Goal: Task Accomplishment & Management: Use online tool/utility

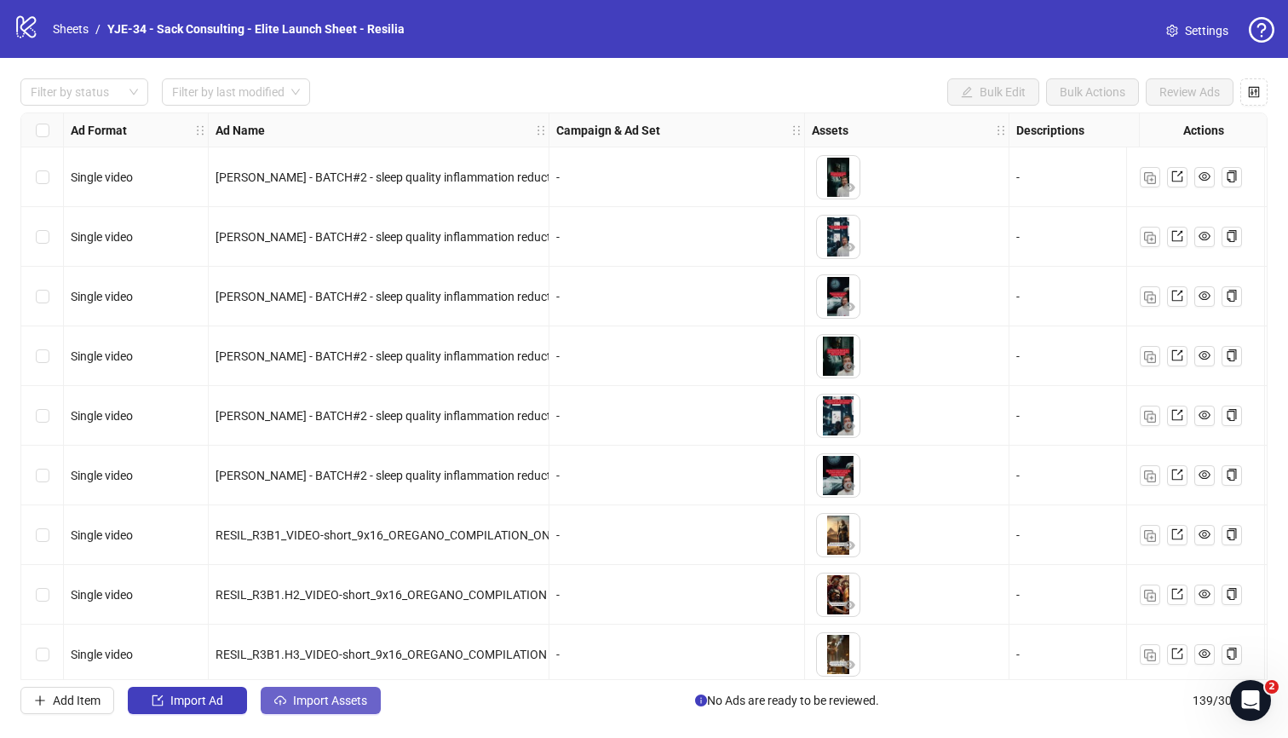
click at [345, 648] on button "Import Assets" at bounding box center [321, 699] width 120 height 27
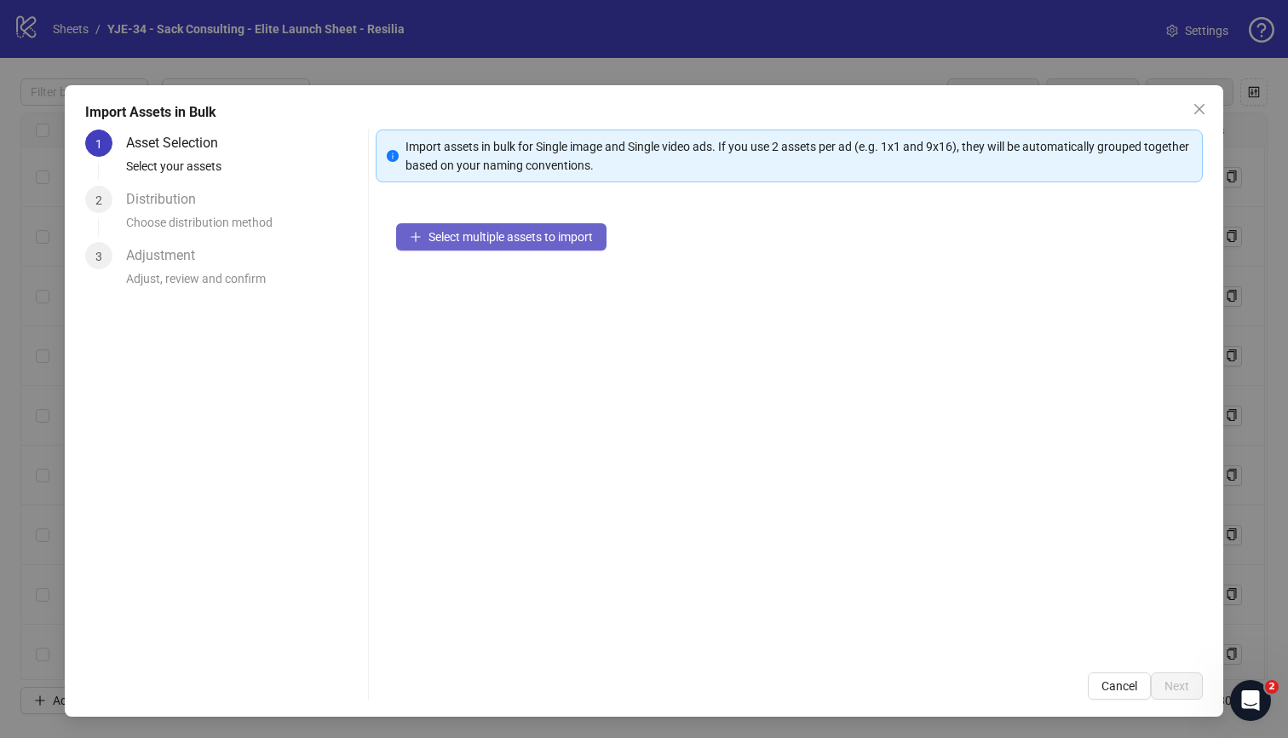
click at [485, 246] on button "Select multiple assets to import" at bounding box center [501, 236] width 210 height 27
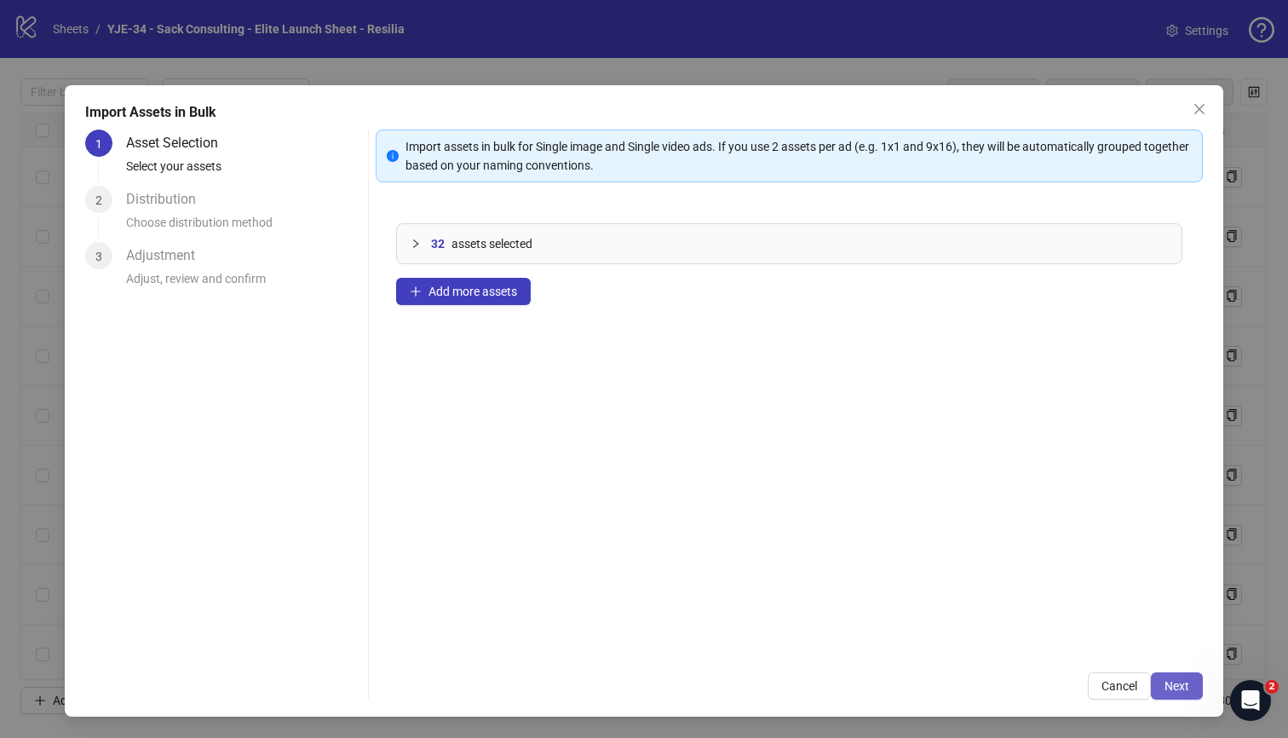
click at [1021, 648] on span "Next" at bounding box center [1176, 686] width 25 height 14
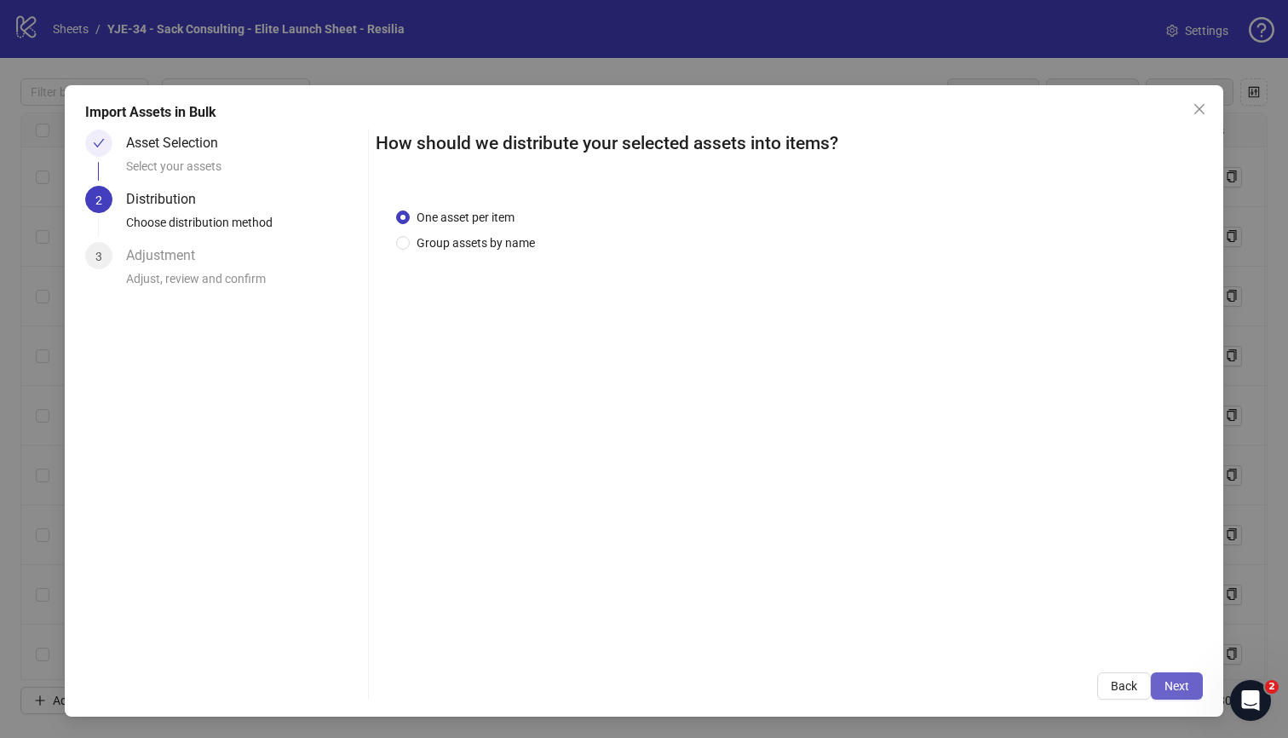
click at [1021, 648] on button "Next" at bounding box center [1177, 685] width 52 height 27
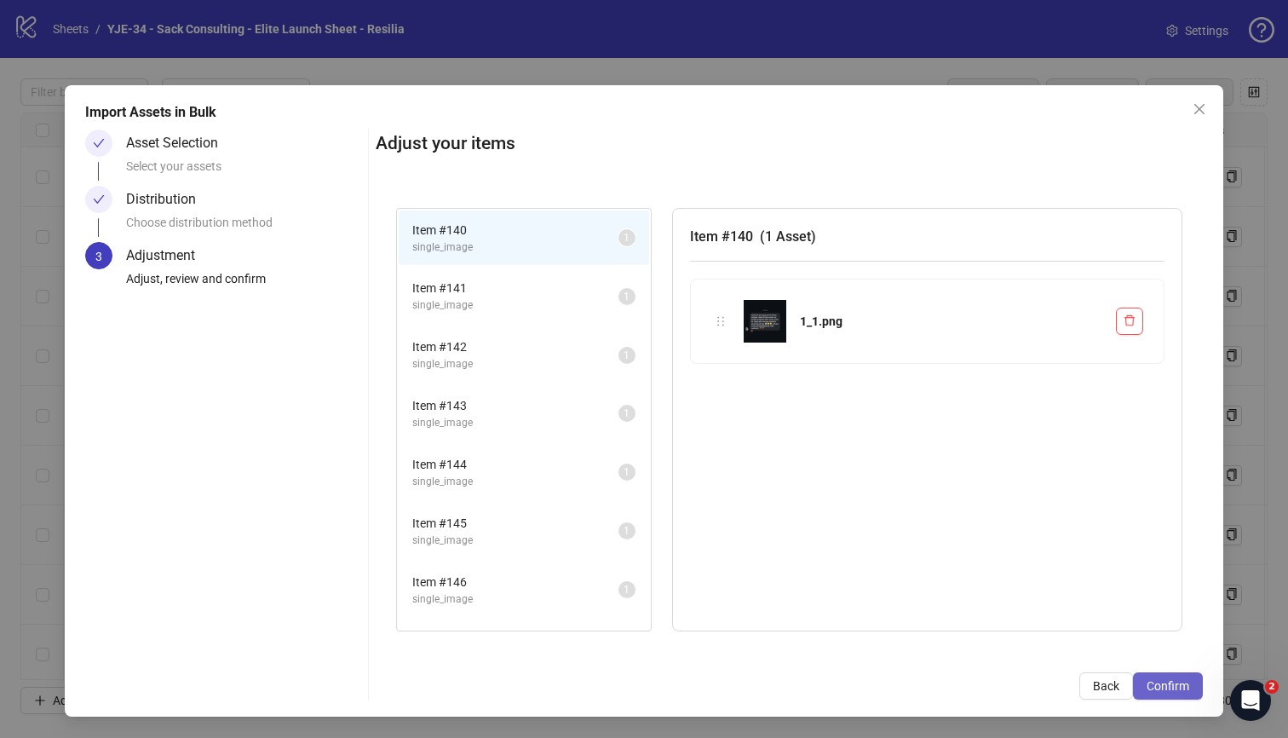
click at [1021, 648] on button "Confirm" at bounding box center [1168, 685] width 70 height 27
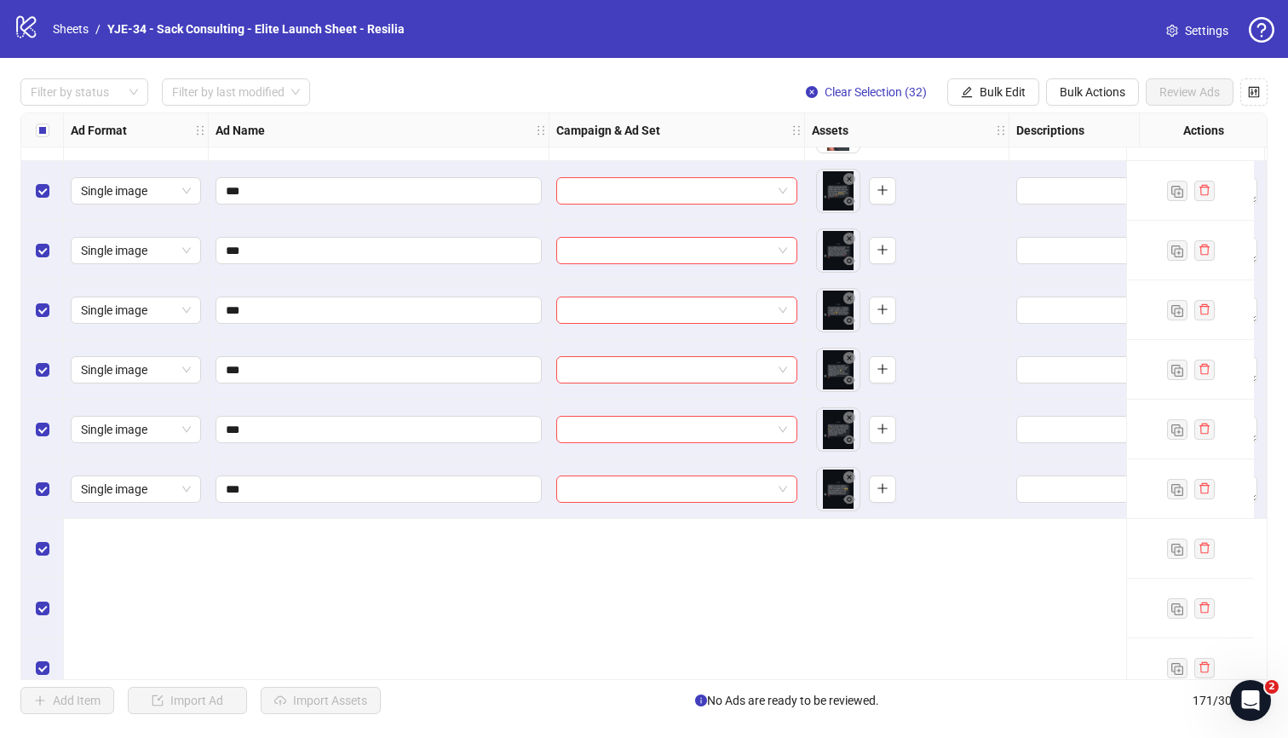
scroll to position [8027, 0]
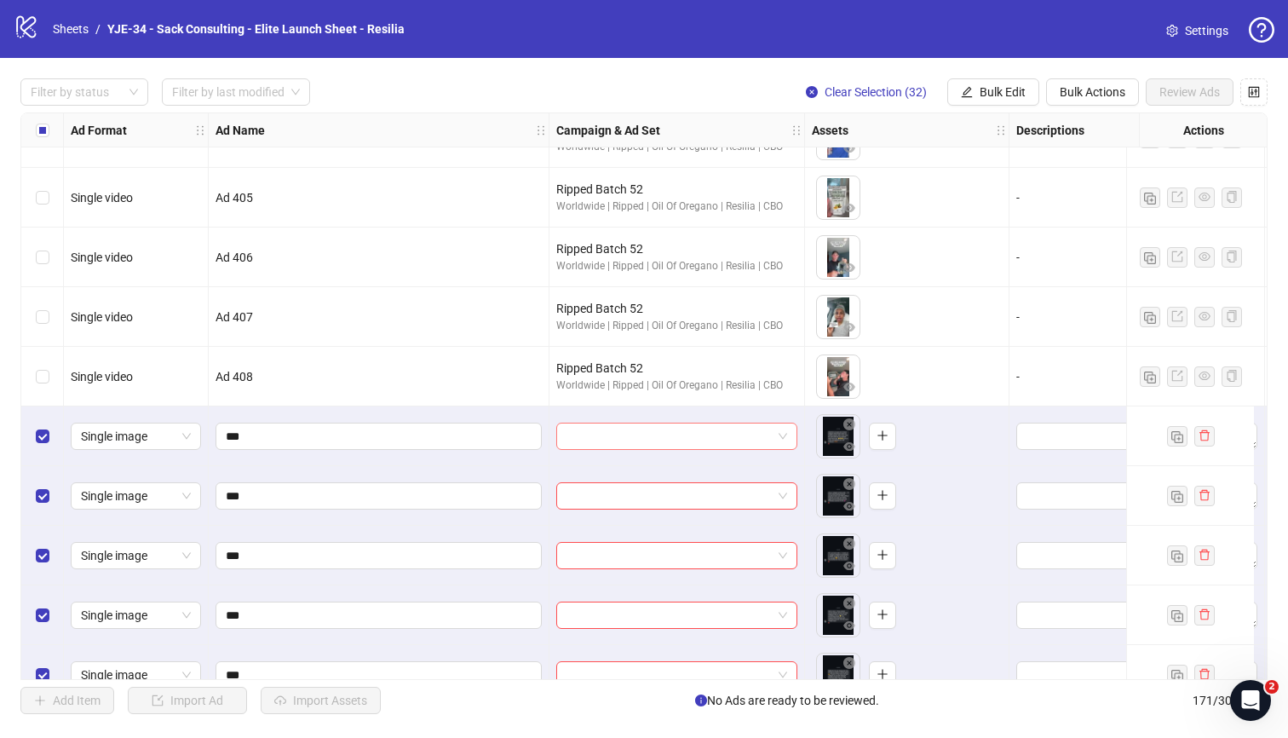
click at [679, 434] on input "search" at bounding box center [668, 436] width 205 height 26
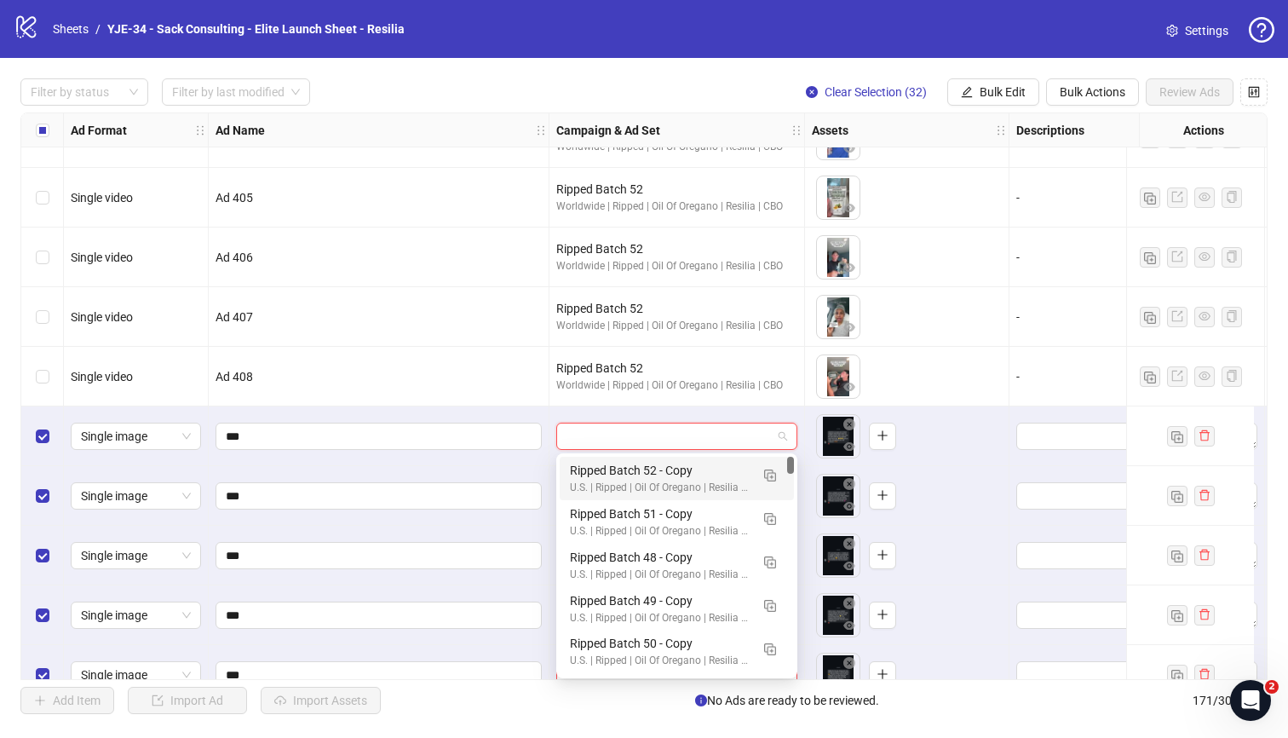
click at [679, 434] on input "search" at bounding box center [668, 436] width 205 height 26
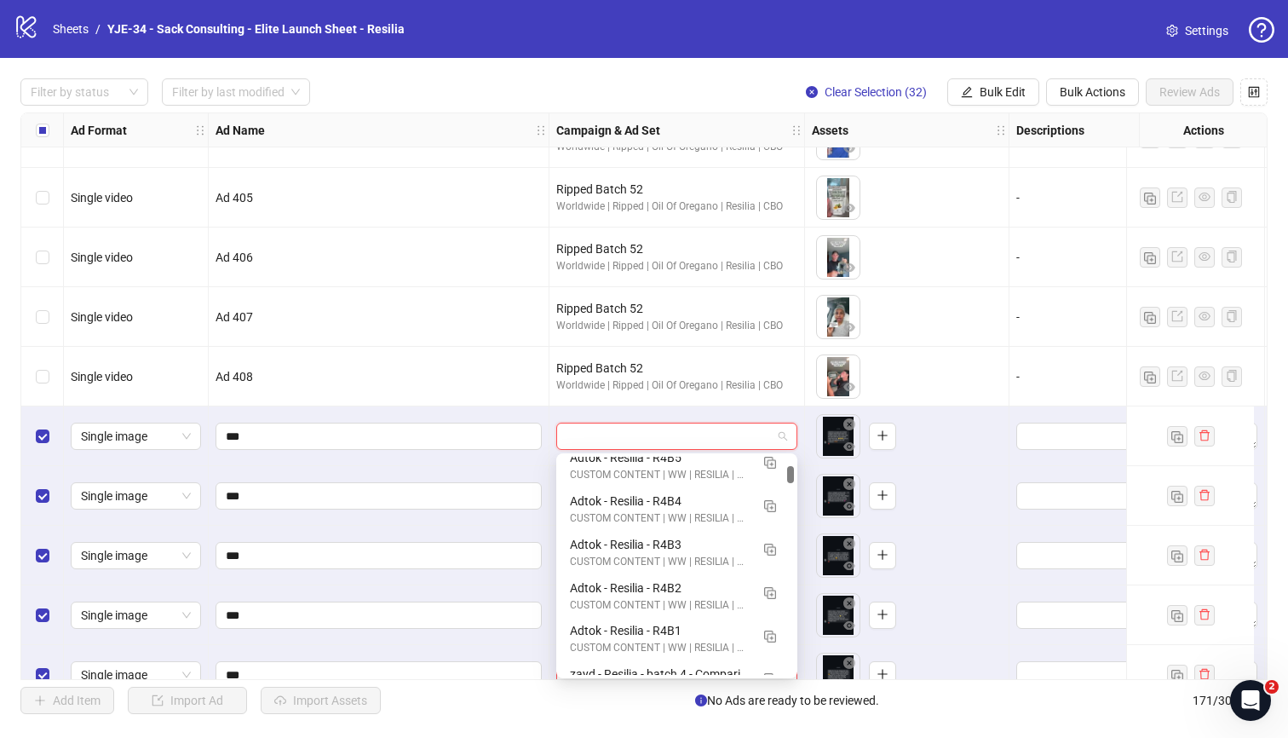
scroll to position [836, 0]
click at [766, 554] on img "button" at bounding box center [770, 551] width 12 height 12
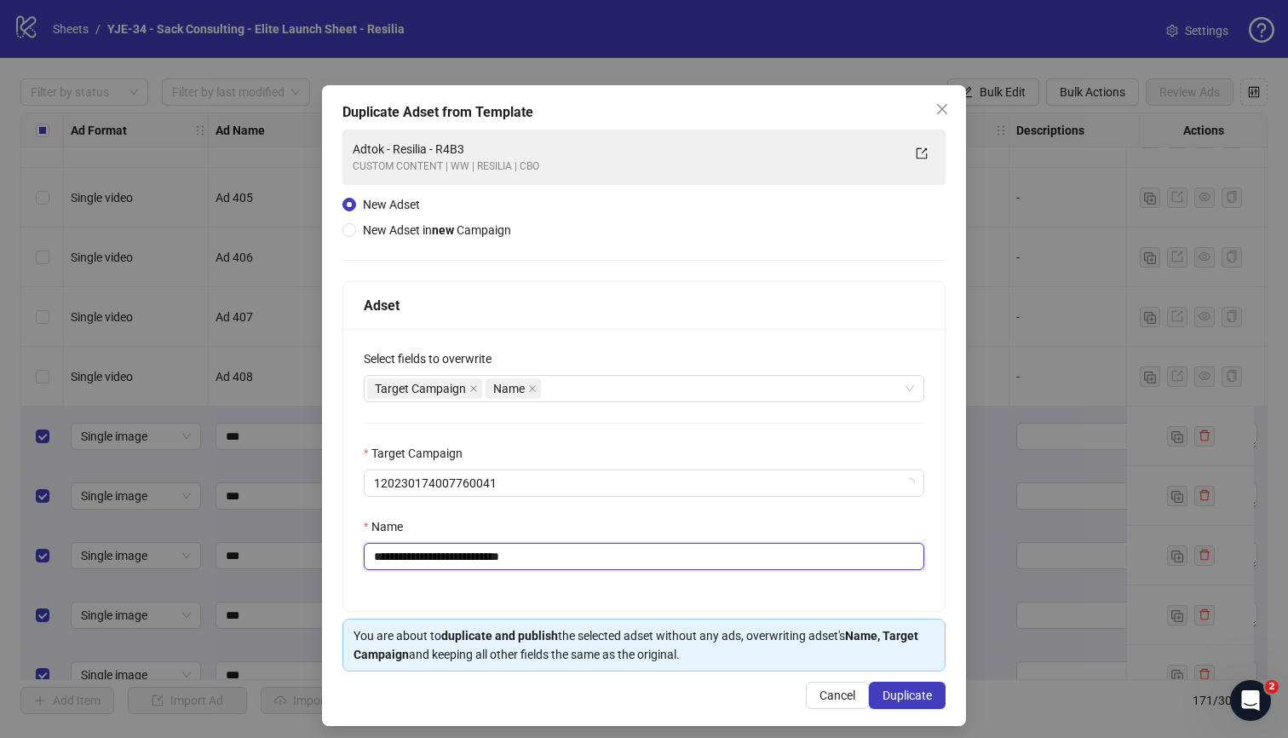
click at [544, 556] on input "**********" at bounding box center [644, 555] width 560 height 27
paste input "**********"
click at [617, 379] on div "Target Campaign Name" at bounding box center [635, 388] width 536 height 24
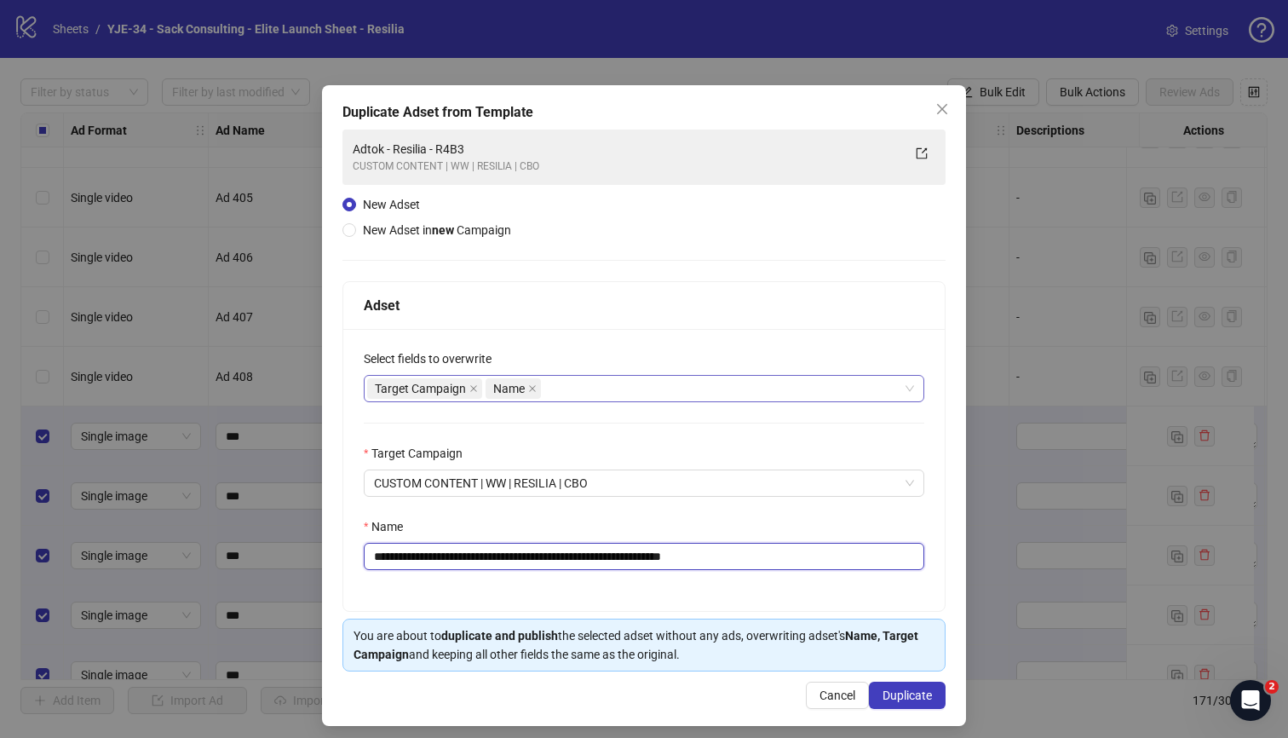
type input "**********"
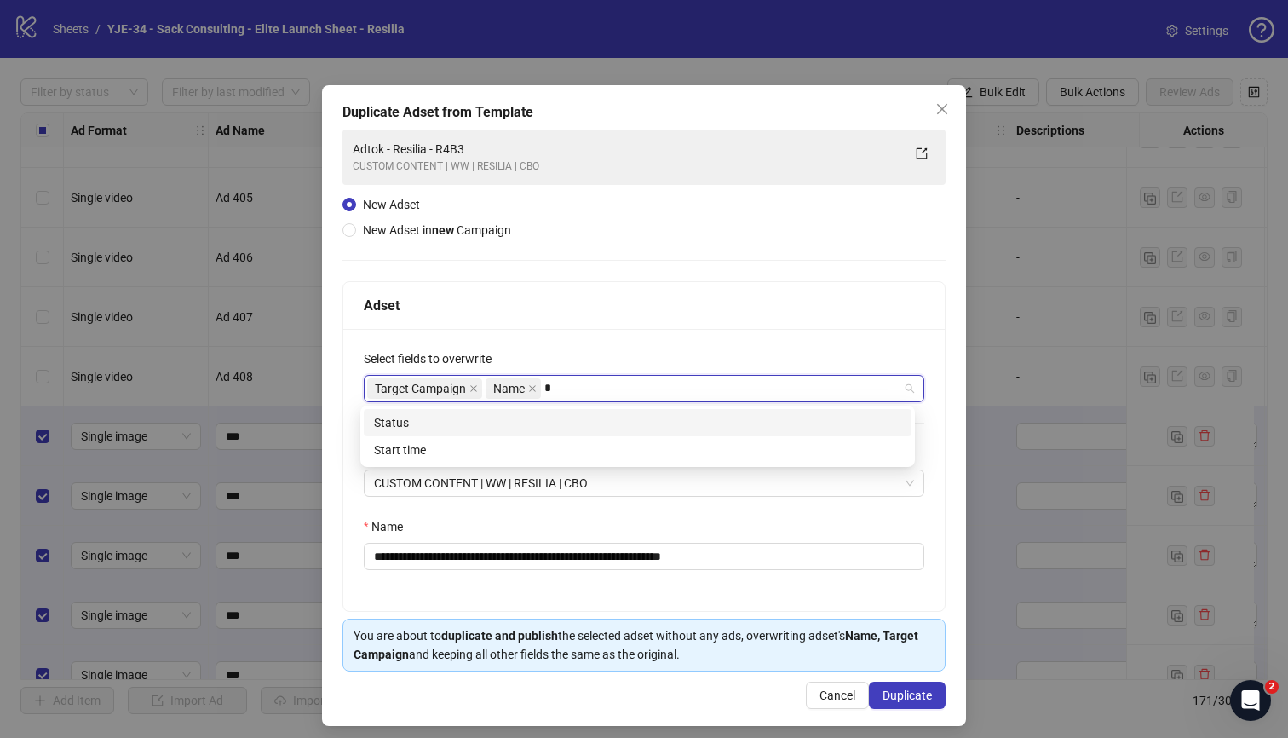
type input "*"
click at [554, 440] on div "Start time" at bounding box center [637, 449] width 527 height 19
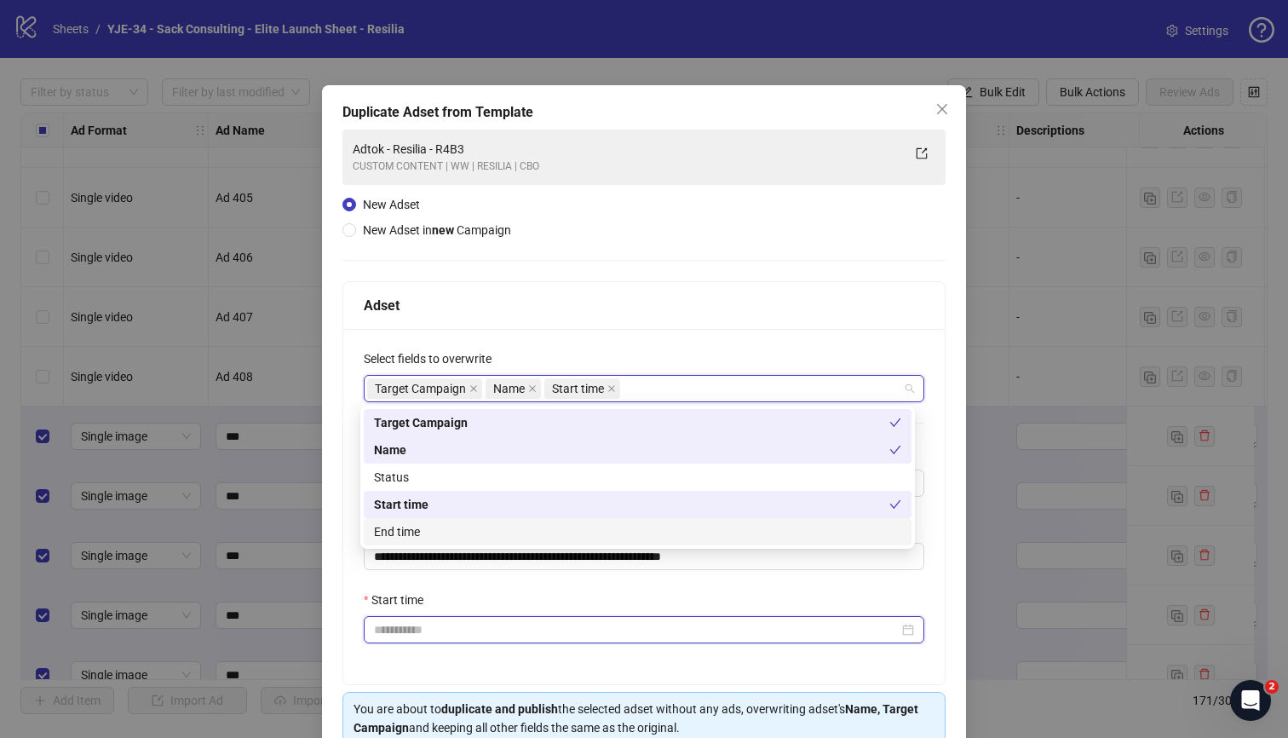
click at [543, 634] on input "Start time" at bounding box center [636, 629] width 525 height 19
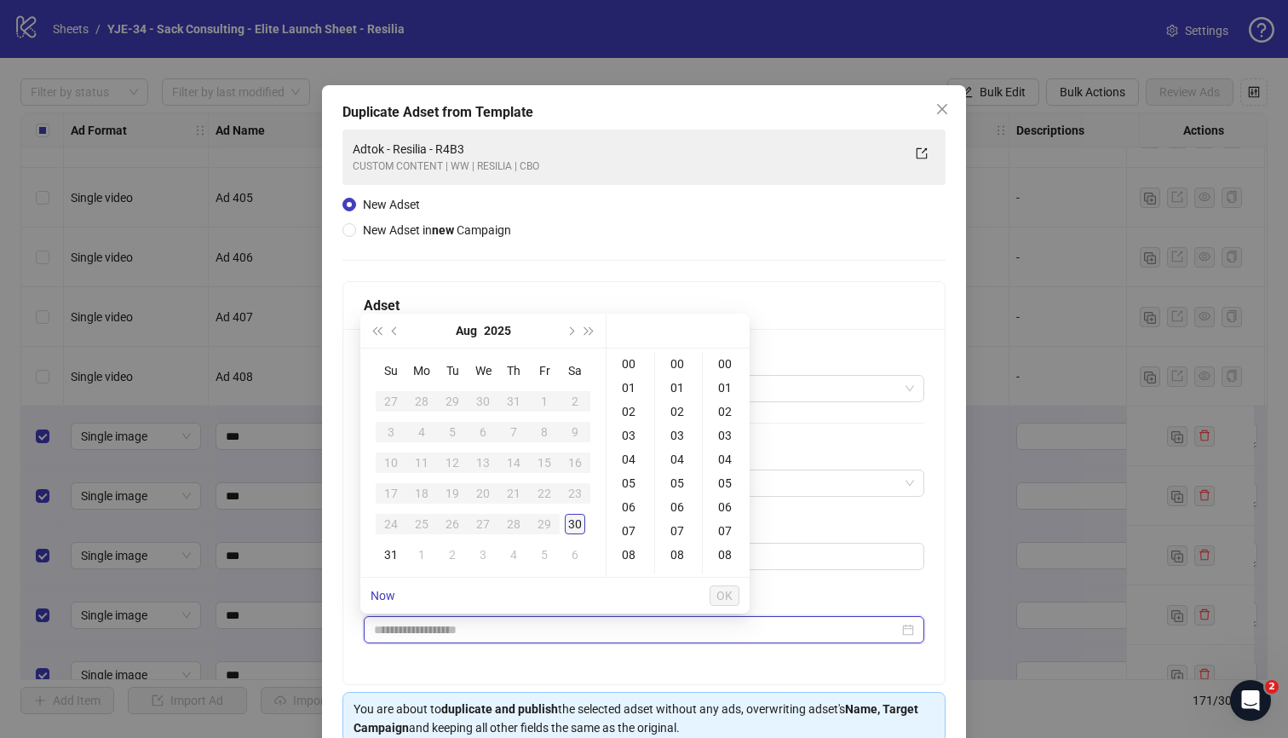
type input "**********"
click at [399, 558] on div "31" at bounding box center [391, 554] width 20 height 20
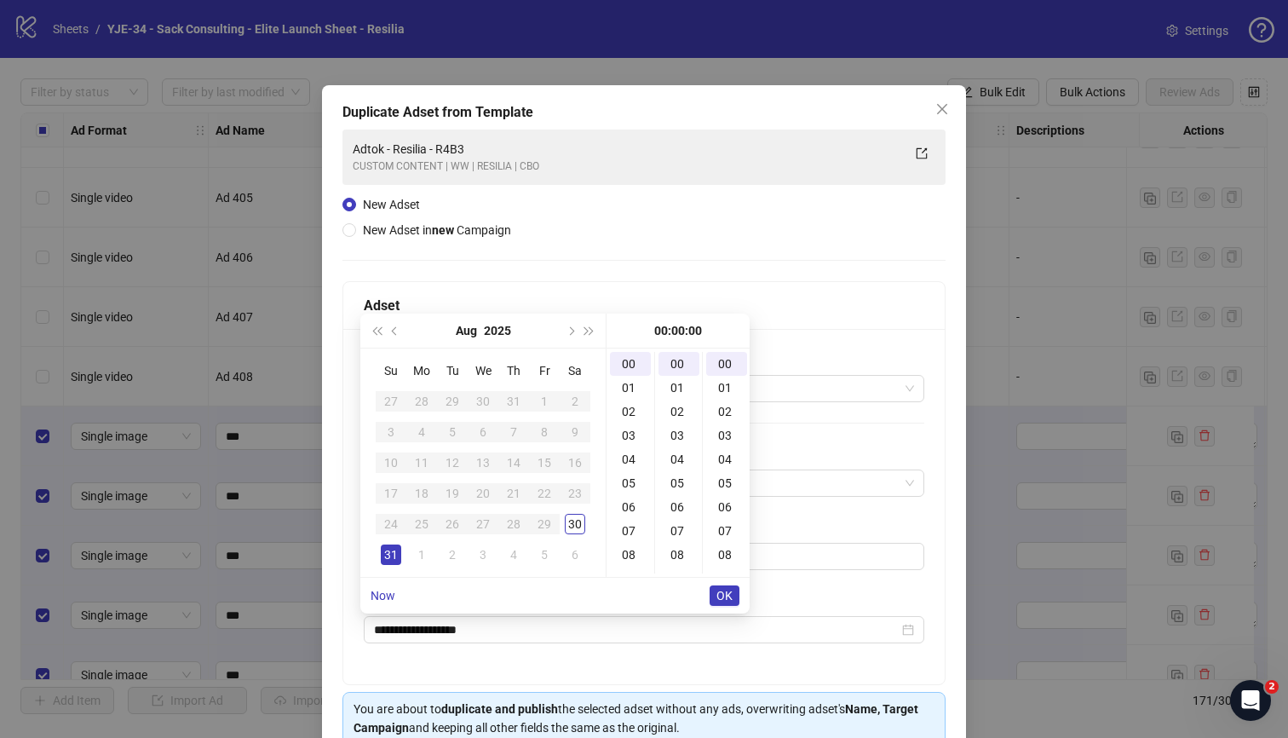
type input "**********"
click at [721, 592] on span "OK" at bounding box center [724, 595] width 16 height 14
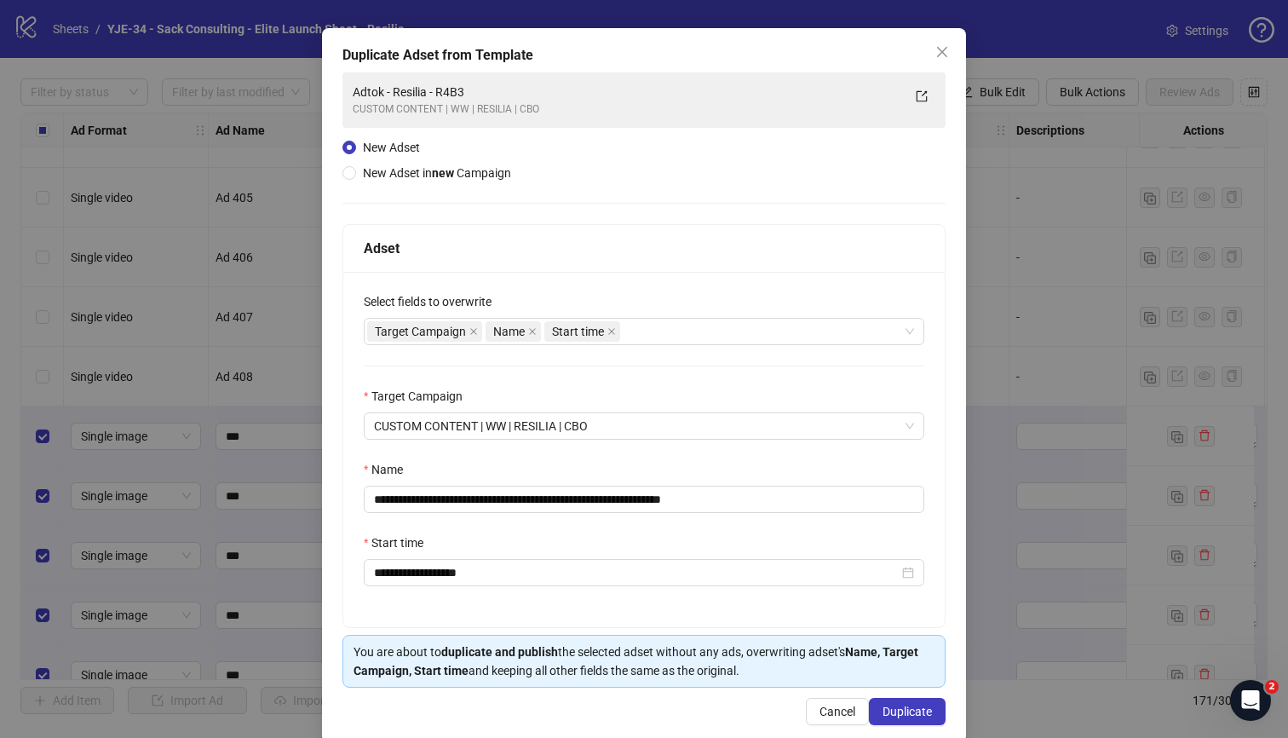
scroll to position [83, 0]
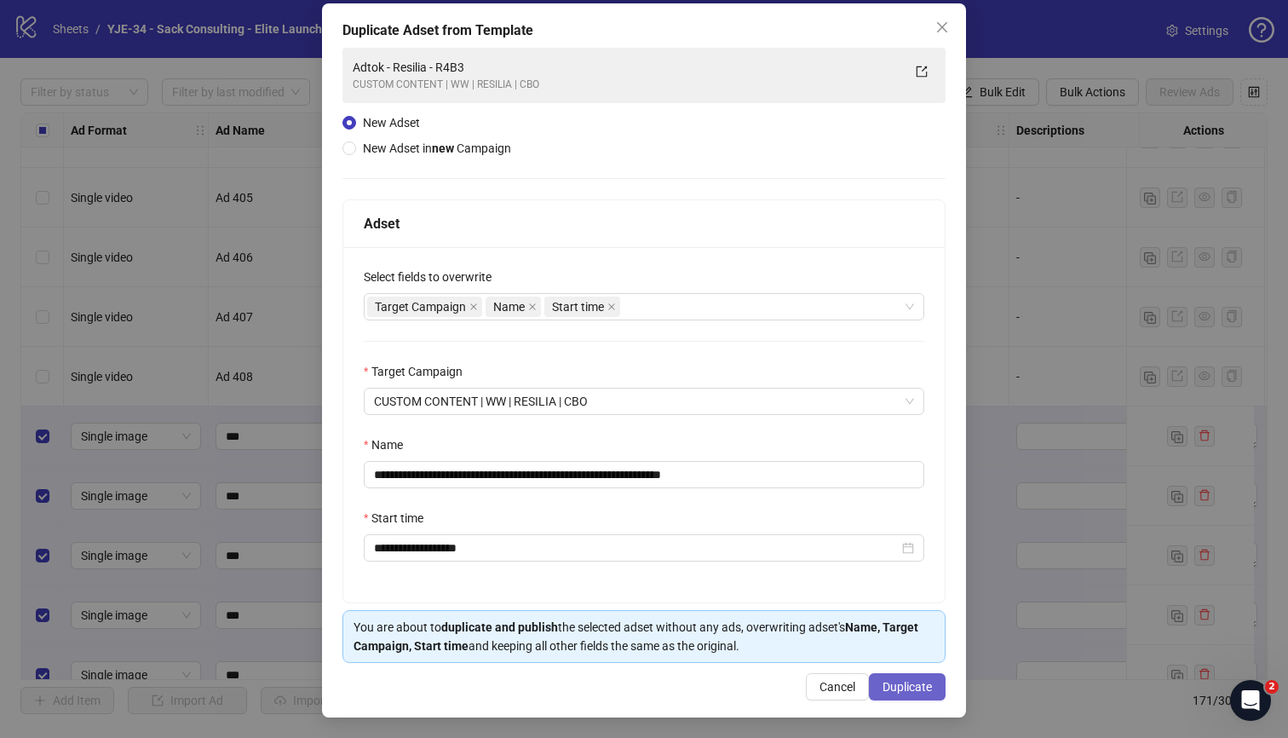
click at [882, 648] on span "Duplicate" at bounding box center [906, 687] width 49 height 14
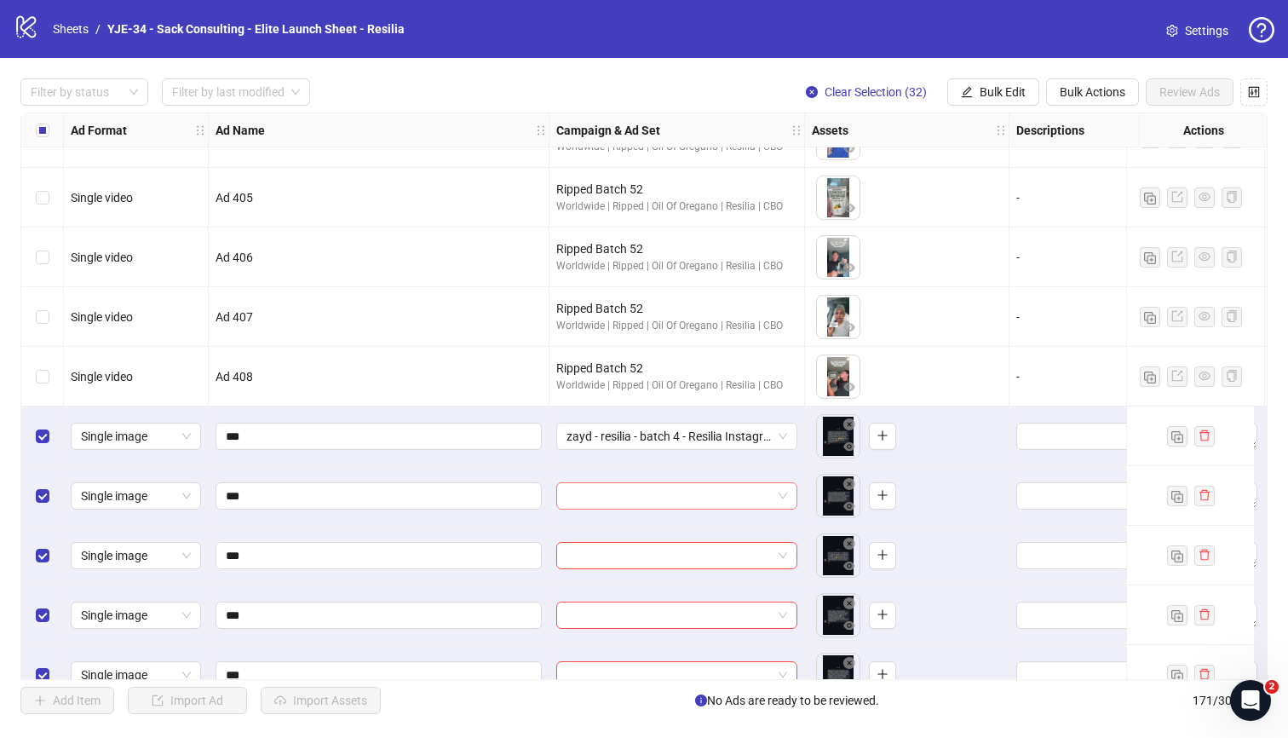
click at [623, 493] on input "search" at bounding box center [668, 496] width 205 height 26
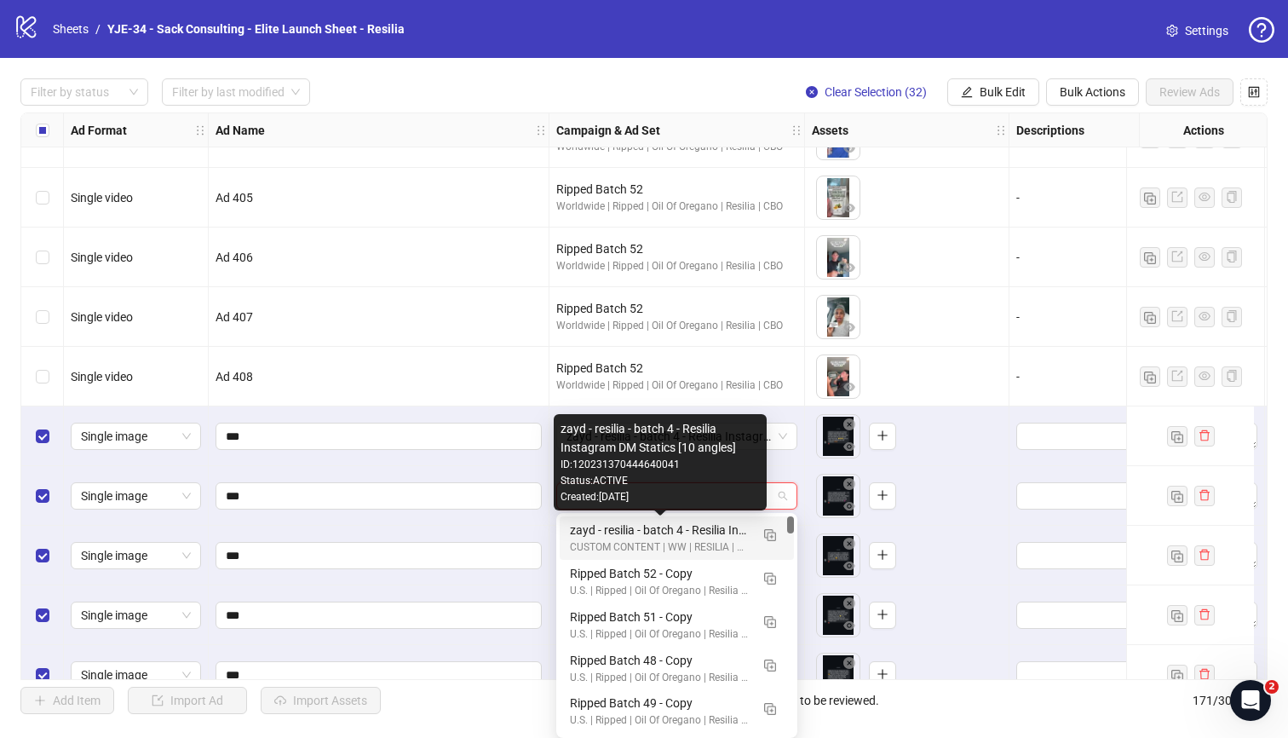
click at [631, 530] on div "zayd - resilia - batch 4 - Resilia Instagram DM Statics [10 angles]" at bounding box center [660, 529] width 180 height 19
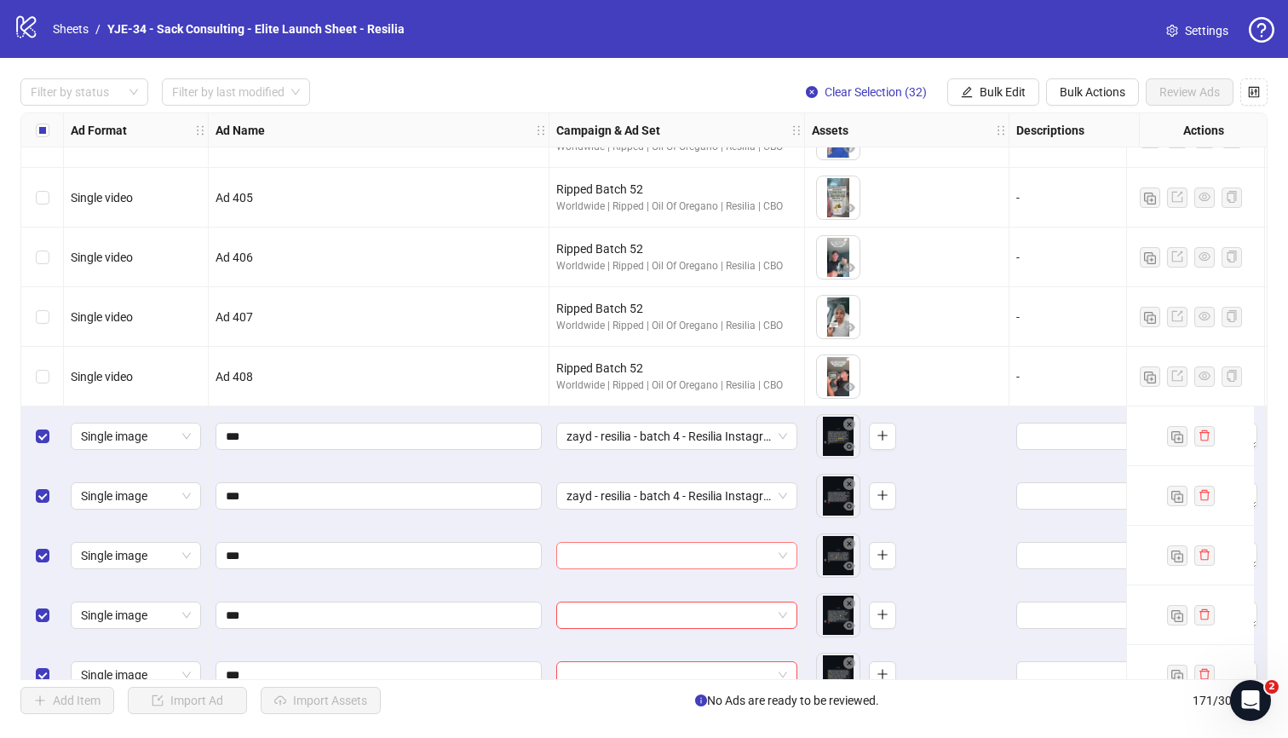
click at [620, 547] on input "search" at bounding box center [668, 555] width 205 height 26
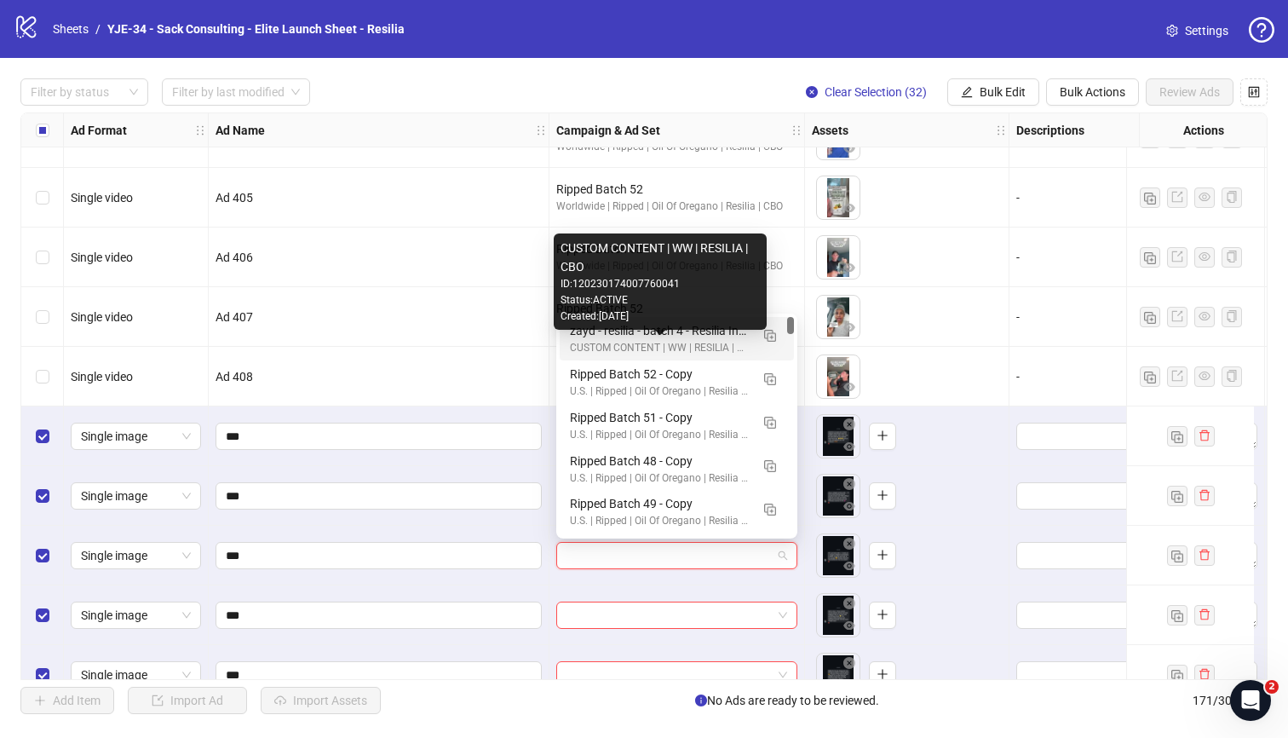
click at [603, 341] on div "CUSTOM CONTENT | WW | RESILIA | CBO" at bounding box center [660, 348] width 180 height 16
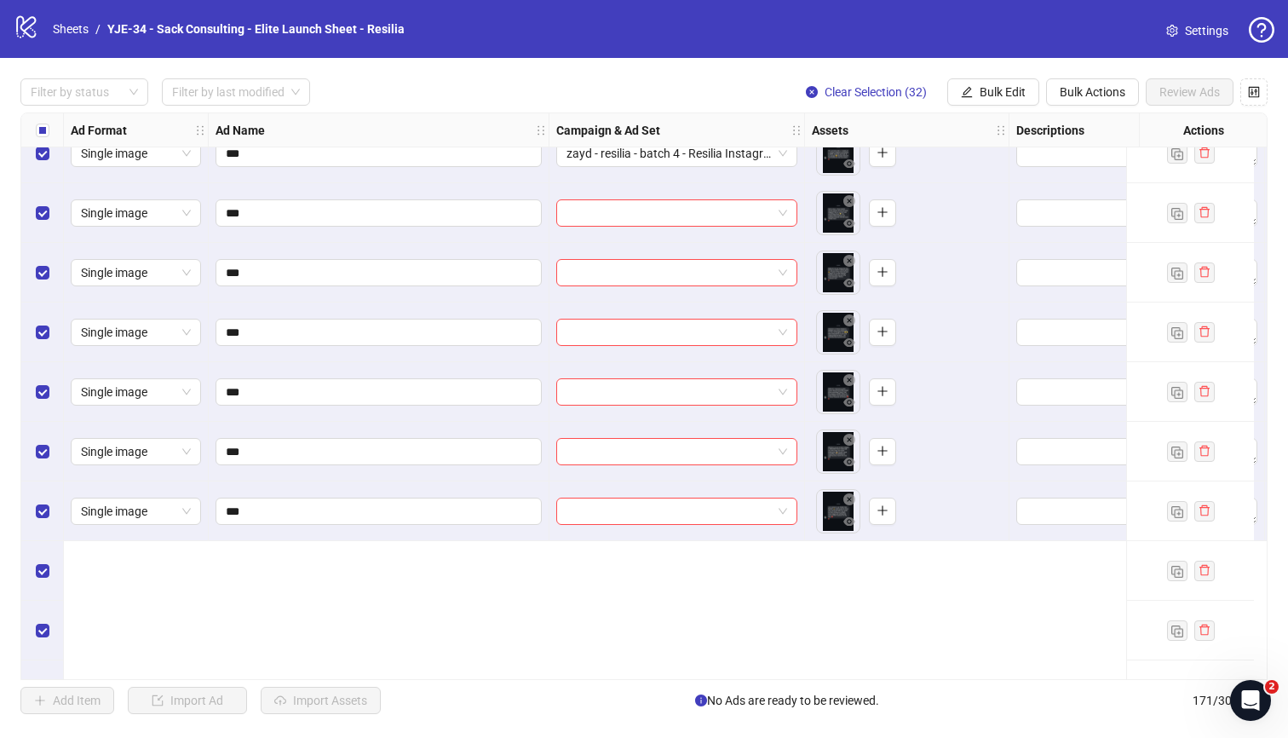
scroll to position [8216, 0]
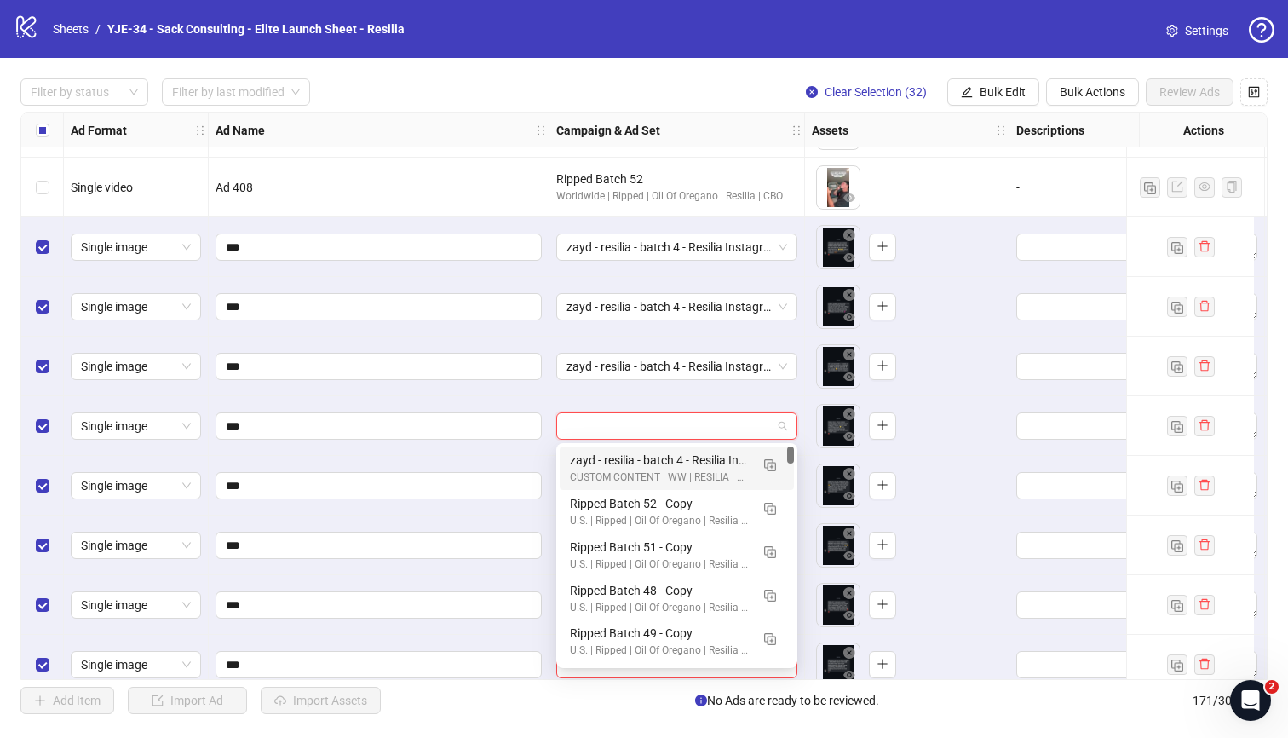
click at [633, 429] on input "search" at bounding box center [668, 426] width 205 height 26
click at [604, 458] on div "zayd - resilia - batch 4 - Resilia Instagram DM Statics [10 angles]" at bounding box center [660, 460] width 180 height 19
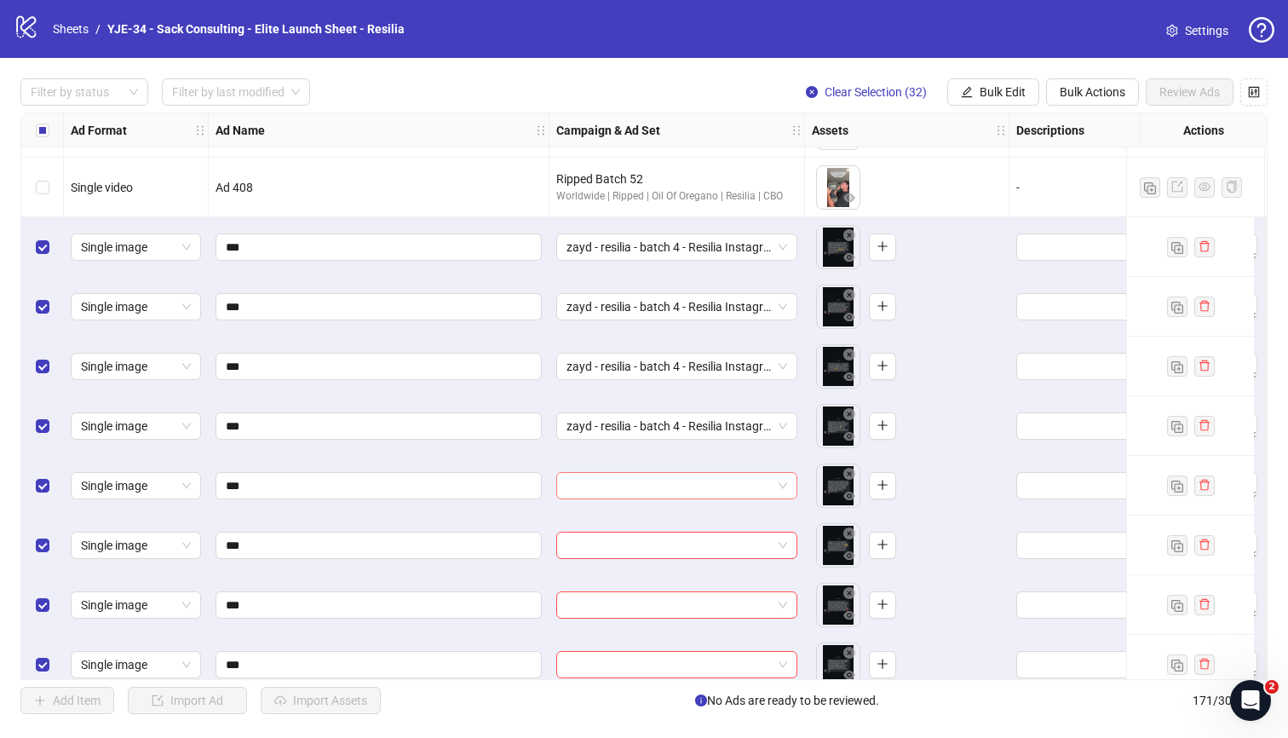
click at [608, 491] on input "search" at bounding box center [668, 486] width 205 height 26
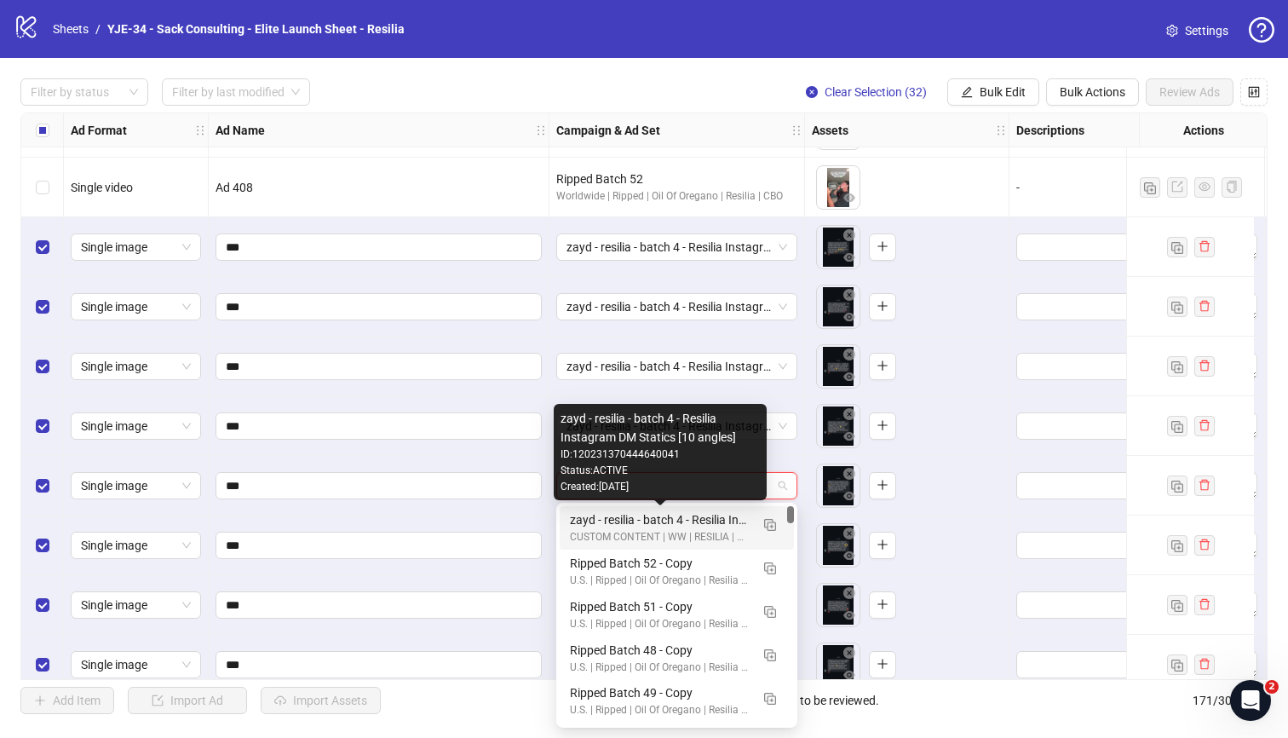
click at [606, 517] on div "zayd - resilia - batch 4 - Resilia Instagram DM Statics [10 angles]" at bounding box center [660, 519] width 180 height 19
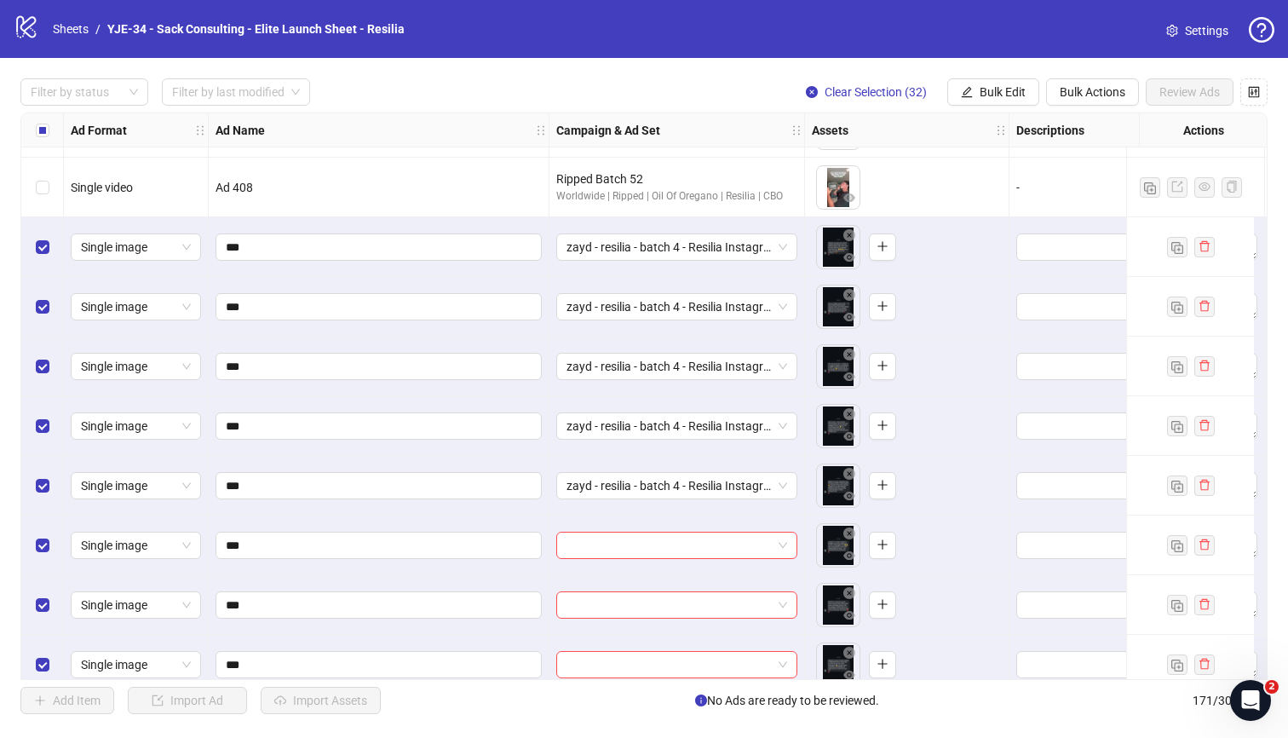
scroll to position [8260, 0]
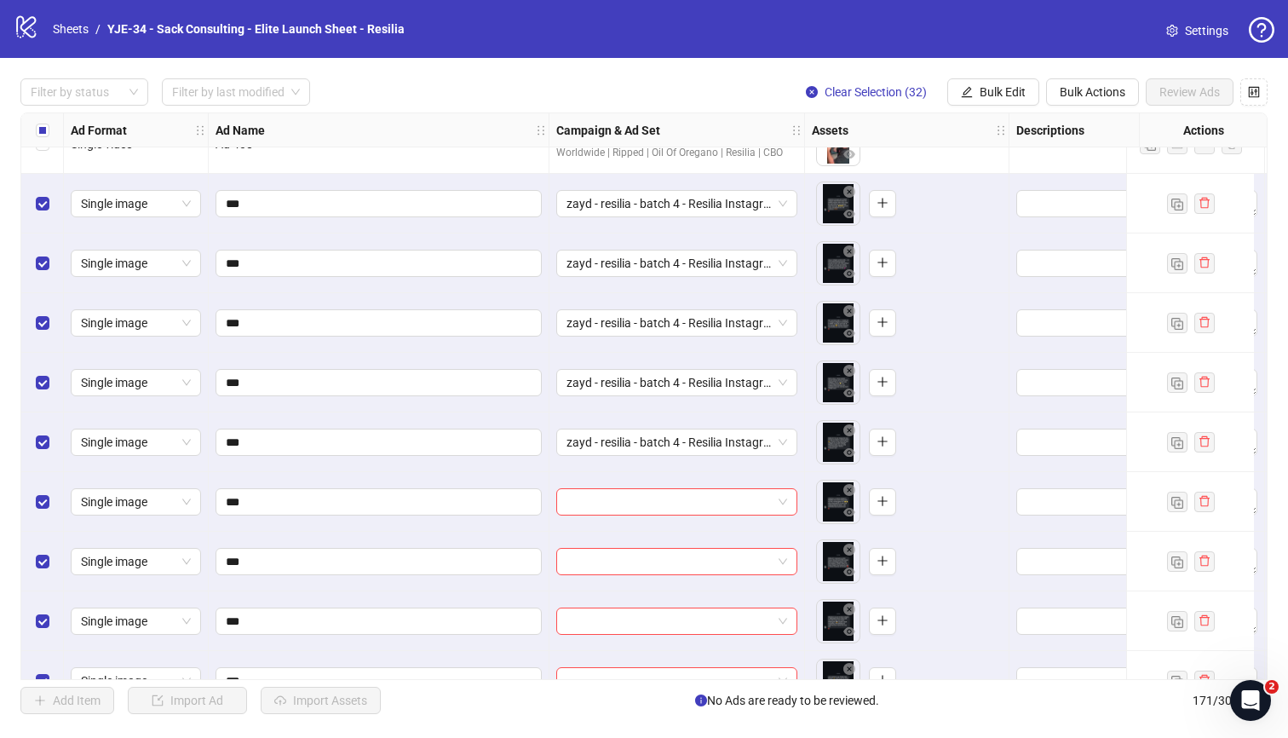
click at [617, 505] on div "Ad Format Ad Name Campaign & Ad Set Assets Descriptions Headlines Primary Texts…" at bounding box center [643, 395] width 1247 height 567
click at [621, 501] on input "search" at bounding box center [668, 502] width 205 height 26
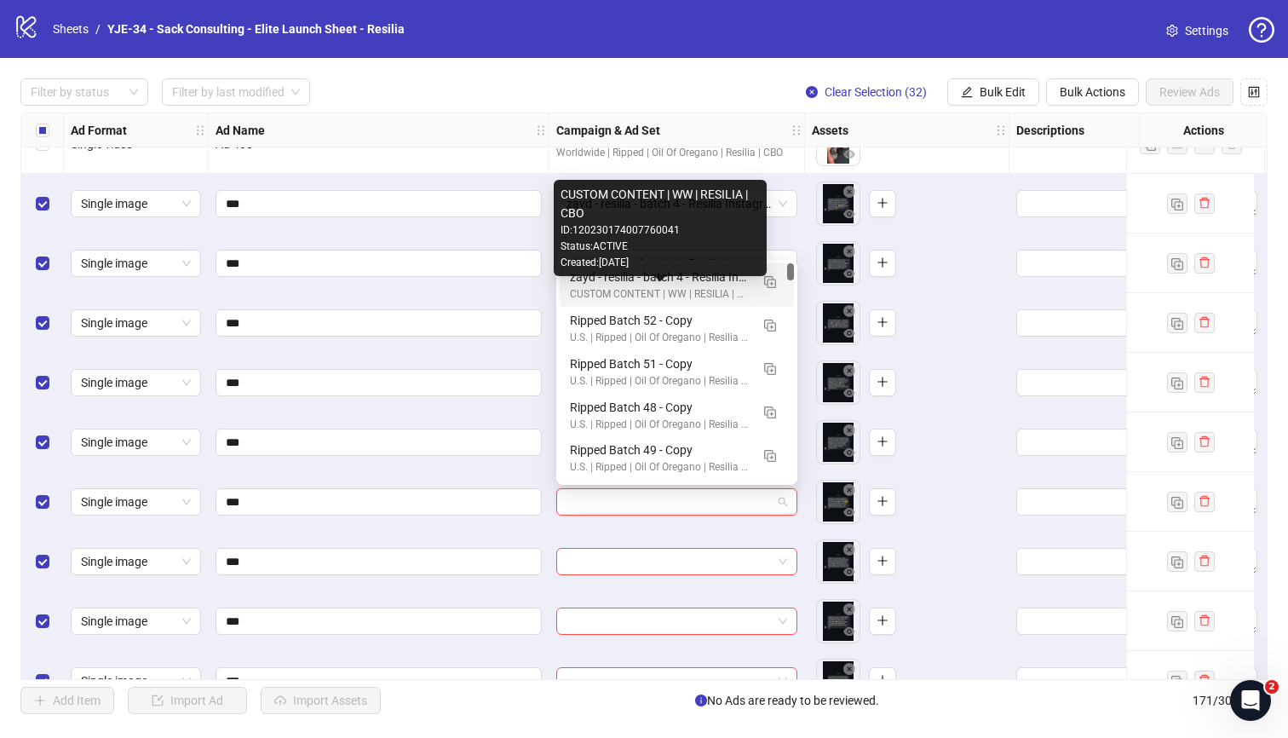
click at [584, 288] on div "CUSTOM CONTENT | WW | RESILIA | CBO" at bounding box center [660, 294] width 180 height 16
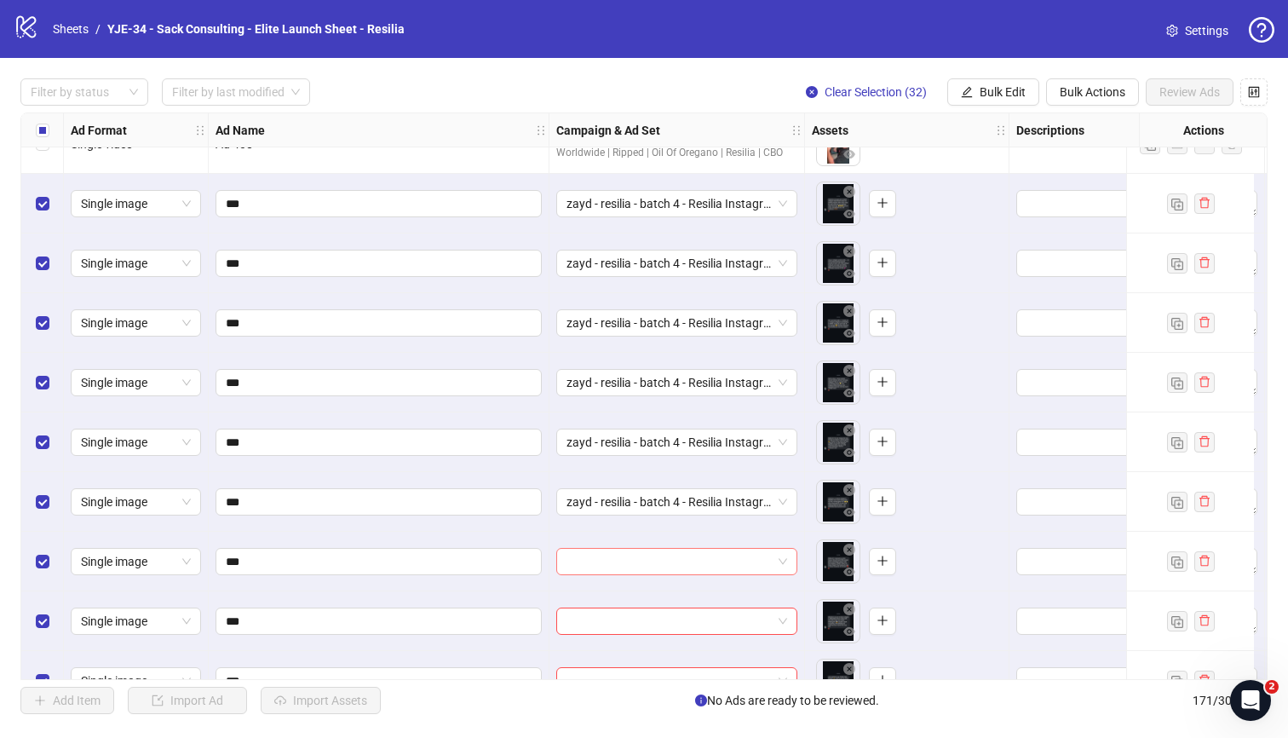
click at [619, 570] on input "search" at bounding box center [668, 561] width 205 height 26
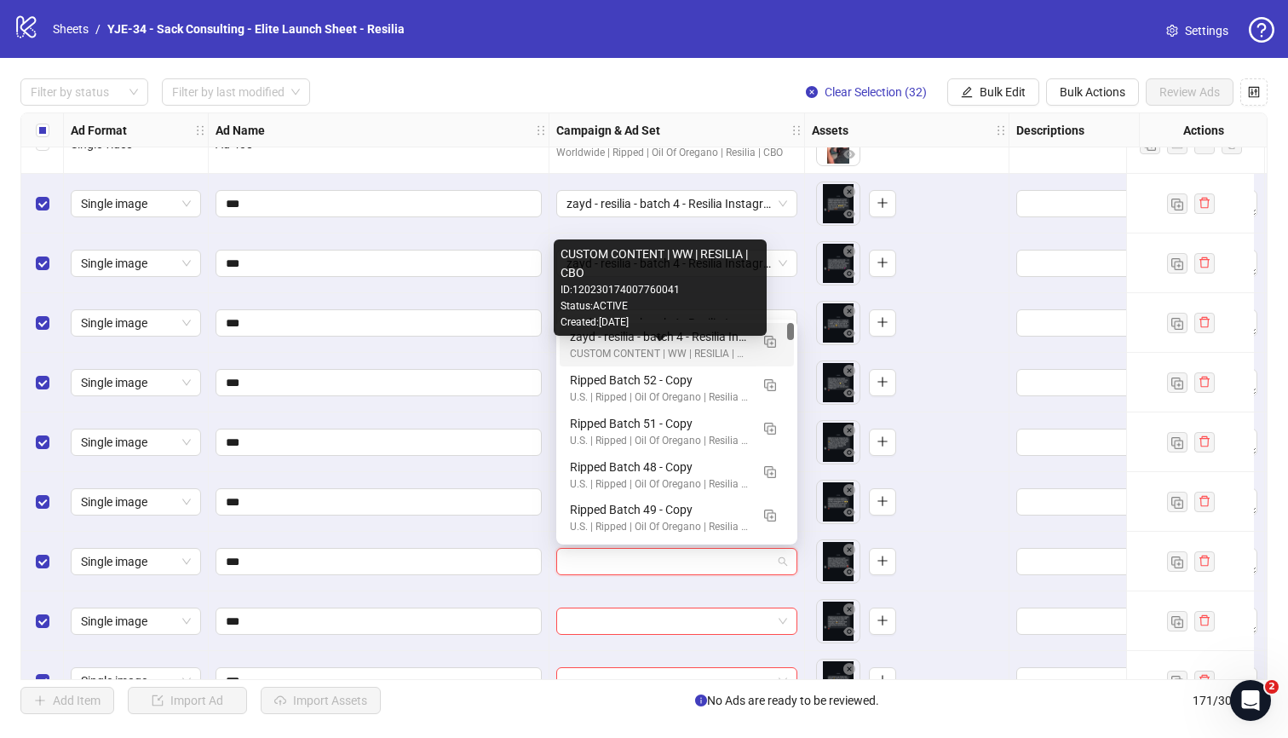
click at [589, 354] on div "CUSTOM CONTENT | WW | RESILIA | CBO" at bounding box center [660, 354] width 180 height 16
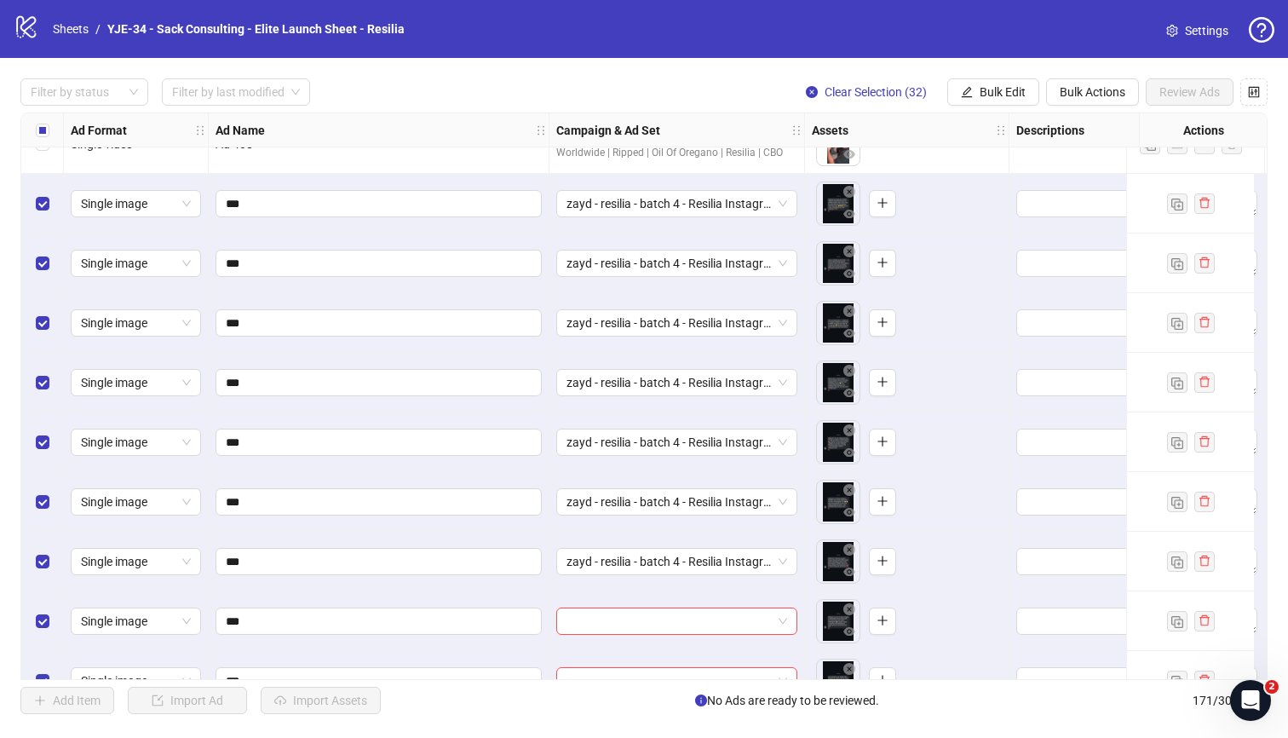
scroll to position [8307, 0]
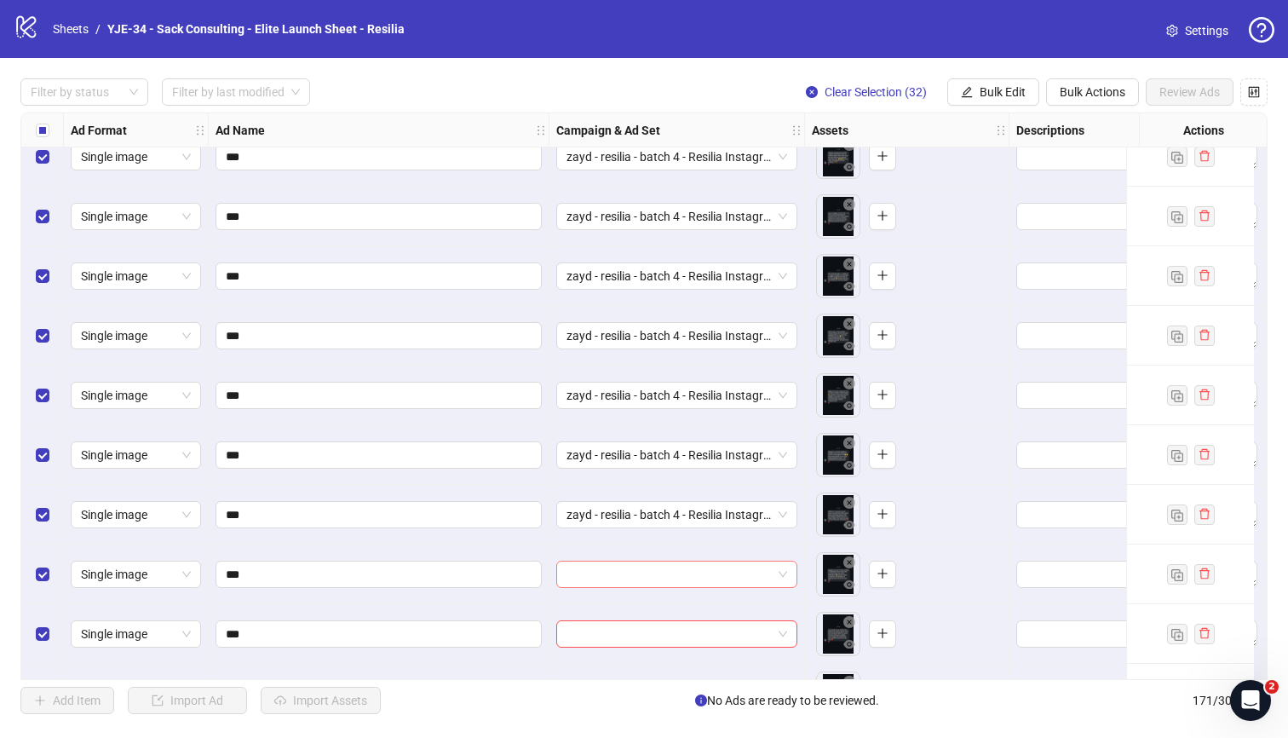
click at [636, 576] on input "search" at bounding box center [668, 574] width 205 height 26
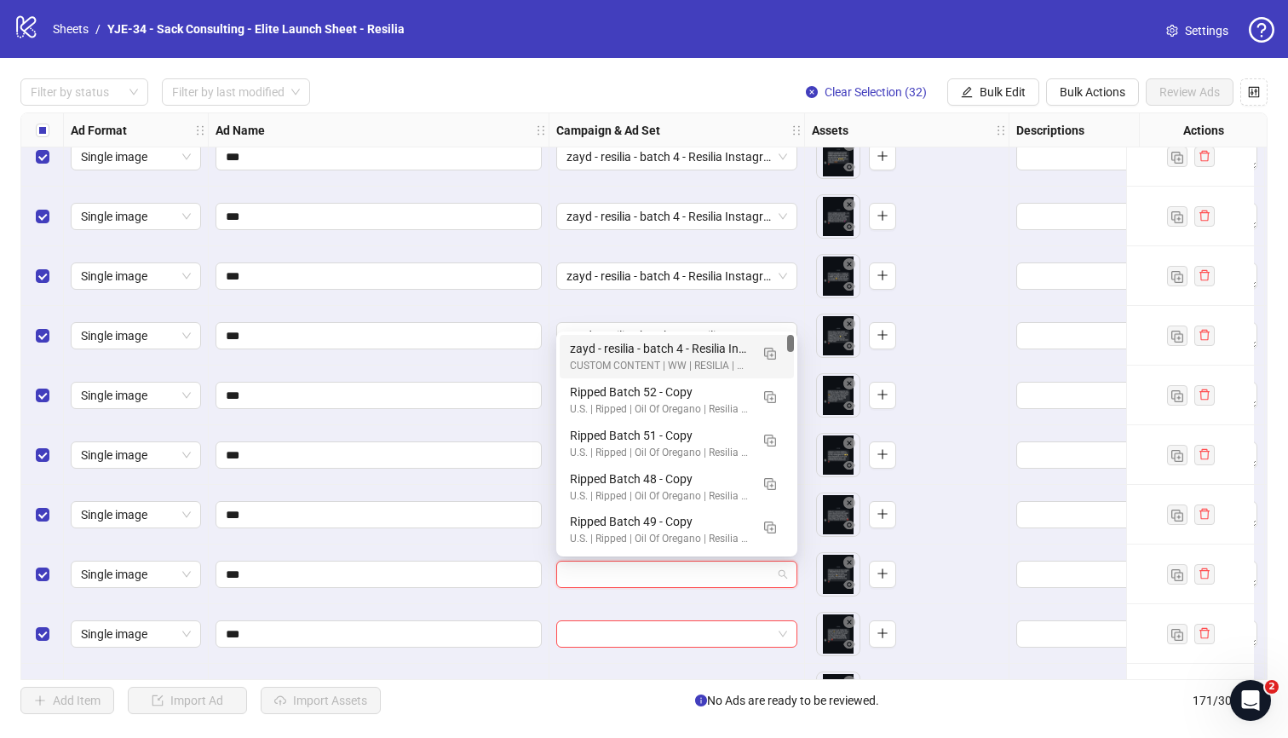
click at [571, 361] on div "CUSTOM CONTENT | WW | RESILIA | CBO" at bounding box center [660, 366] width 180 height 16
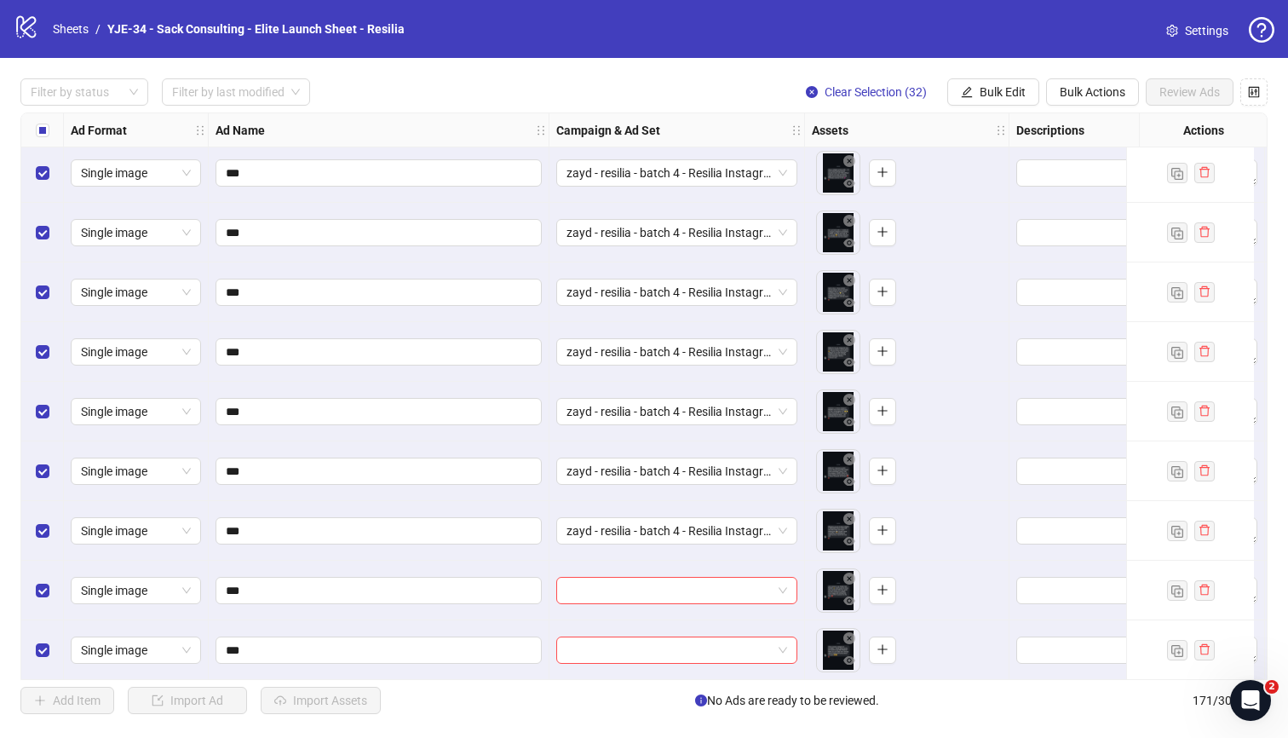
scroll to position [8350, 0]
drag, startPoint x: 633, startPoint y: 582, endPoint x: 608, endPoint y: 578, distance: 24.9
click at [633, 582] on div "Ad Format Ad Name Campaign & Ad Set Assets Descriptions Headlines Primary Texts…" at bounding box center [643, 395] width 1247 height 567
click at [584, 585] on input "search" at bounding box center [668, 590] width 205 height 26
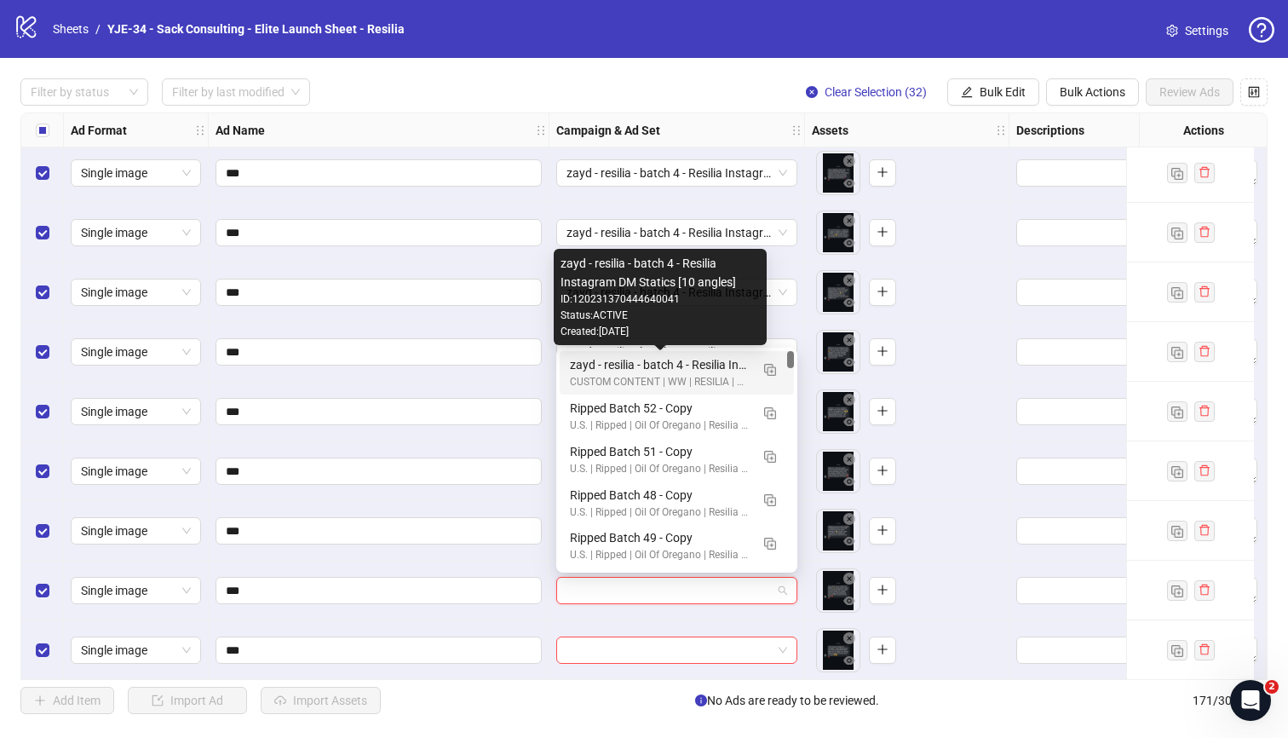
click at [577, 367] on div "zayd - resilia - batch 4 - Resilia Instagram DM Statics [10 angles]" at bounding box center [660, 364] width 180 height 19
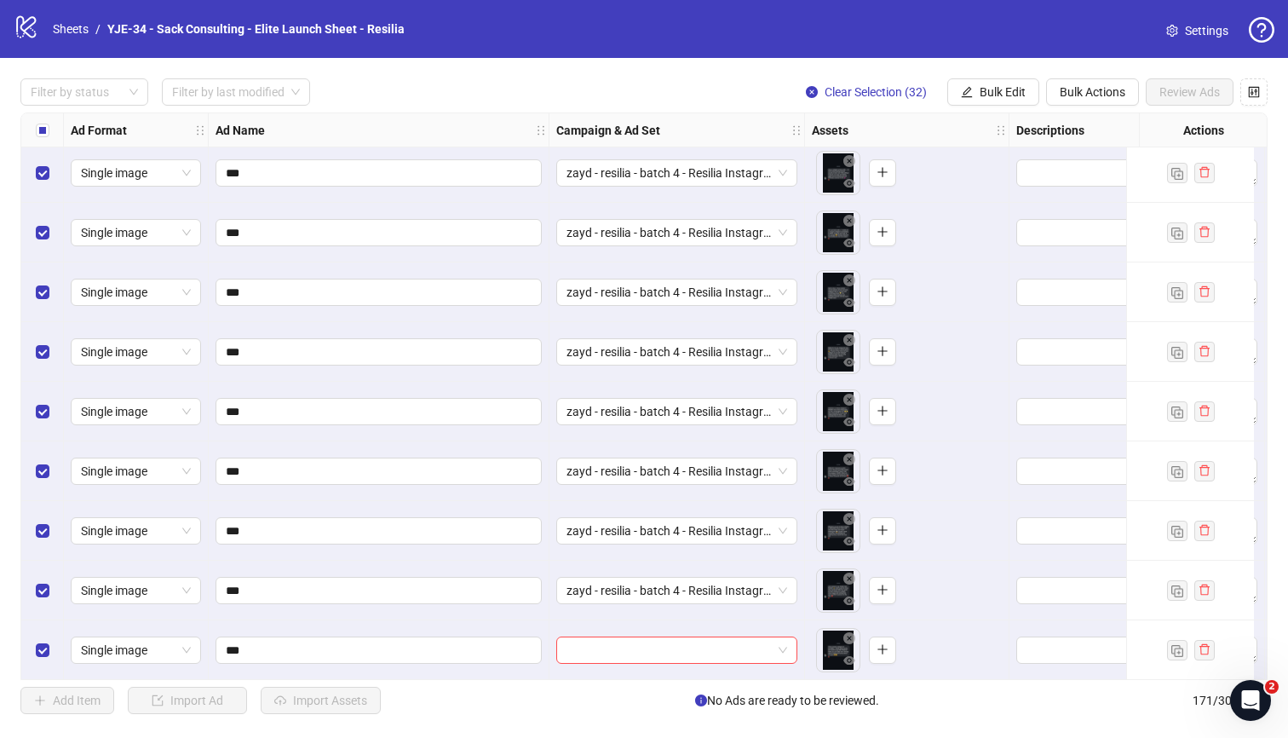
scroll to position [8569, 0]
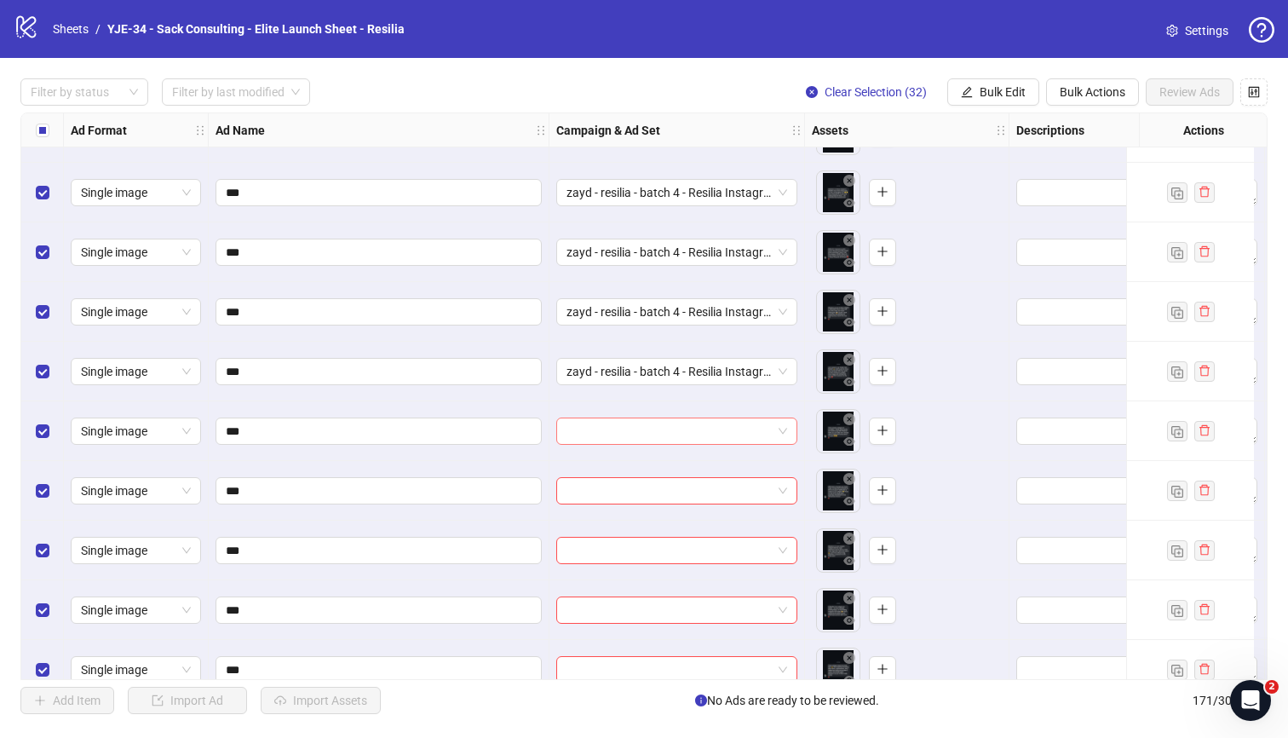
click at [736, 435] on input "search" at bounding box center [668, 431] width 205 height 26
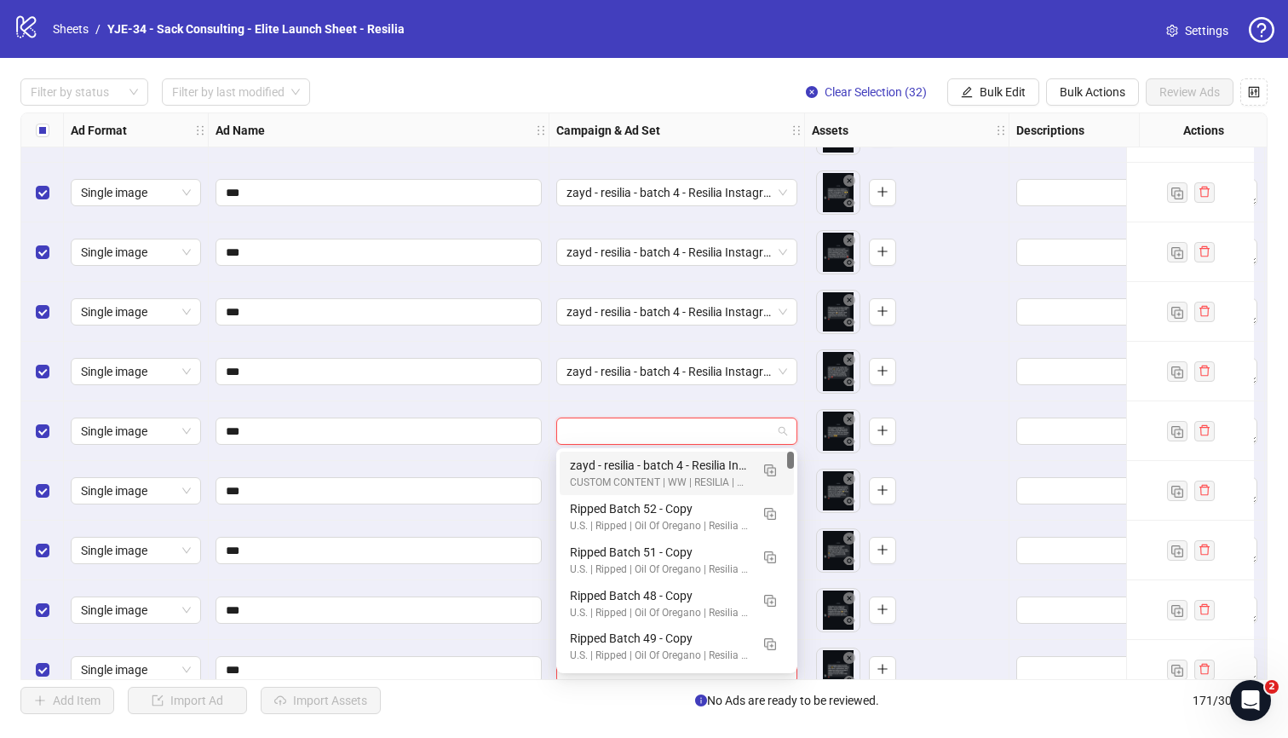
click at [580, 469] on div "zayd - resilia - batch 4 - Resilia Instagram DM Statics [10 angles]" at bounding box center [660, 465] width 180 height 19
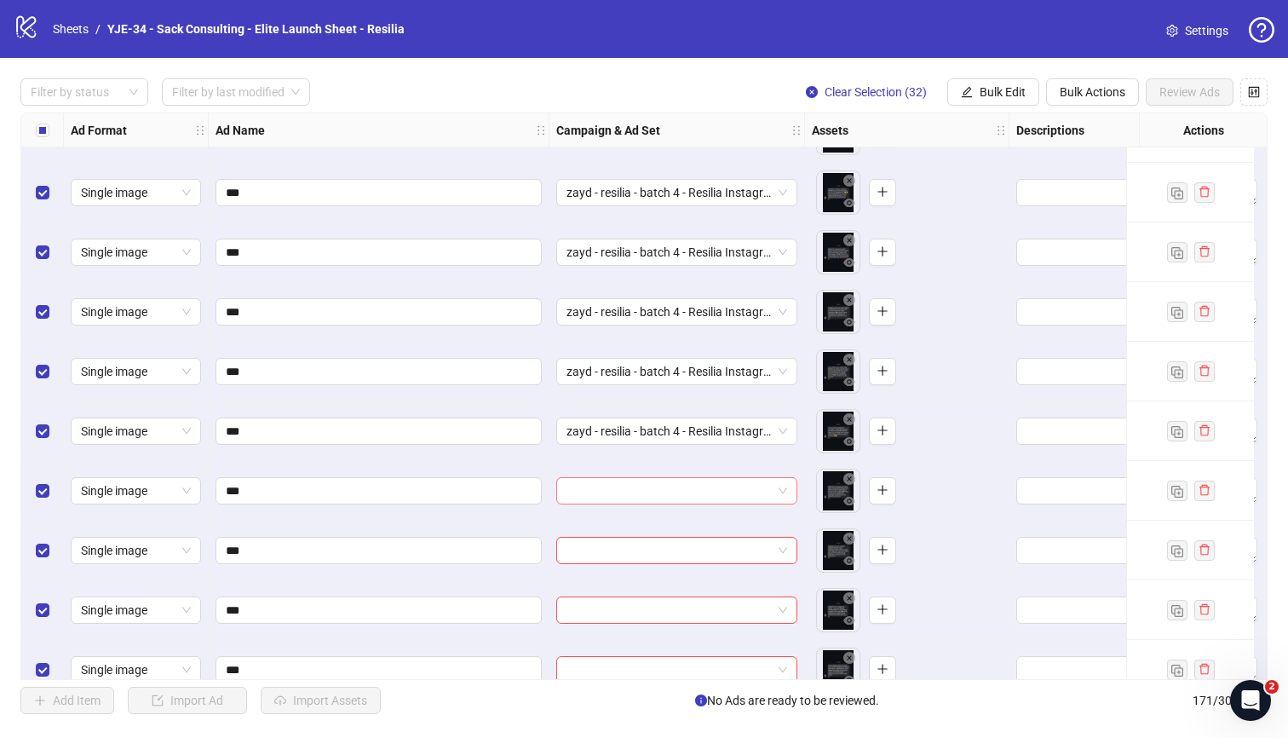
click at [587, 490] on input "search" at bounding box center [668, 491] width 205 height 26
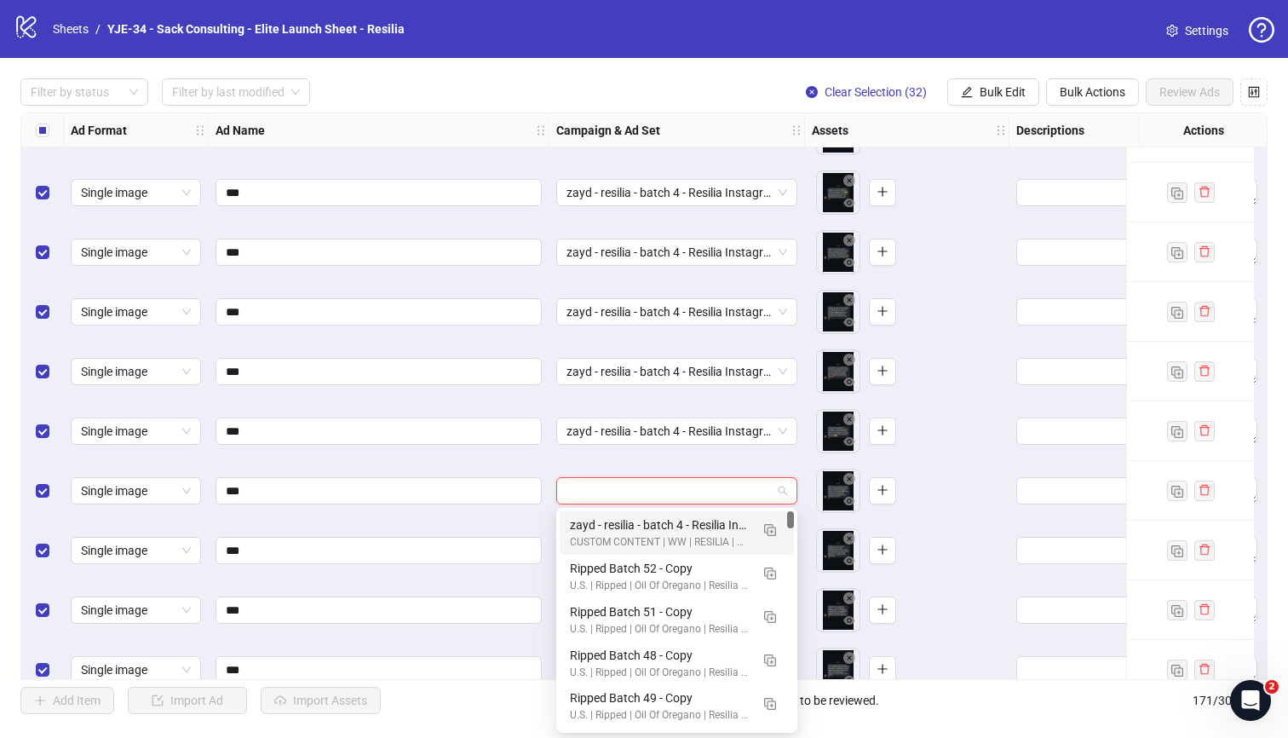
click at [594, 535] on div "CUSTOM CONTENT | WW | RESILIA | CBO" at bounding box center [660, 542] width 180 height 16
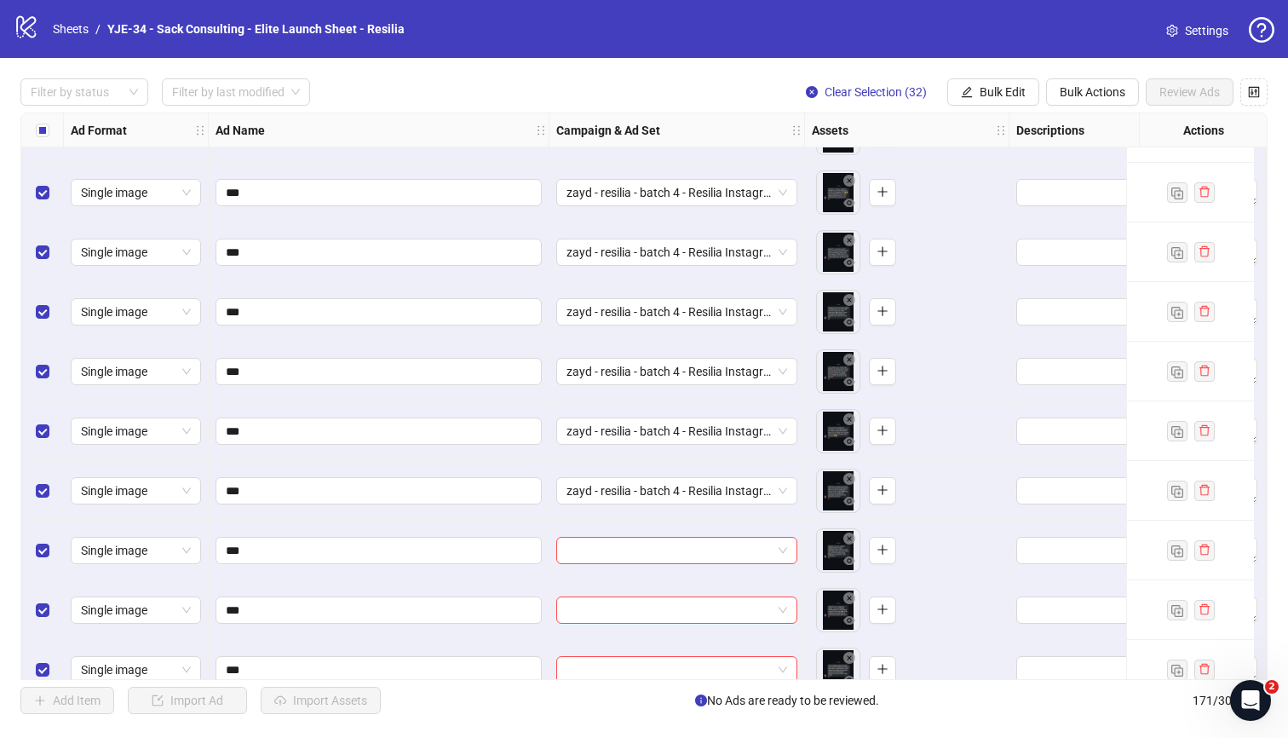
scroll to position [8605, 0]
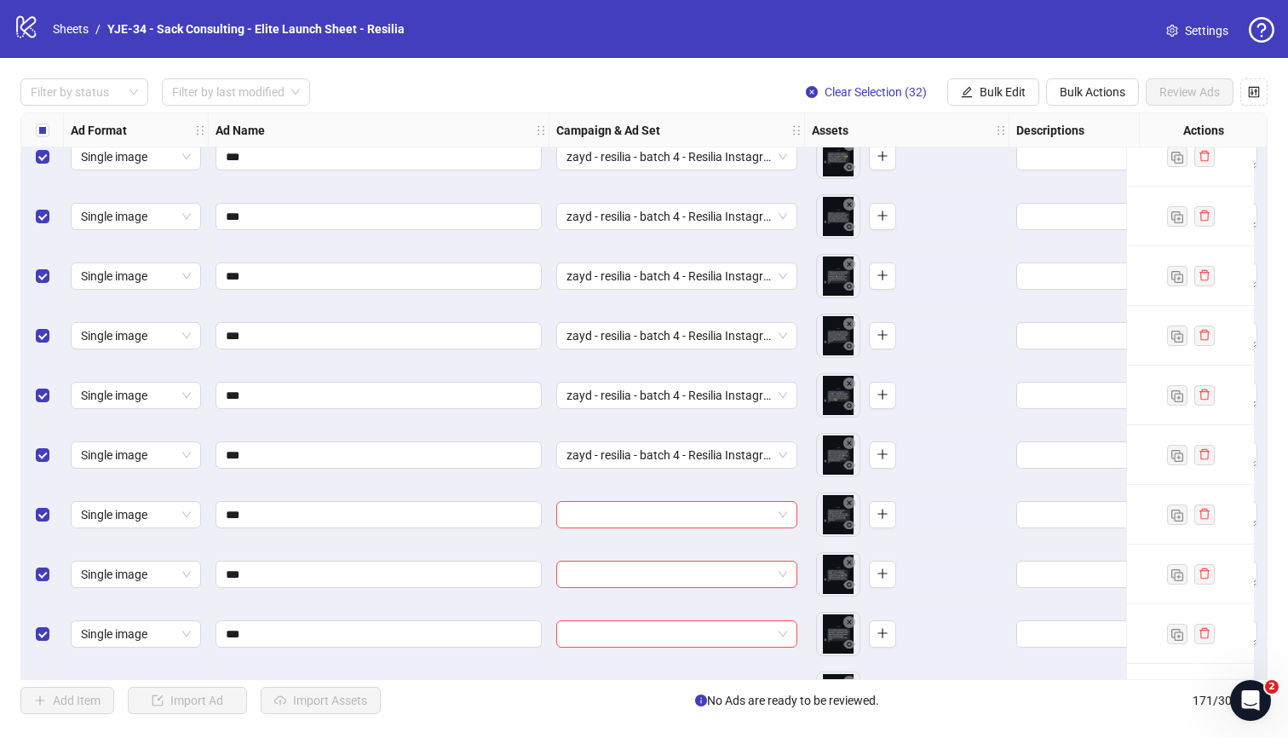
click at [640, 516] on div "Ad Format Ad Name Campaign & Ad Set Assets Descriptions Headlines Primary Texts…" at bounding box center [643, 395] width 1247 height 567
click at [634, 513] on input "search" at bounding box center [668, 515] width 205 height 26
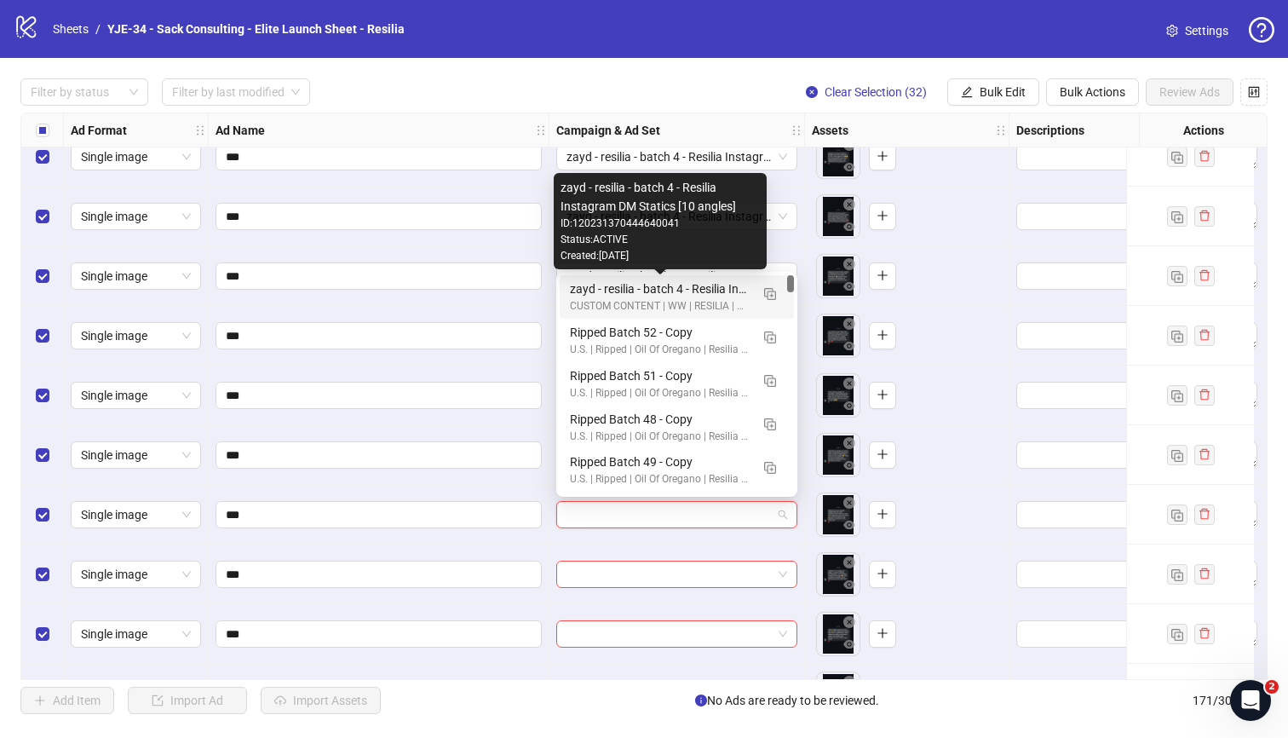
click at [646, 285] on div "zayd - resilia - batch 4 - Resilia Instagram DM Statics [10 angles]" at bounding box center [660, 288] width 180 height 19
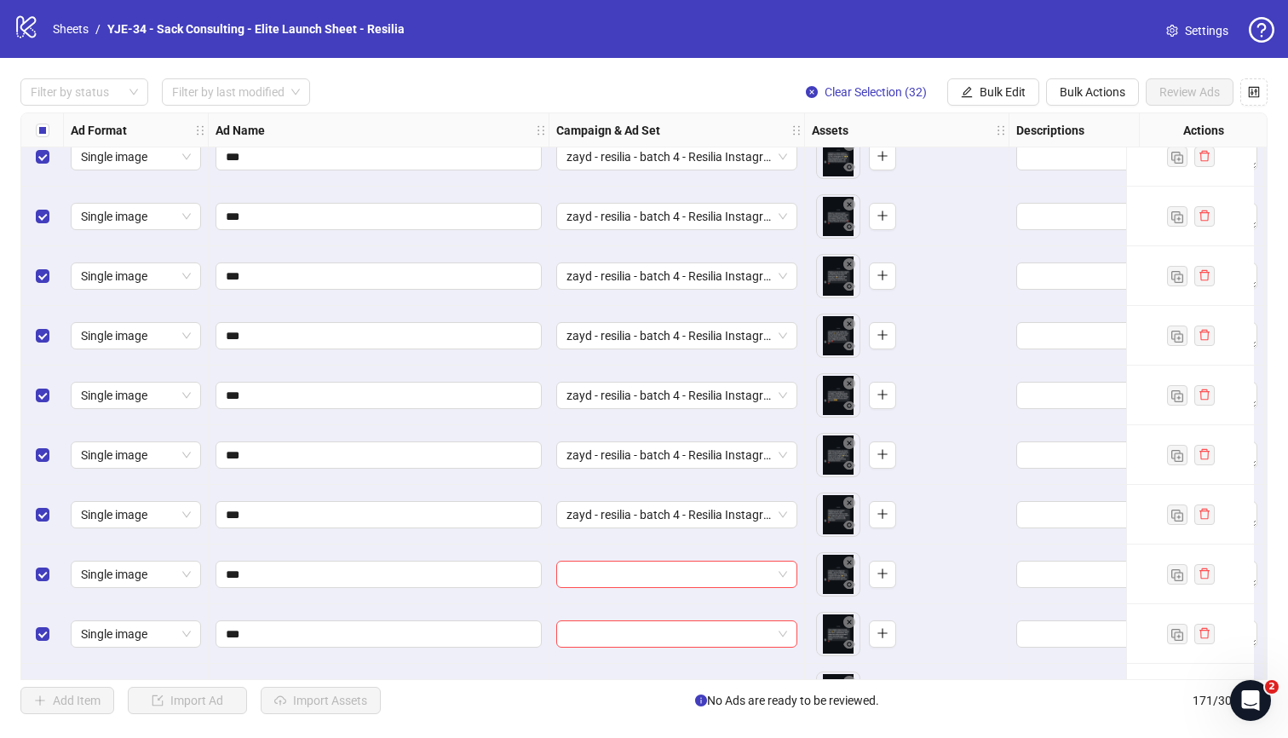
scroll to position [8652, 0]
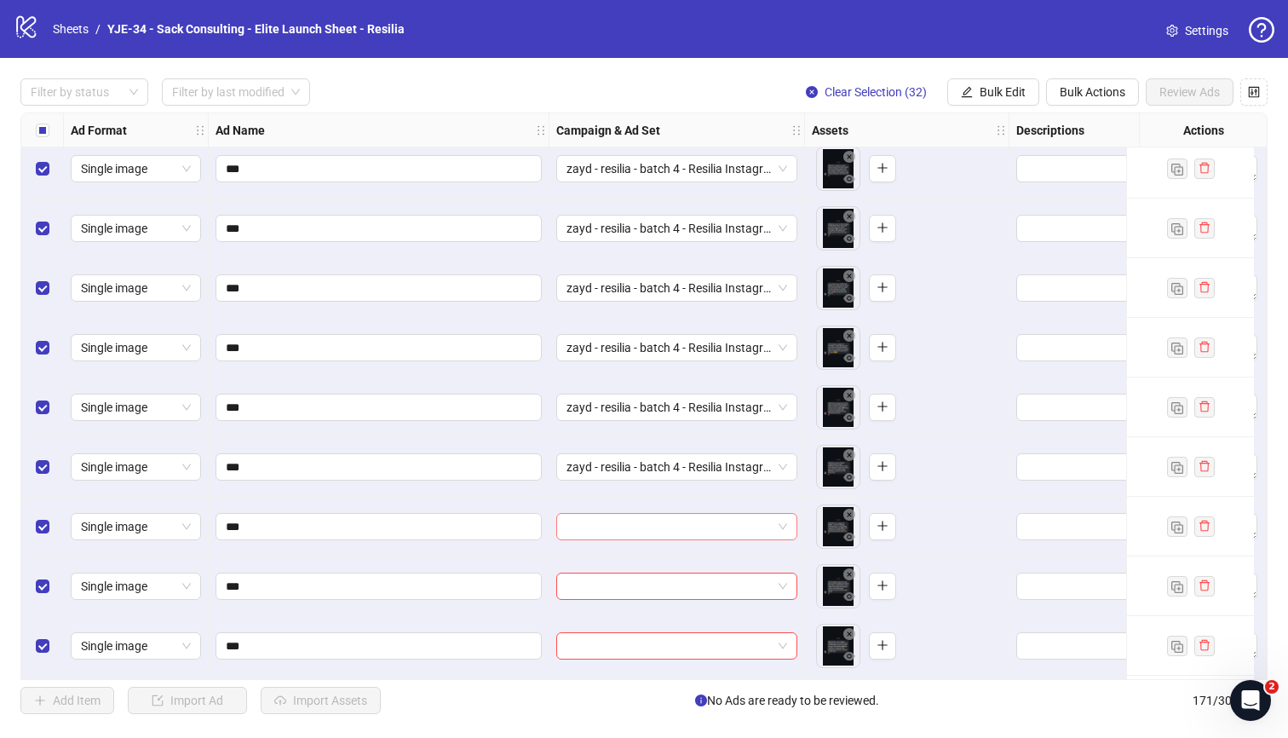
click at [668, 521] on input "search" at bounding box center [668, 527] width 205 height 26
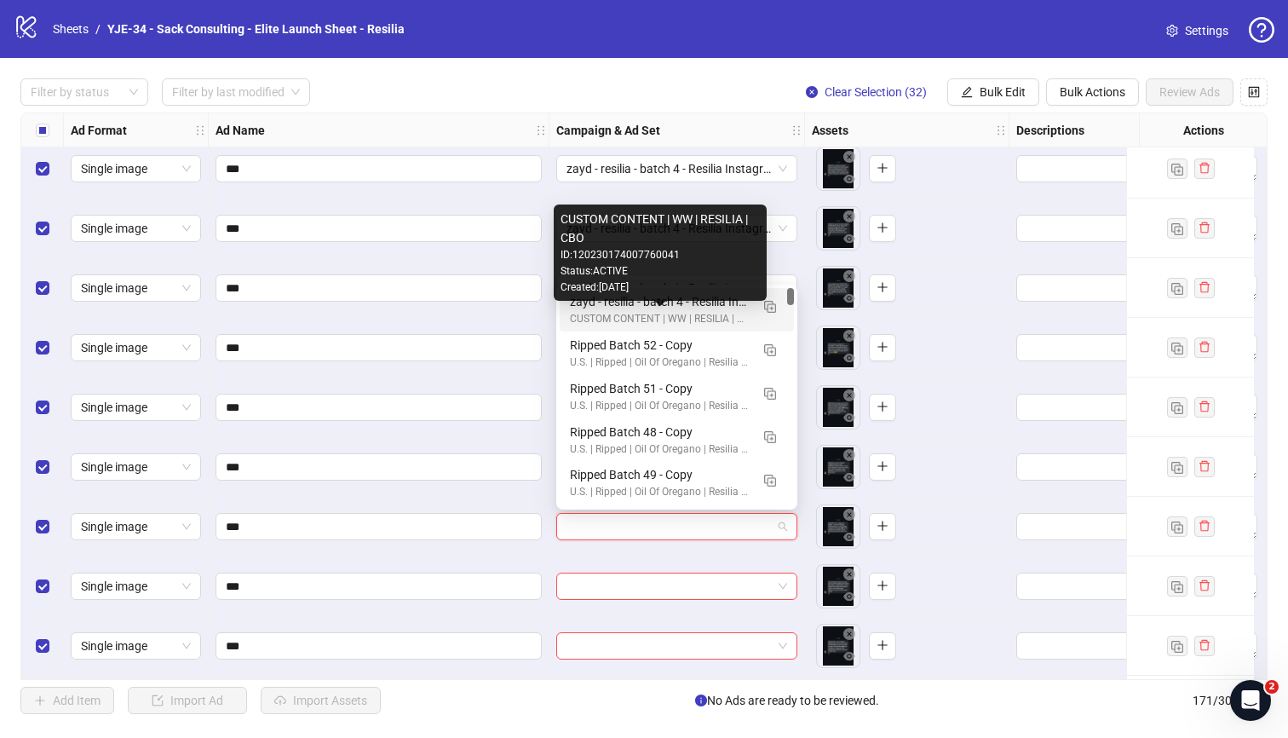
click at [680, 314] on div "CUSTOM CONTENT | WW | RESILIA | CBO" at bounding box center [660, 319] width 180 height 16
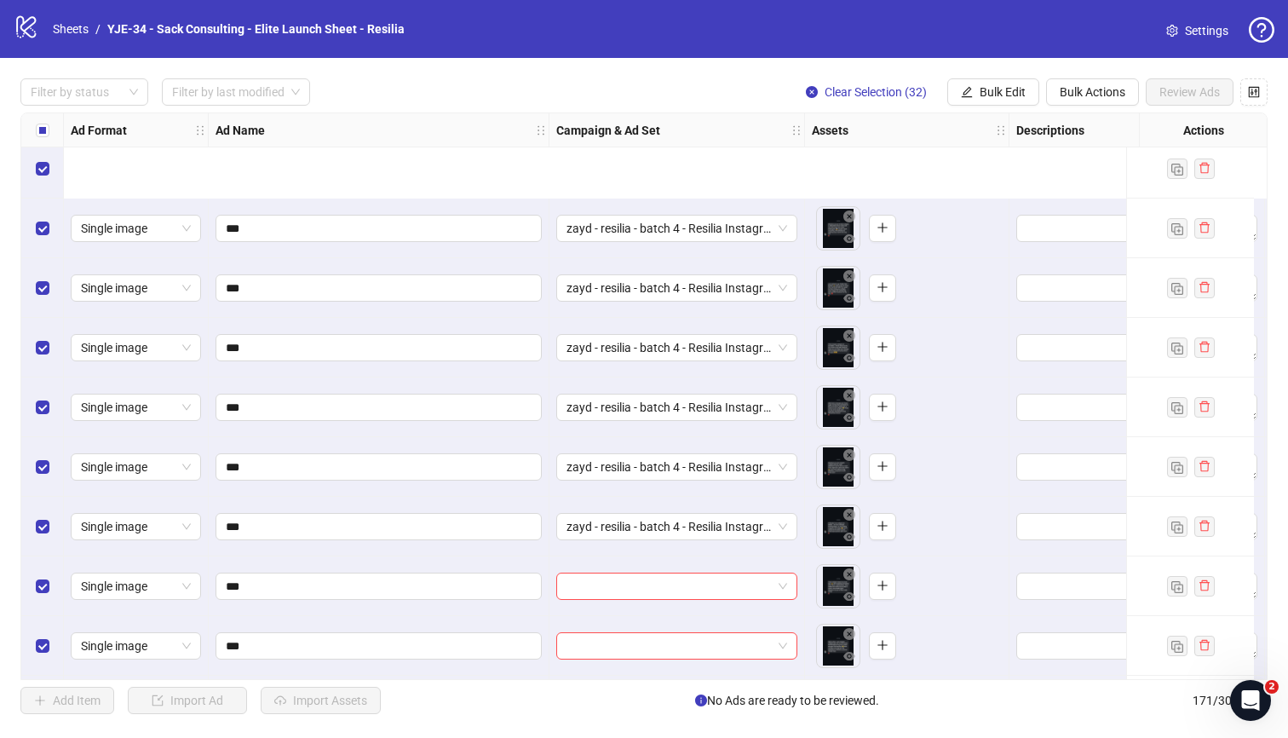
scroll to position [8842, 0]
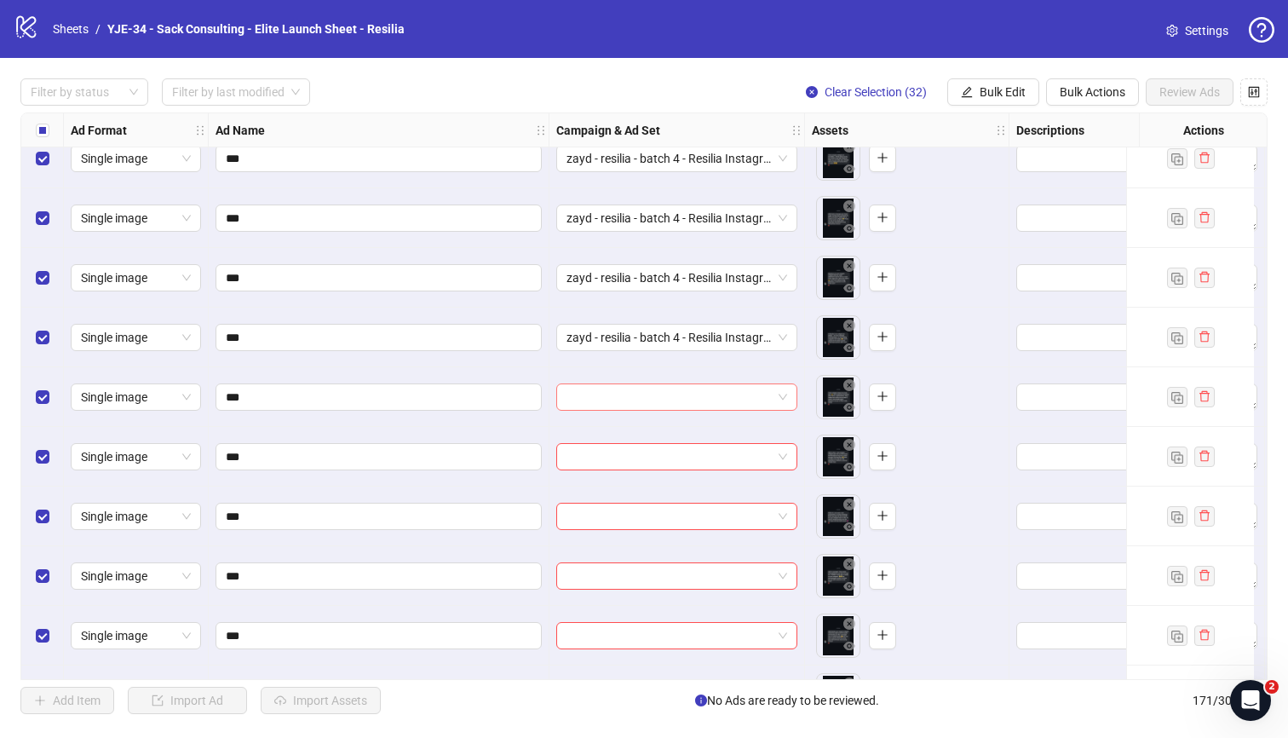
click at [701, 386] on div at bounding box center [676, 397] width 255 height 60
click at [700, 387] on input "search" at bounding box center [668, 397] width 205 height 26
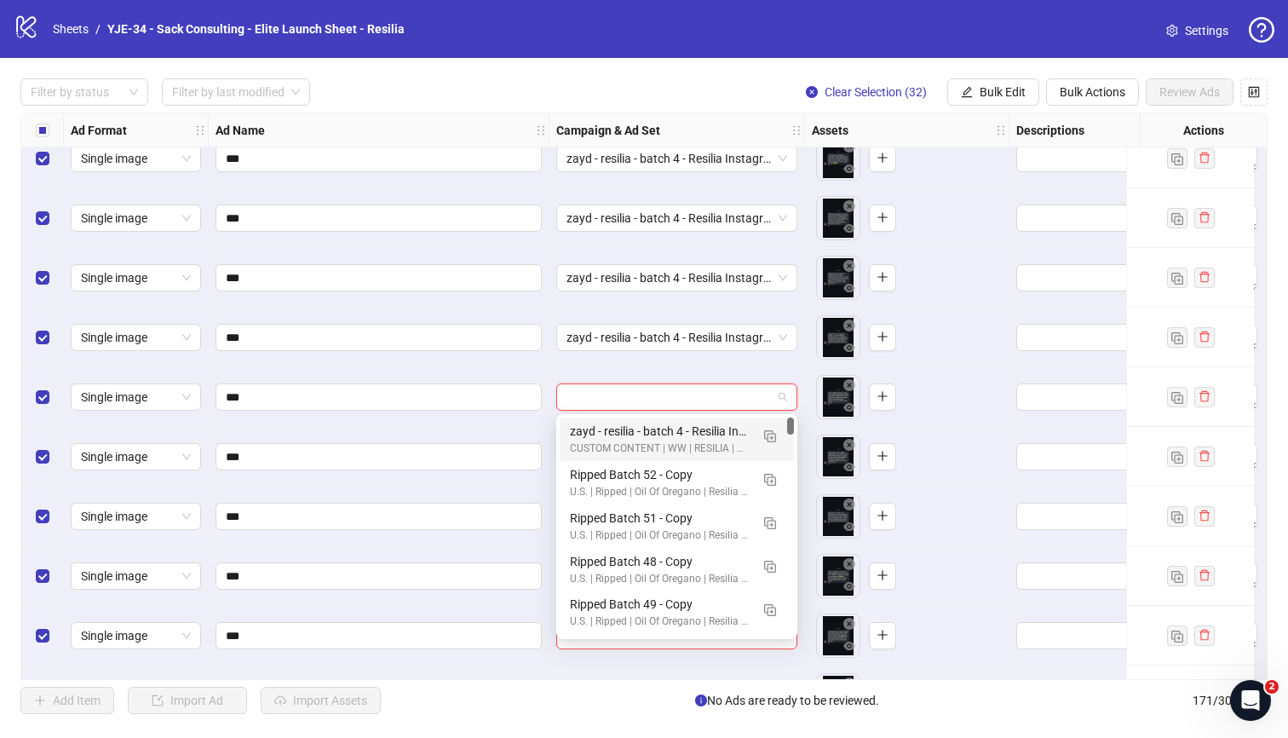
click at [655, 427] on div "zayd - resilia - batch 4 - Resilia Instagram DM Statics [10 angles]" at bounding box center [660, 431] width 180 height 19
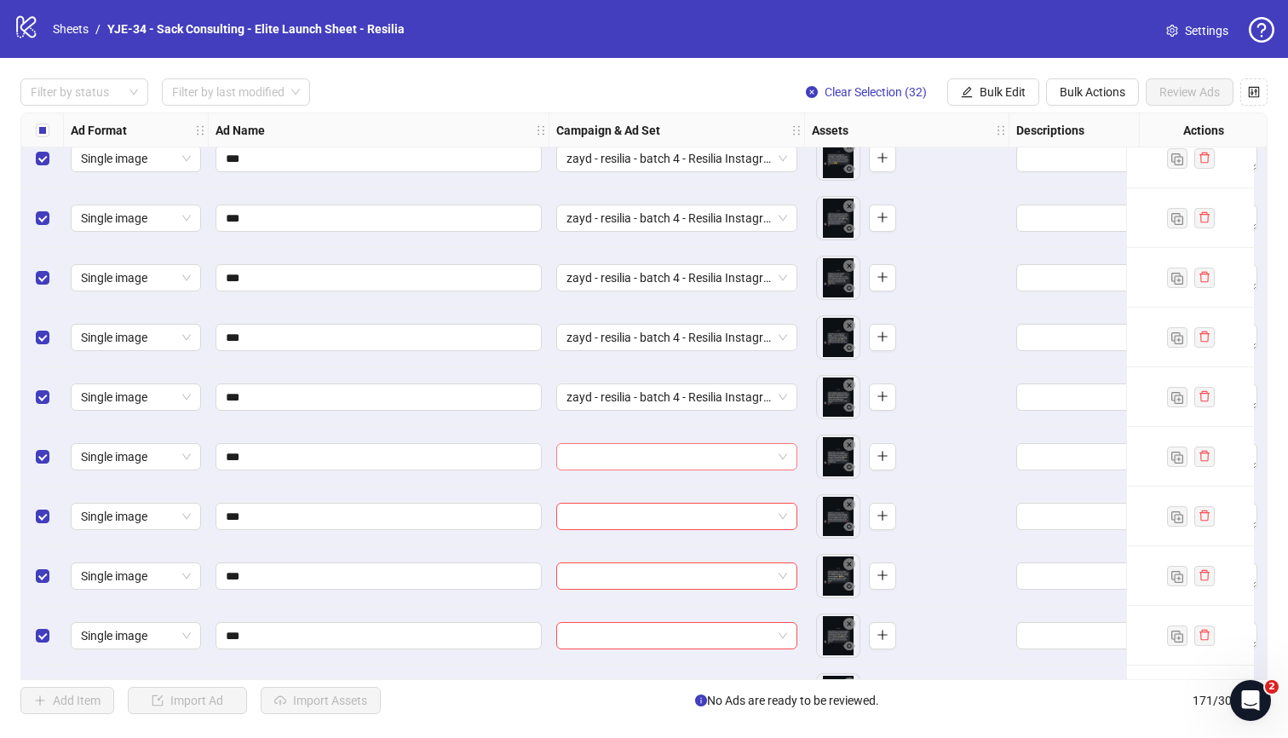
click at [657, 450] on input "search" at bounding box center [668, 457] width 205 height 26
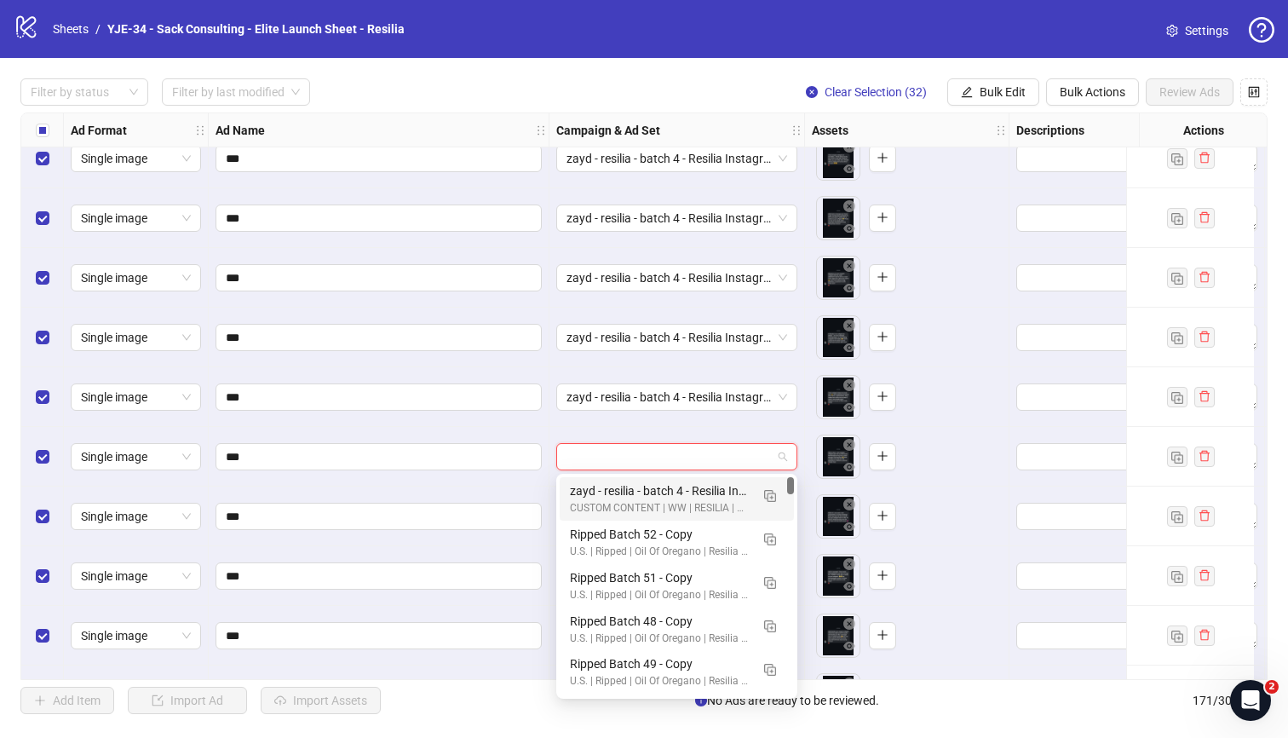
click at [656, 486] on div "zayd - resilia - batch 4 - Resilia Instagram DM Statics [10 angles]" at bounding box center [660, 490] width 180 height 19
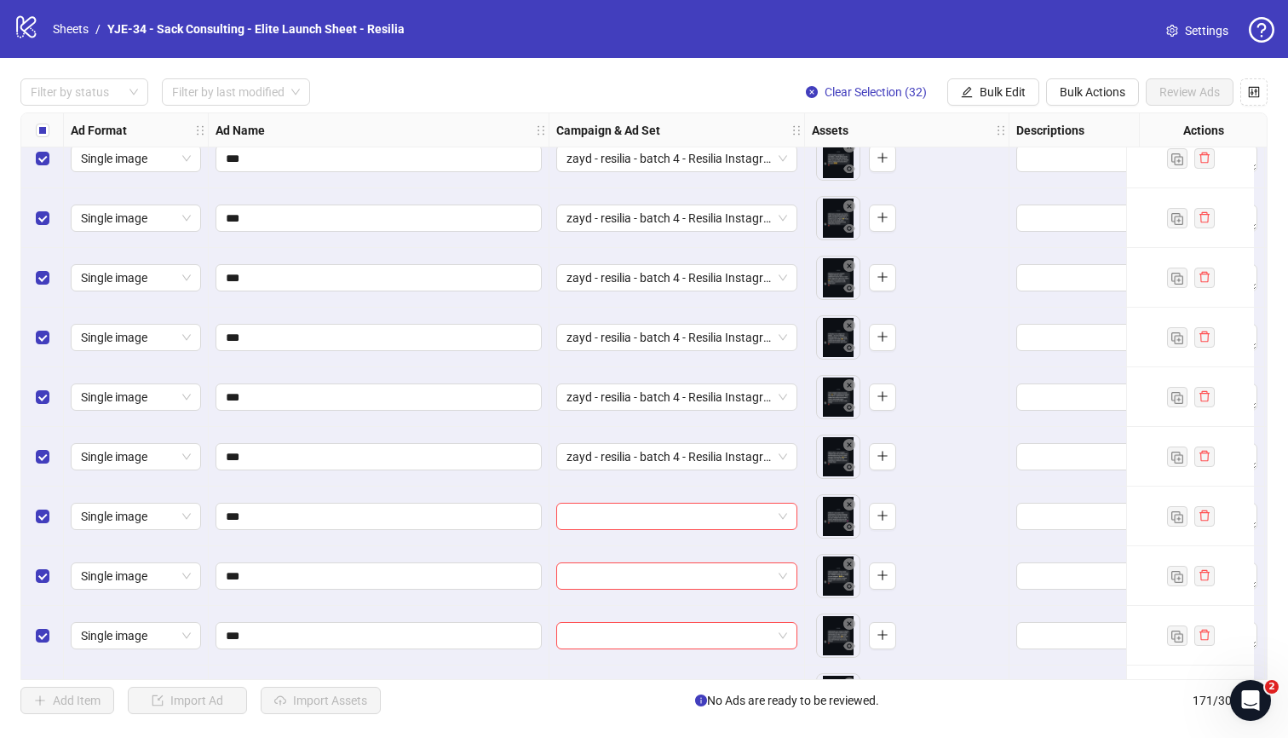
scroll to position [8845, 0]
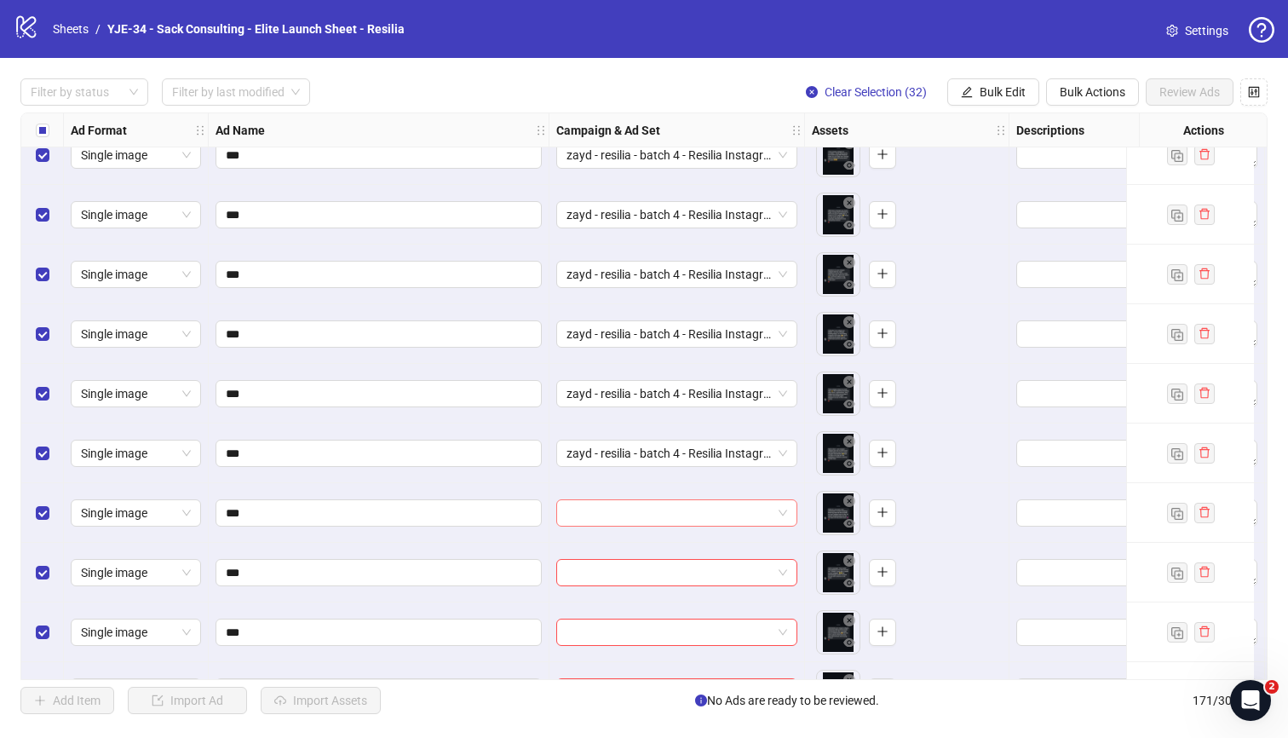
click at [654, 503] on input "search" at bounding box center [668, 513] width 205 height 26
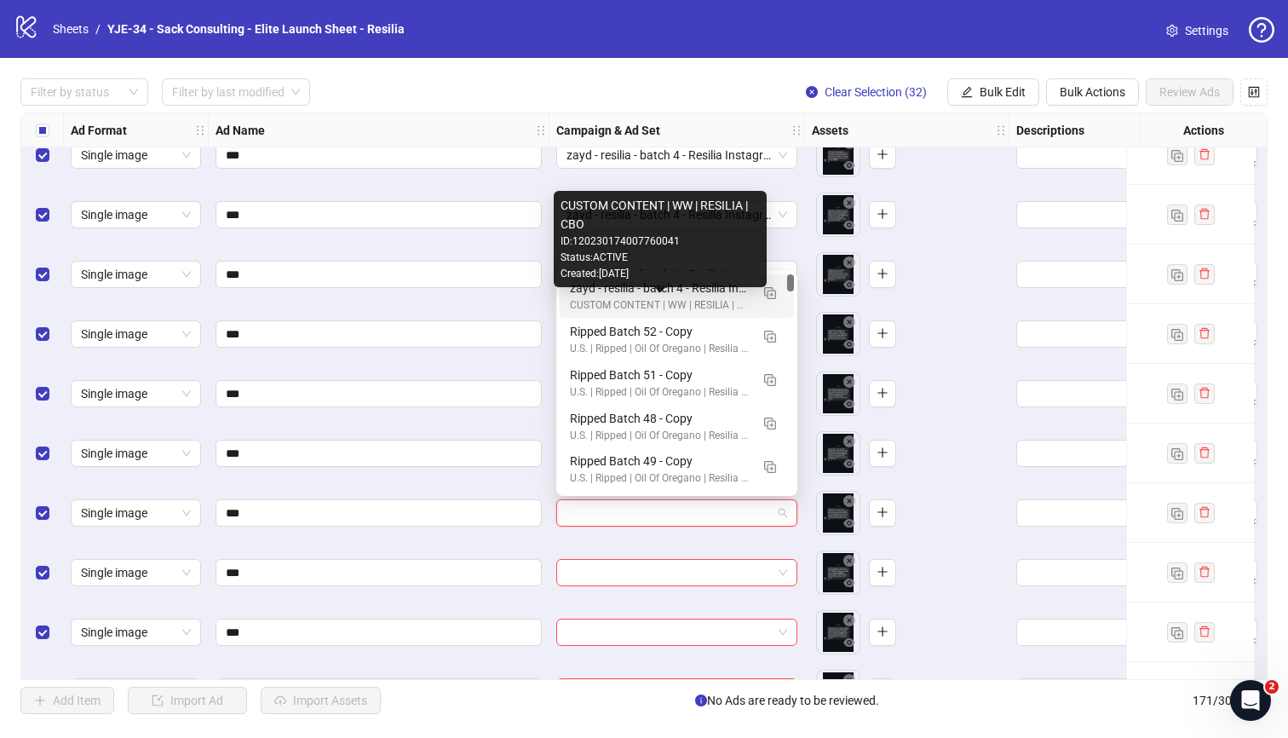
click at [679, 297] on div "CUSTOM CONTENT | WW | RESILIA | CBO" at bounding box center [660, 305] width 180 height 16
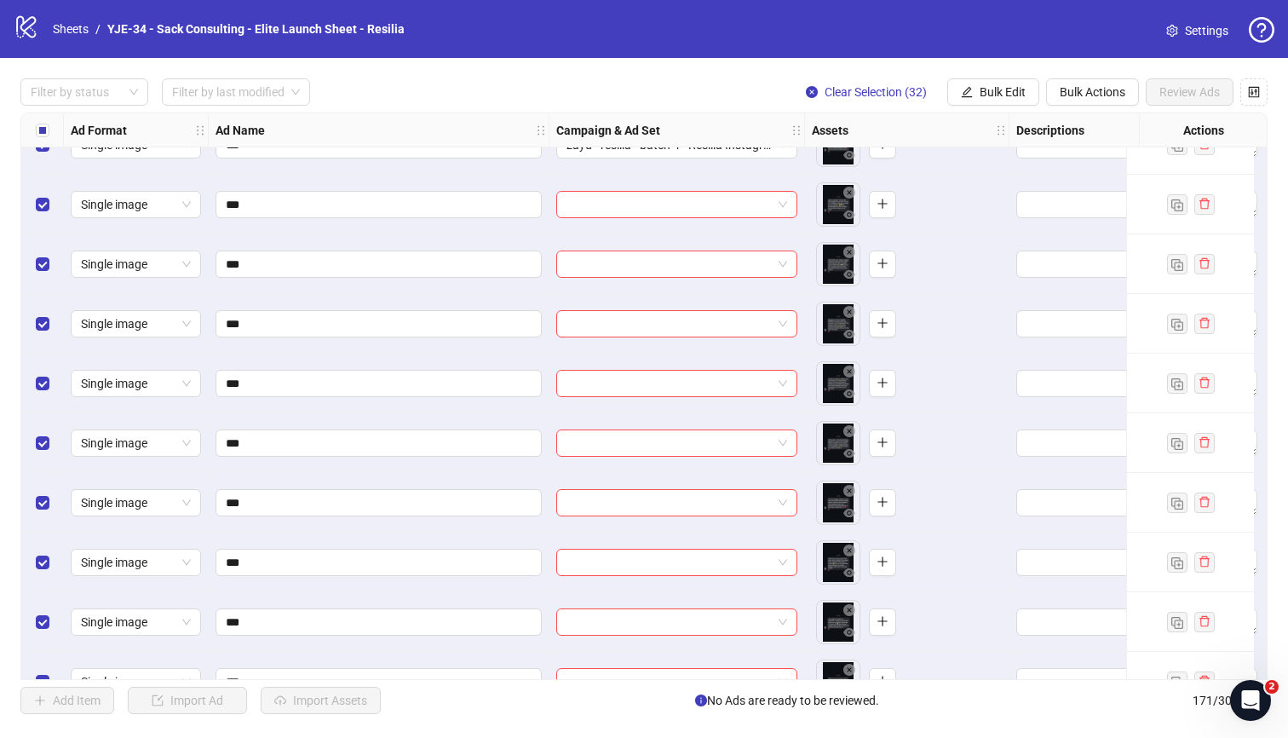
scroll to position [9154, 0]
click at [653, 263] on input "search" at bounding box center [668, 263] width 205 height 26
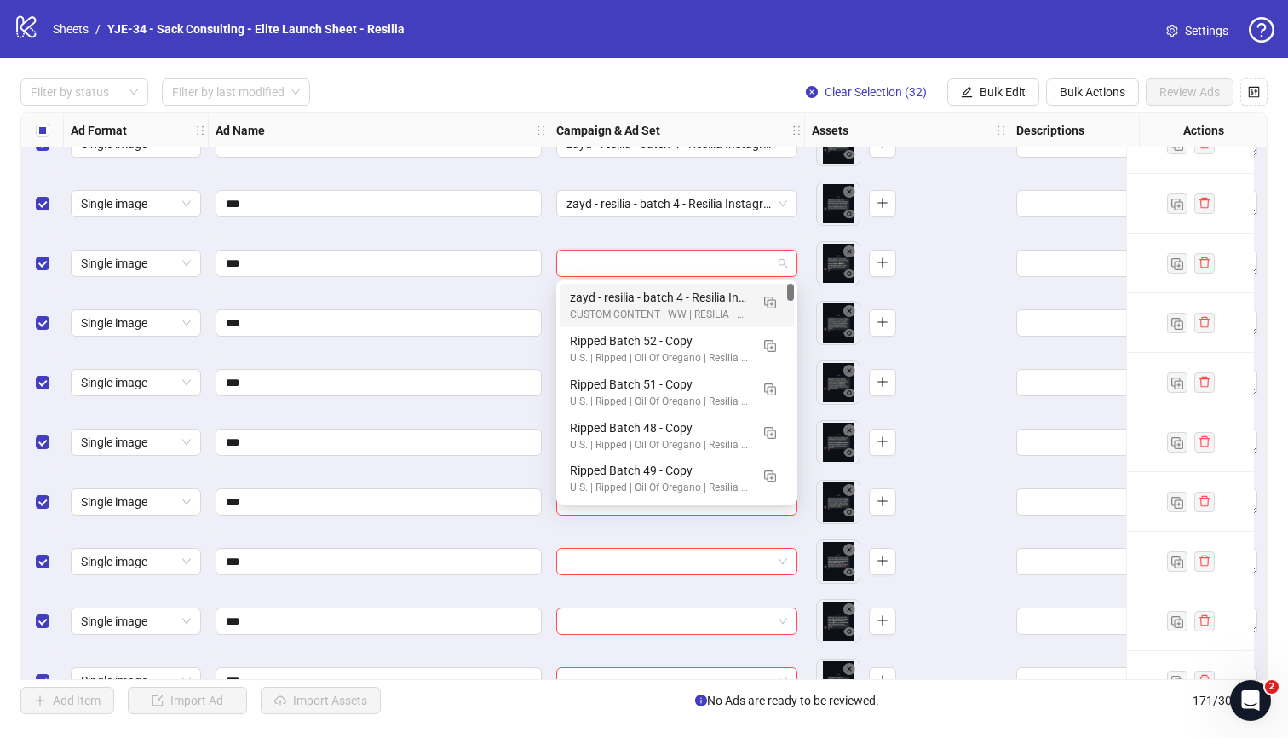
click at [652, 289] on div "zayd - resilia - batch 4 - Resilia Instagram DM Statics [10 angles]" at bounding box center [660, 297] width 180 height 19
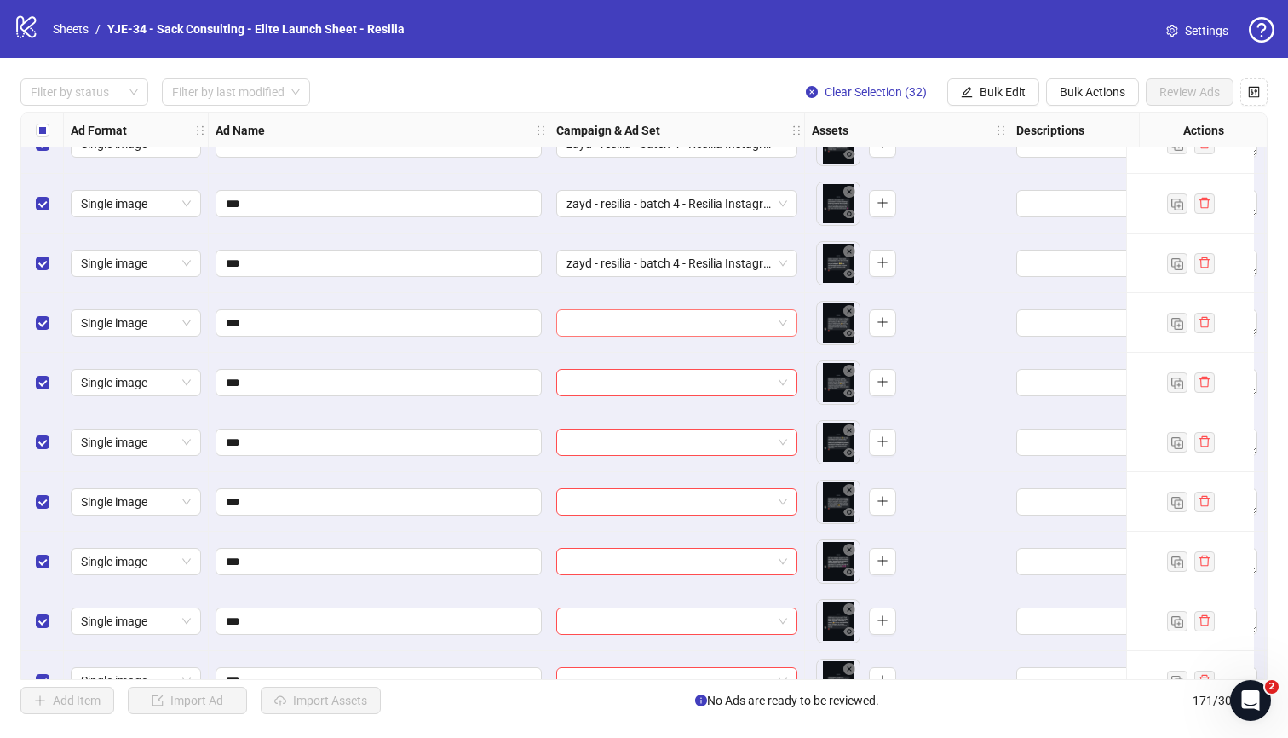
click at [650, 323] on input "search" at bounding box center [668, 323] width 205 height 26
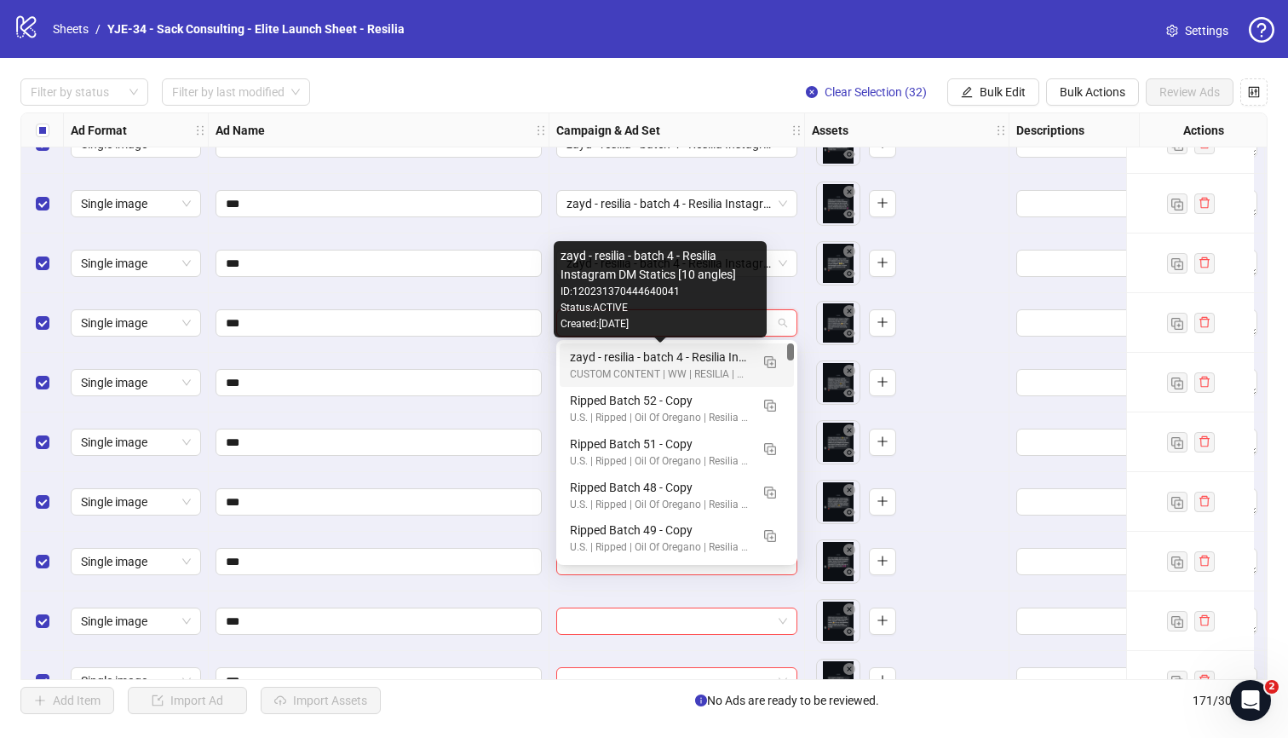
click at [646, 351] on div "zayd - resilia - batch 4 - Resilia Instagram DM Statics [10 angles]" at bounding box center [660, 356] width 180 height 19
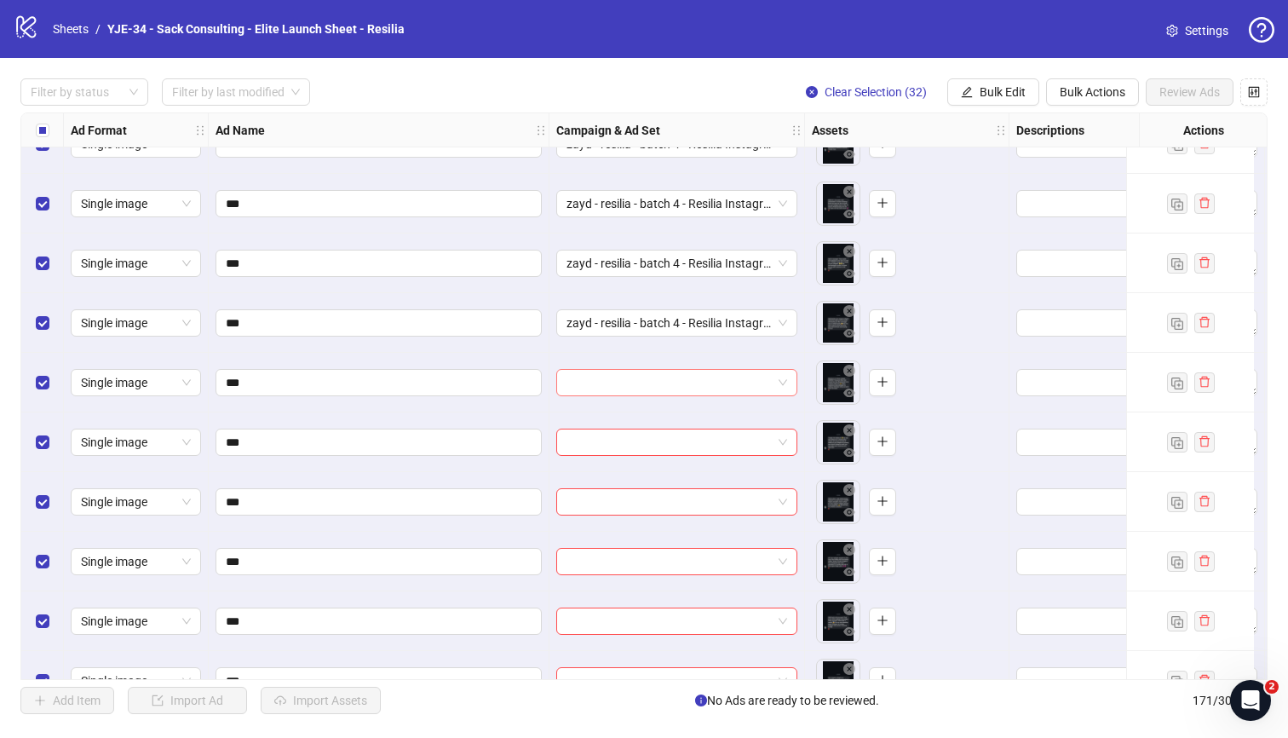
click at [665, 384] on input "search" at bounding box center [668, 383] width 205 height 26
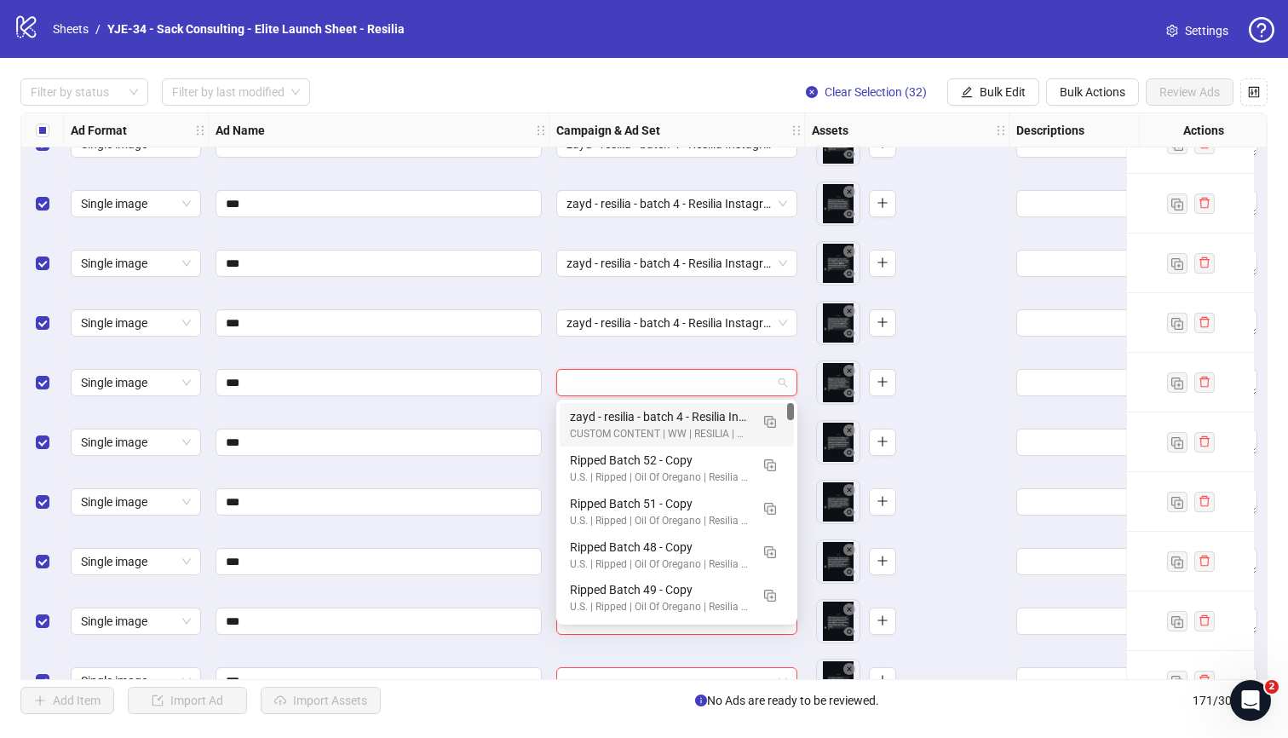
click at [652, 410] on div "zayd - resilia - batch 4 - Resilia Instagram DM Statics [10 angles]" at bounding box center [660, 416] width 180 height 19
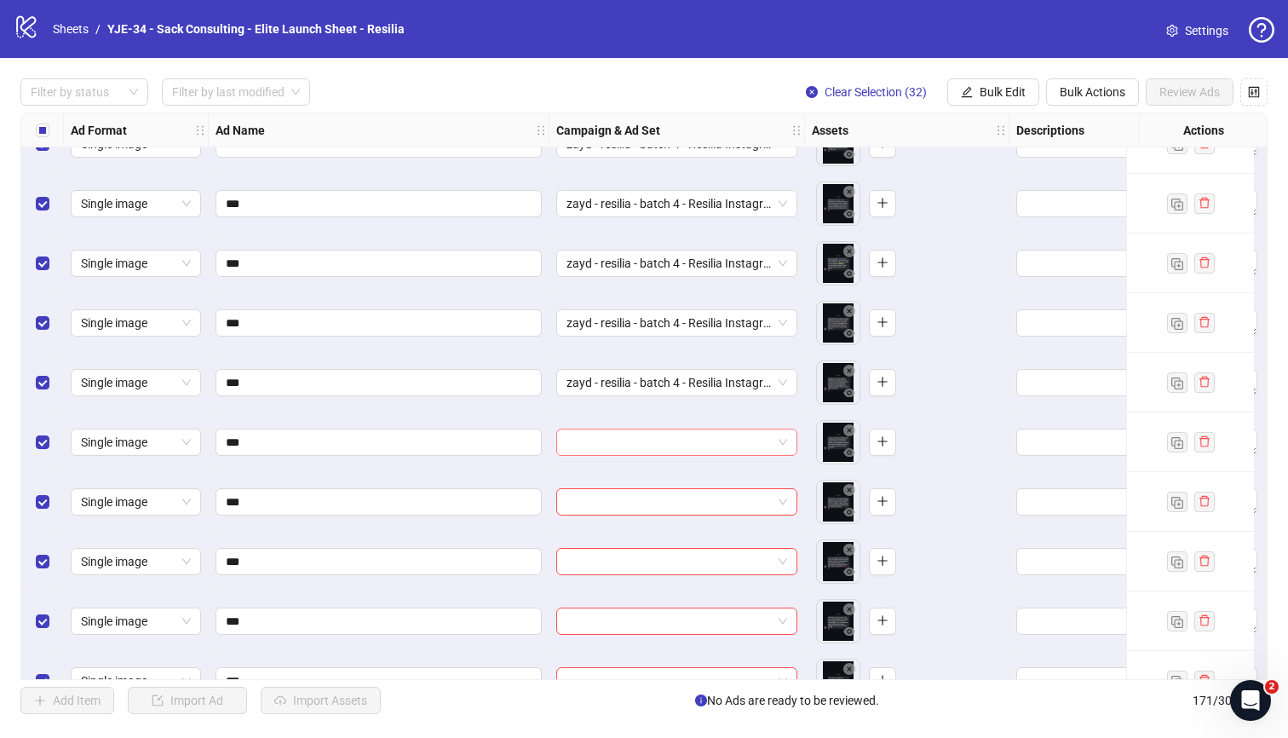
click at [656, 442] on input "search" at bounding box center [668, 442] width 205 height 26
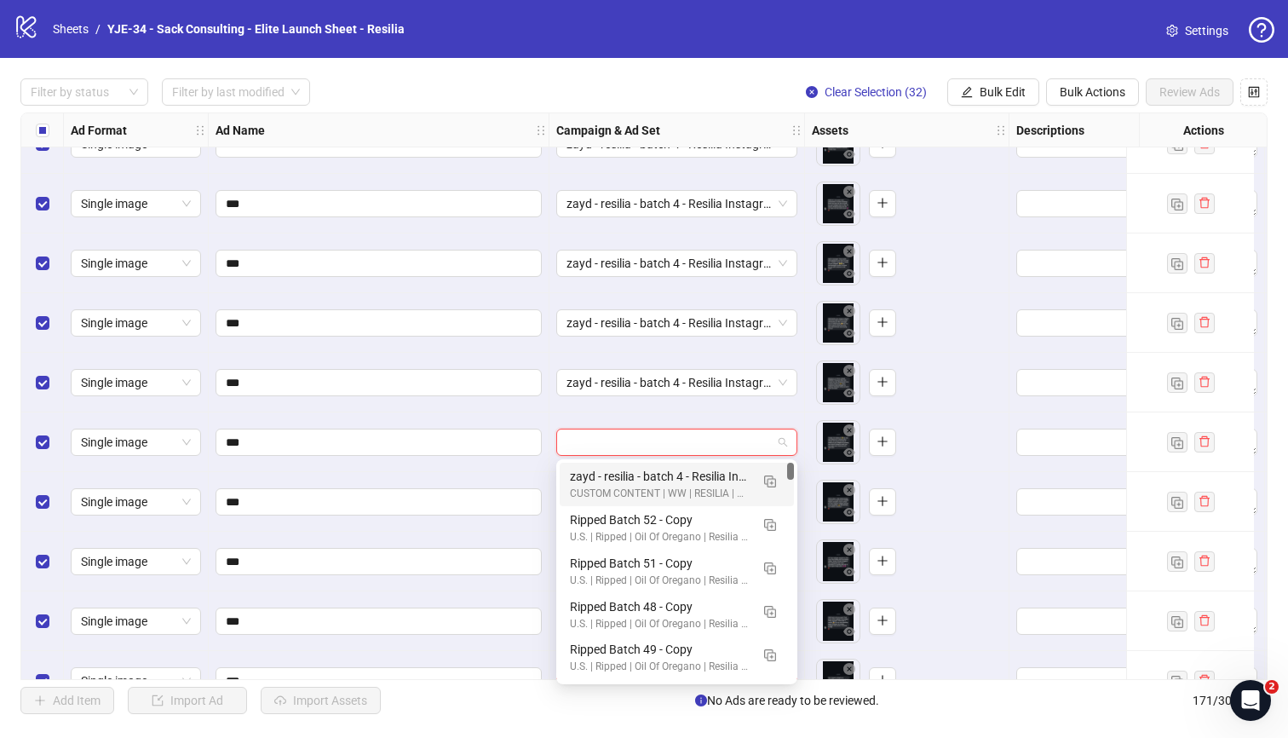
click at [662, 471] on div "zayd - resilia - batch 4 - Resilia Instagram DM Statics [10 angles]" at bounding box center [660, 476] width 180 height 19
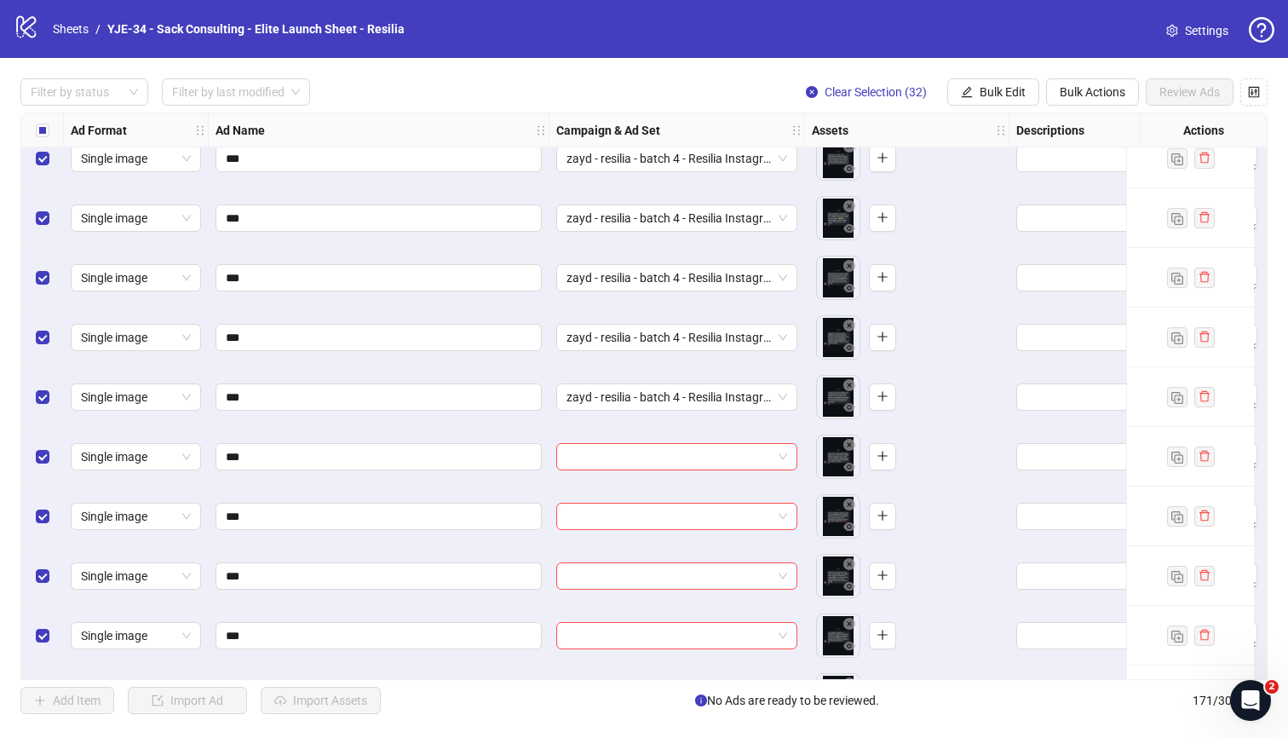
scroll to position [9203, 0]
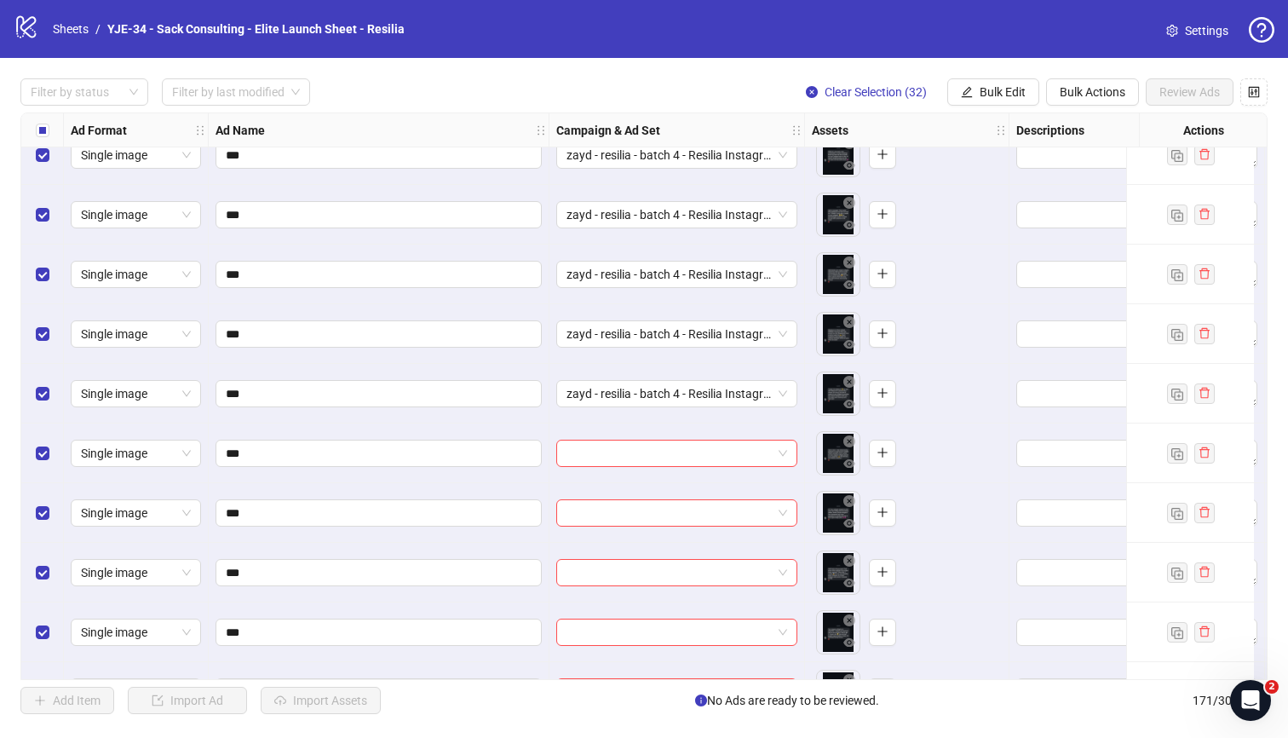
click at [656, 450] on input "search" at bounding box center [668, 453] width 205 height 26
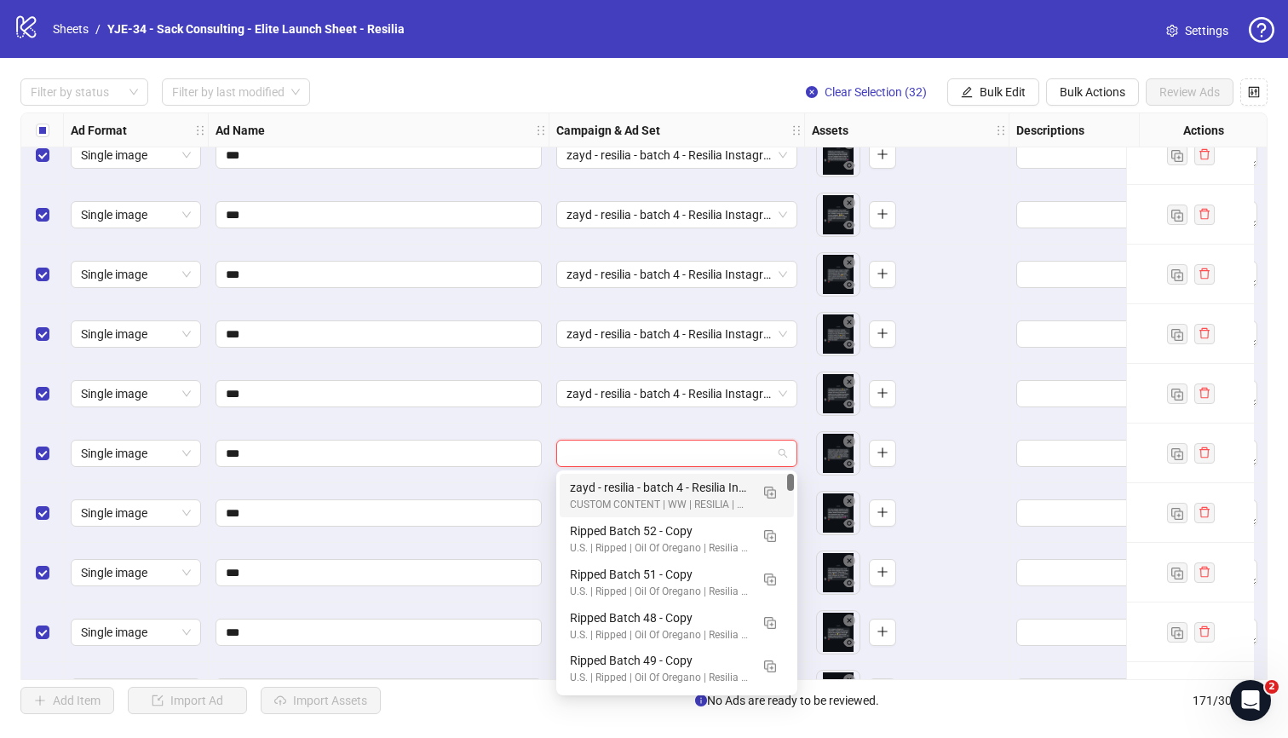
drag, startPoint x: 654, startPoint y: 476, endPoint x: 662, endPoint y: 488, distance: 14.2
click at [654, 476] on div "zayd - resilia - batch 4 - Resilia Instagram DM Statics [10 angles] CUSTOM CONT…" at bounding box center [677, 495] width 234 height 43
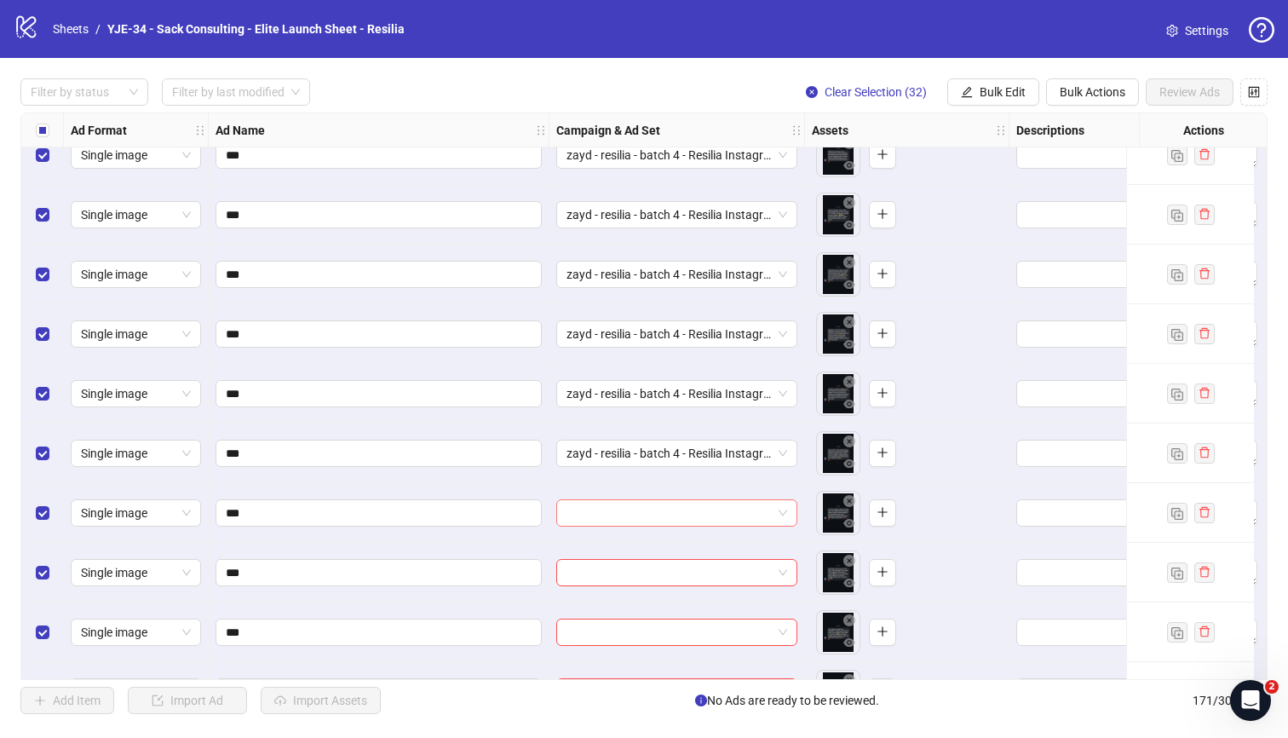
click at [667, 505] on input "search" at bounding box center [668, 513] width 205 height 26
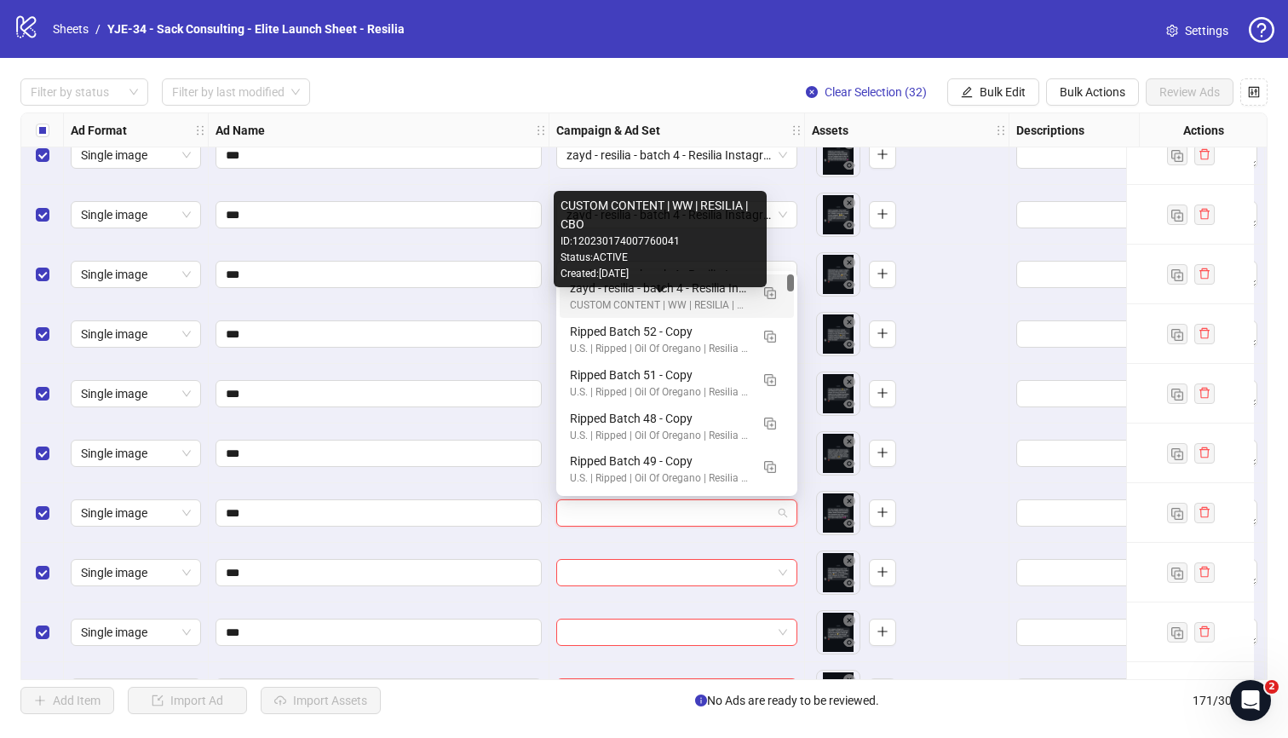
click at [669, 304] on div "CUSTOM CONTENT | WW | RESILIA | CBO" at bounding box center [660, 305] width 180 height 16
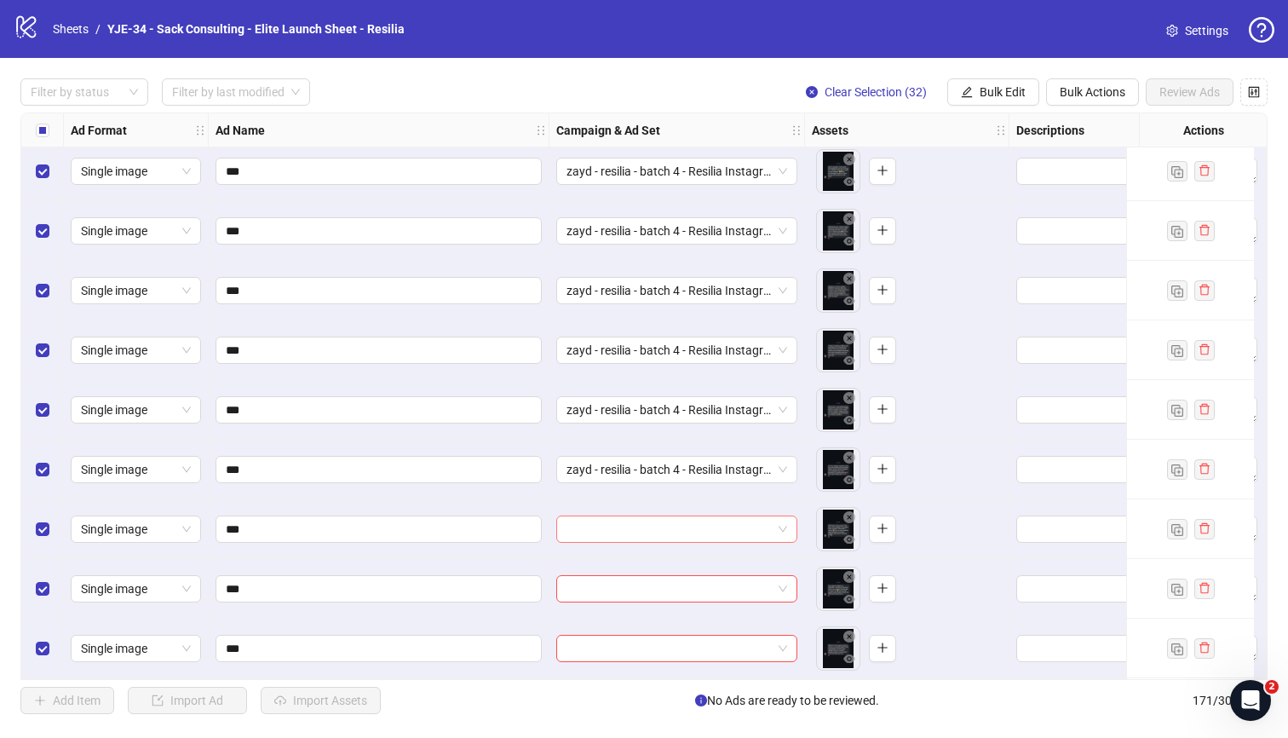
scroll to position [9246, 0]
click at [669, 525] on input "search" at bounding box center [668, 529] width 205 height 26
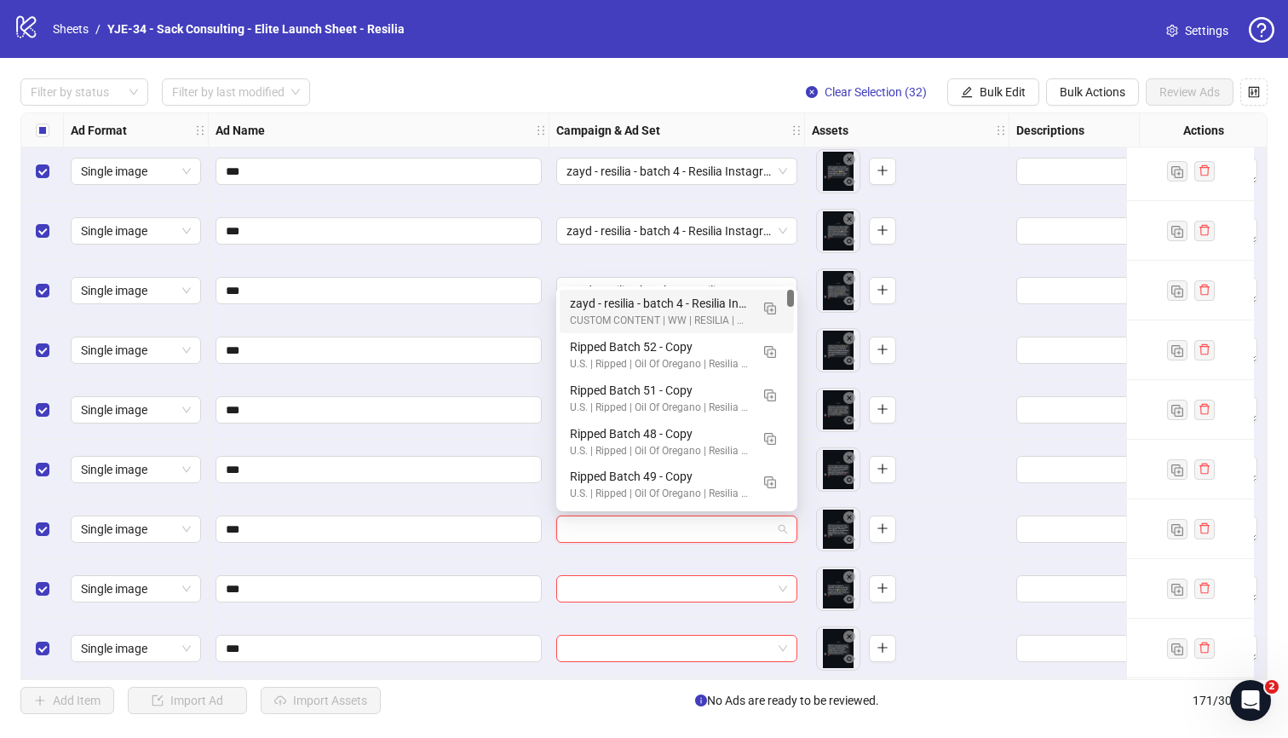
click at [623, 307] on div "zayd - resilia - batch 4 - Resilia Instagram DM Statics [10 angles]" at bounding box center [660, 303] width 180 height 19
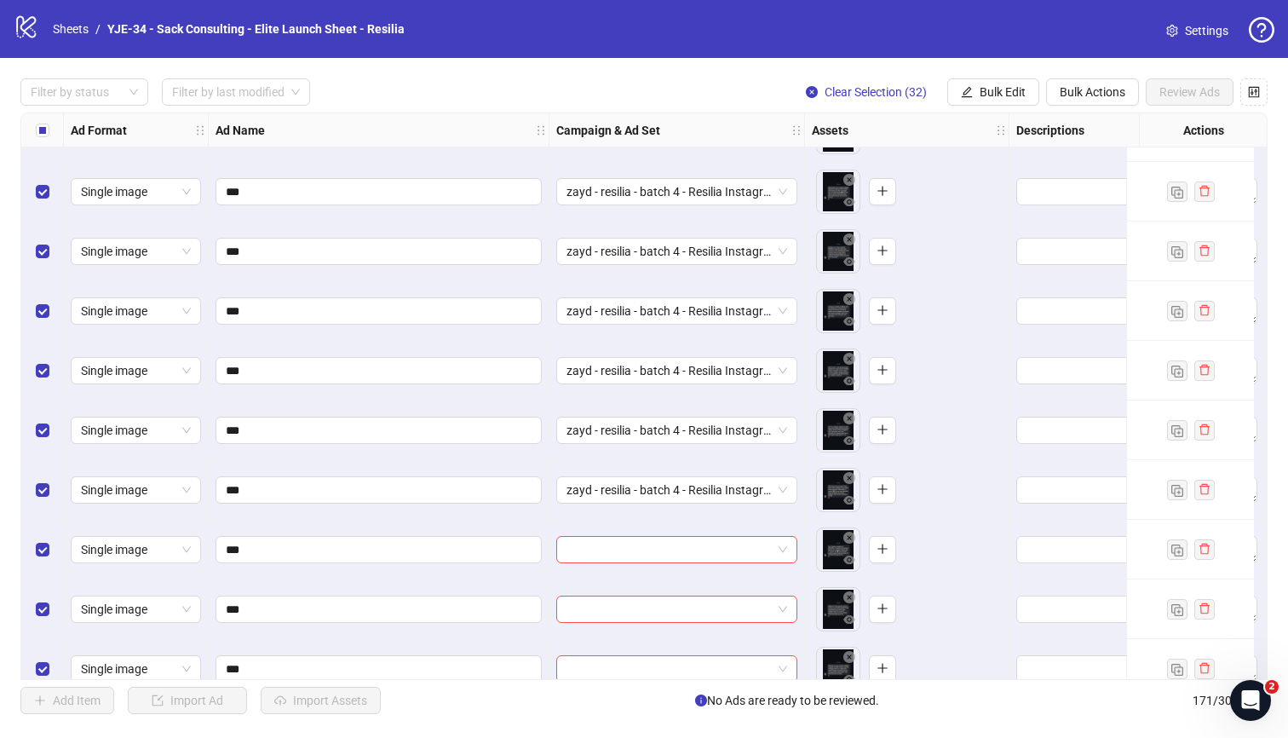
scroll to position [9286, 0]
click at [669, 542] on input "search" at bounding box center [668, 549] width 205 height 26
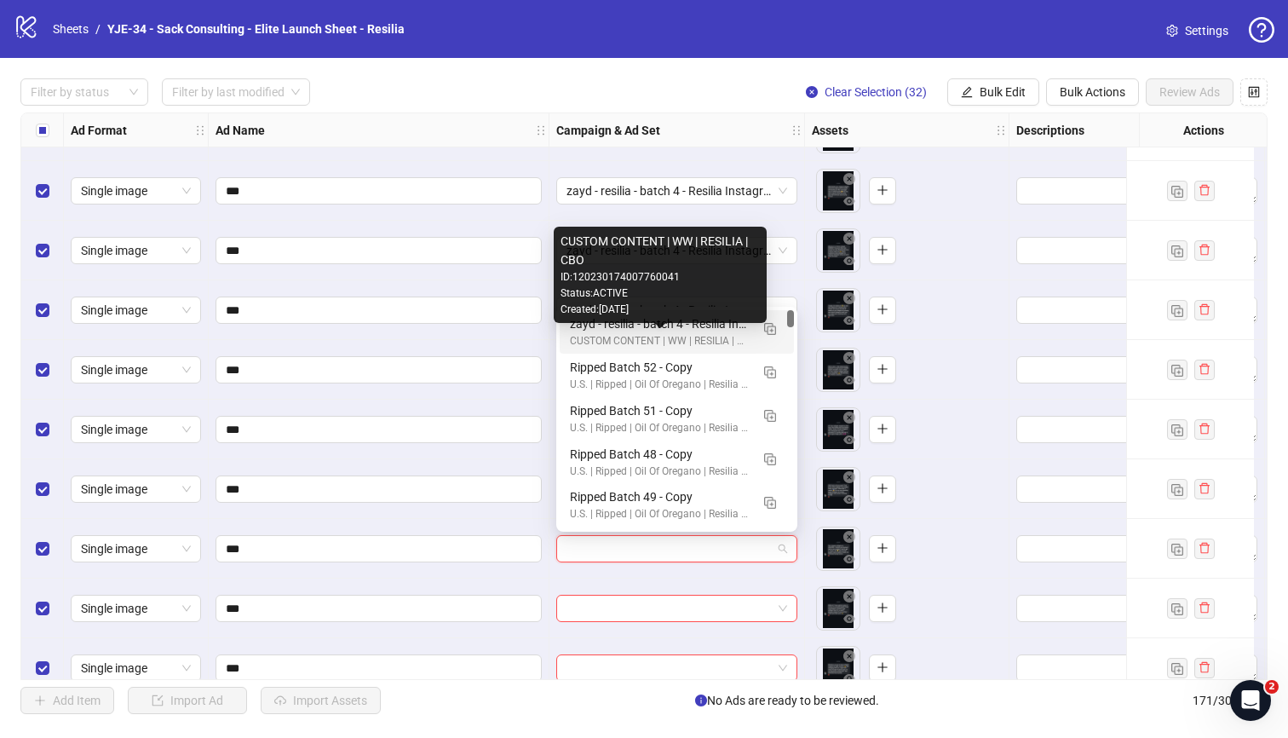
click at [642, 347] on div "CUSTOM CONTENT | WW | RESILIA | CBO" at bounding box center [660, 341] width 180 height 16
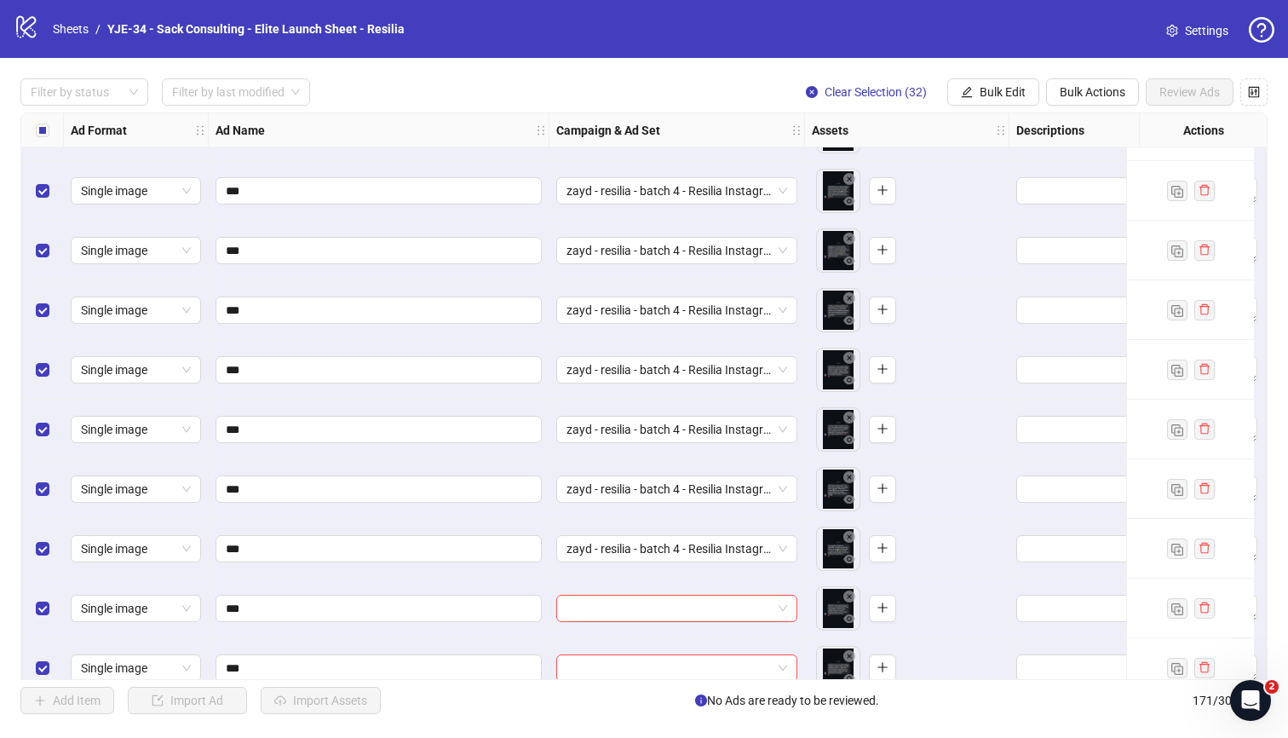
scroll to position [9329, 0]
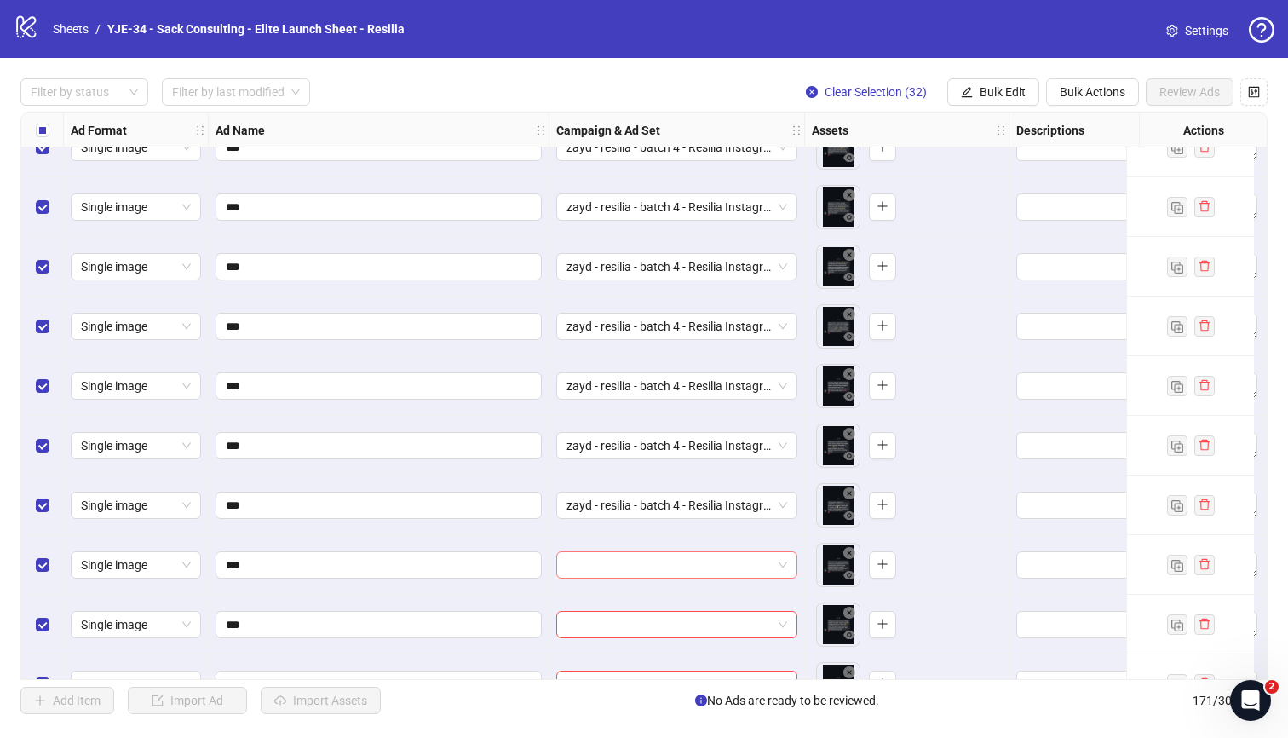
click at [684, 566] on input "search" at bounding box center [668, 565] width 205 height 26
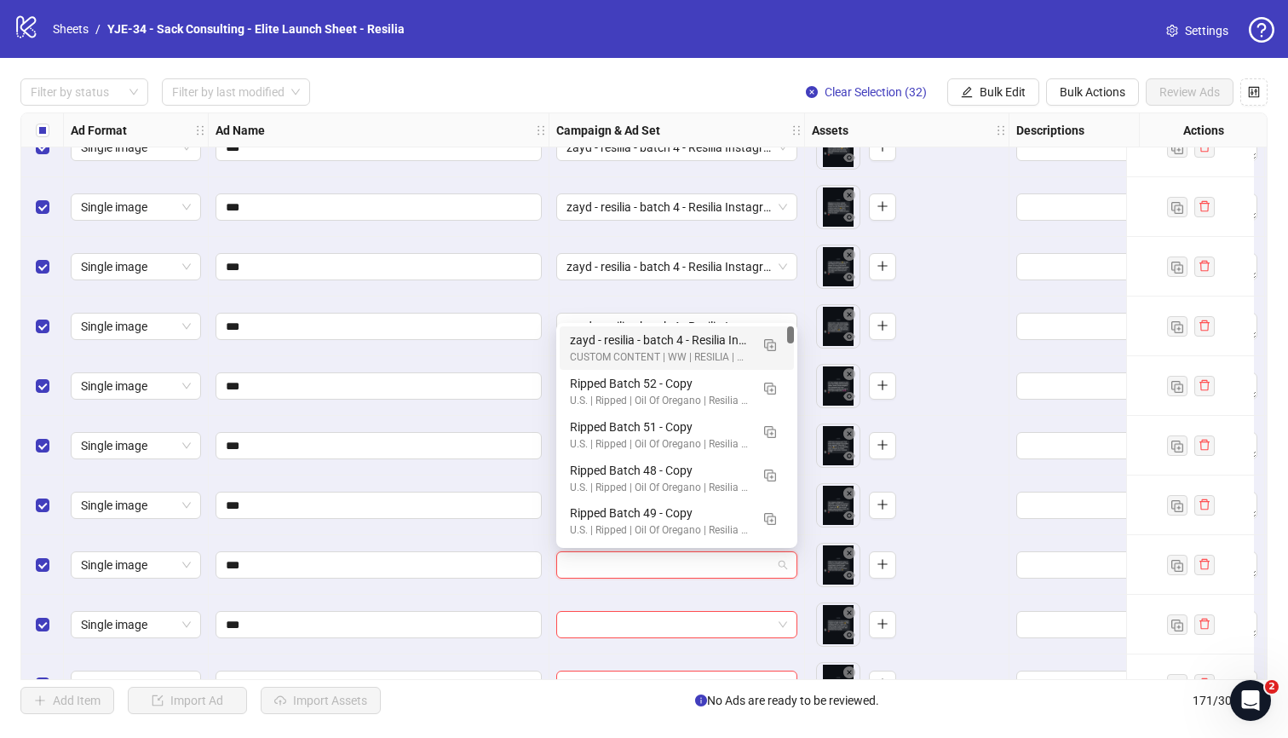
click at [608, 356] on div "CUSTOM CONTENT | WW | RESILIA | CBO" at bounding box center [660, 357] width 180 height 16
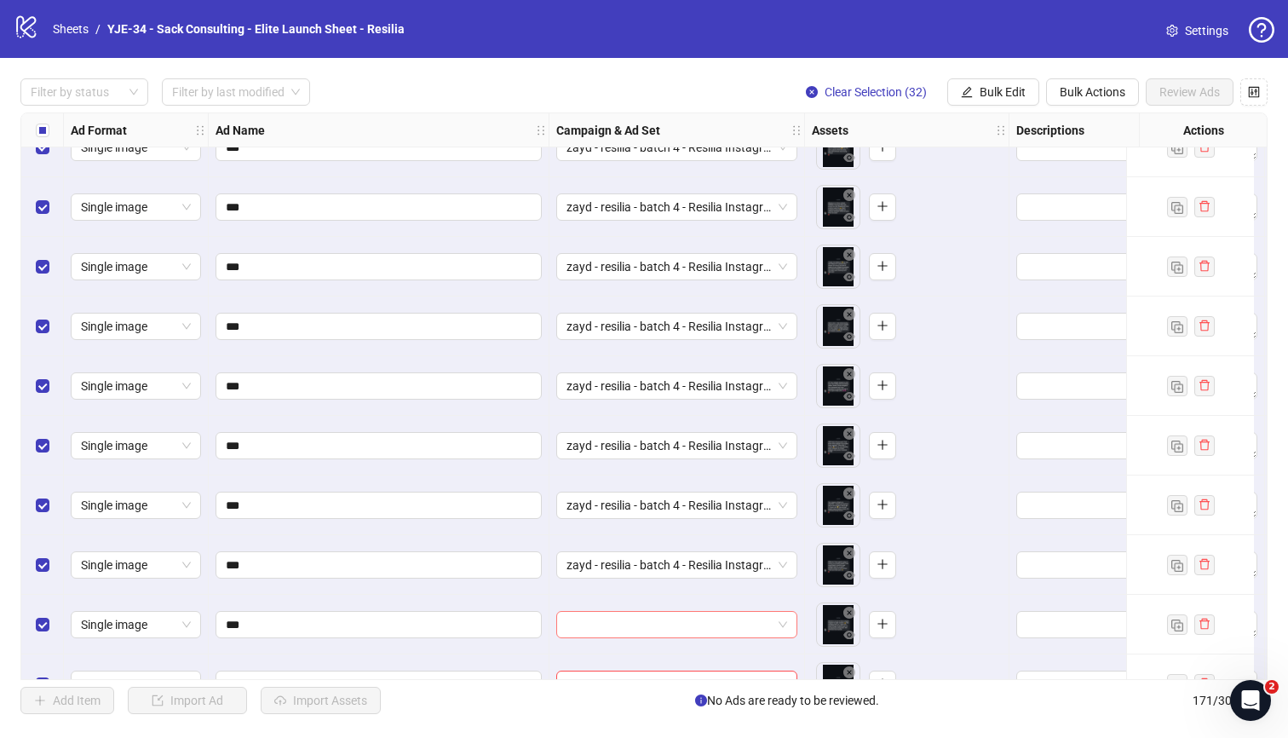
click at [672, 618] on input "search" at bounding box center [668, 624] width 205 height 26
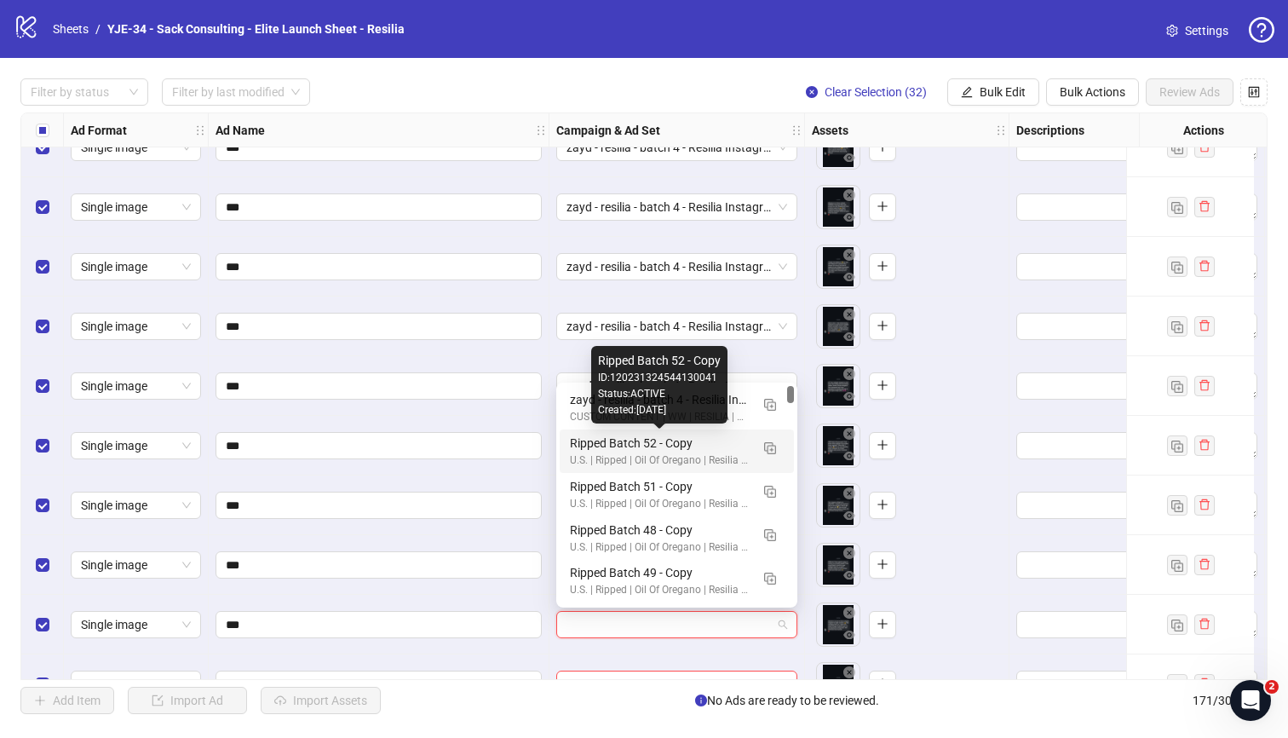
click at [611, 412] on div "Created: [DATE]" at bounding box center [659, 410] width 123 height 16
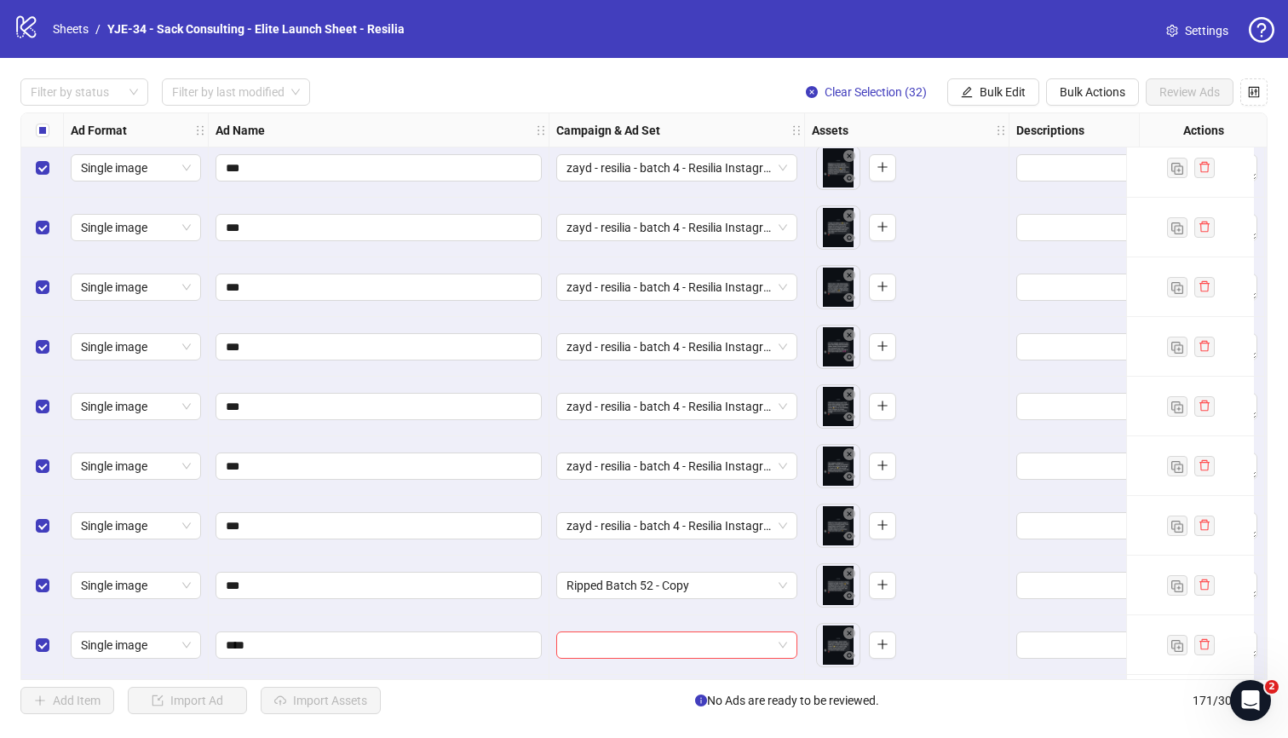
scroll to position [9370, 0]
click at [657, 587] on span "Ripped Batch 52 - Copy" at bounding box center [676, 584] width 221 height 26
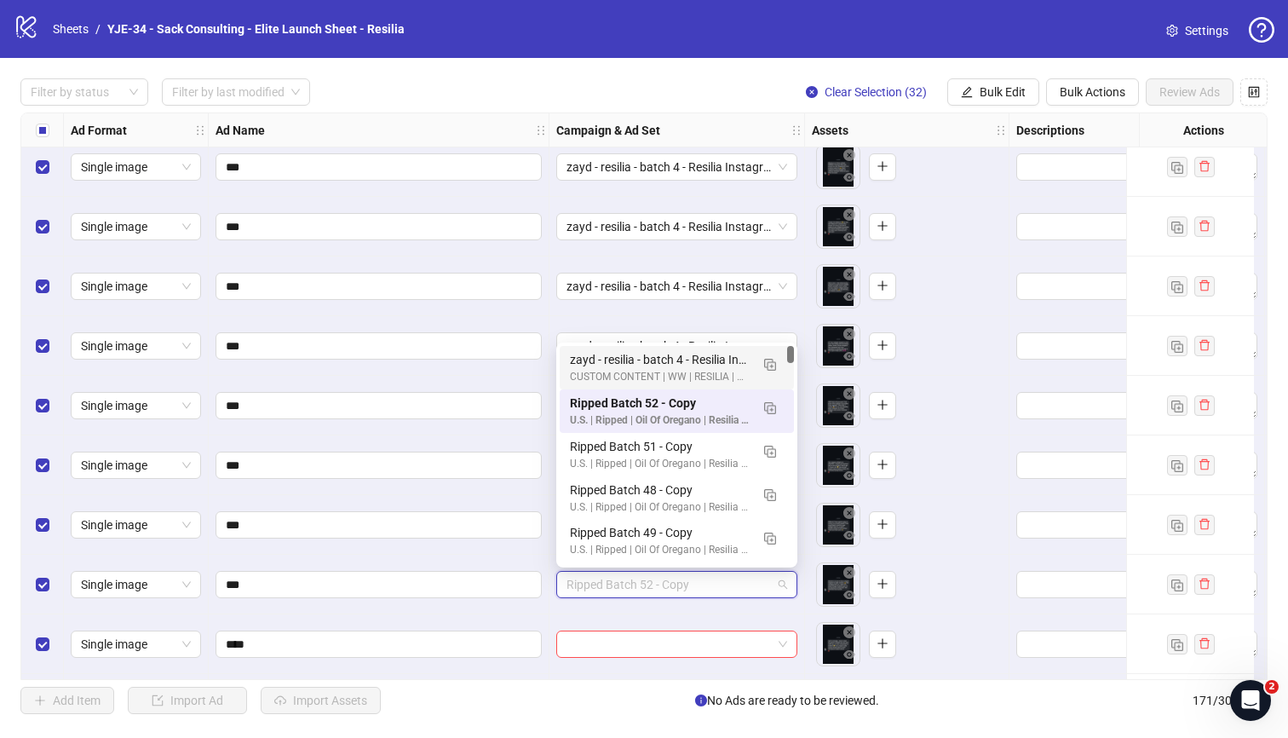
click at [577, 362] on div "zayd - resilia - batch 4 - Resilia Instagram DM Statics [10 angles]" at bounding box center [660, 359] width 180 height 19
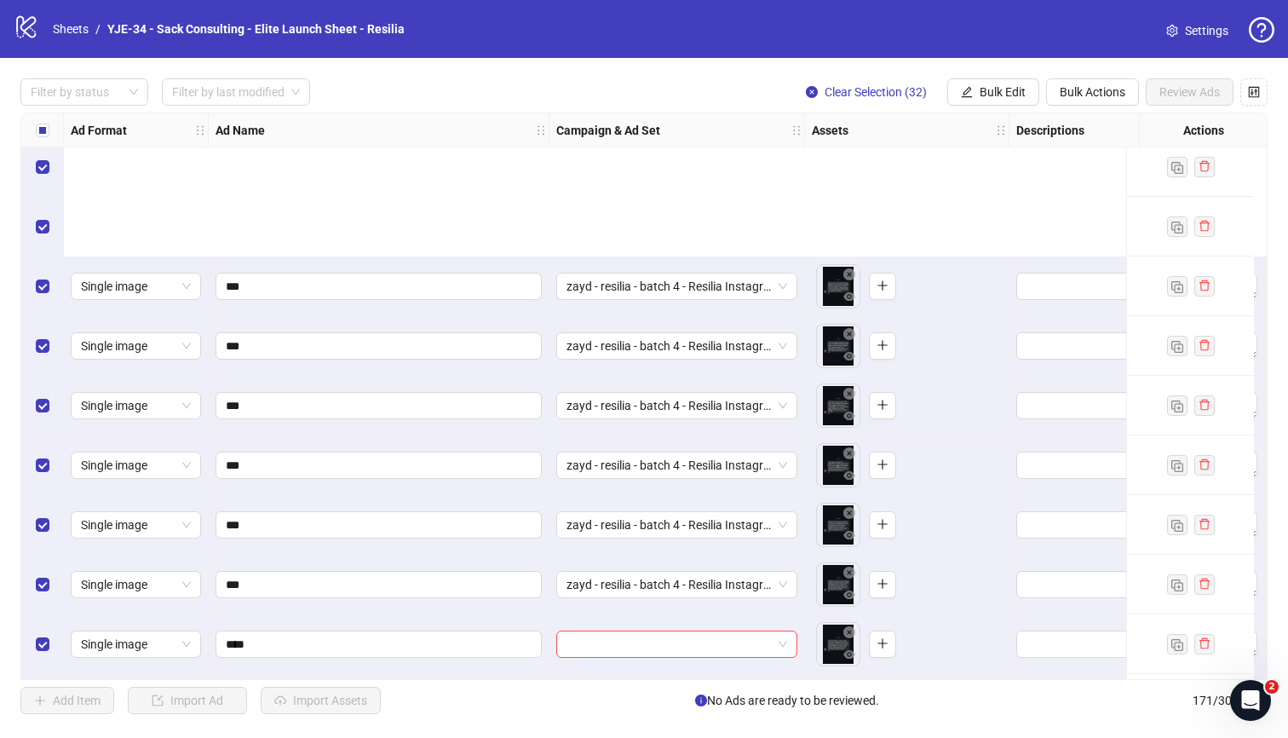
scroll to position [9619, 0]
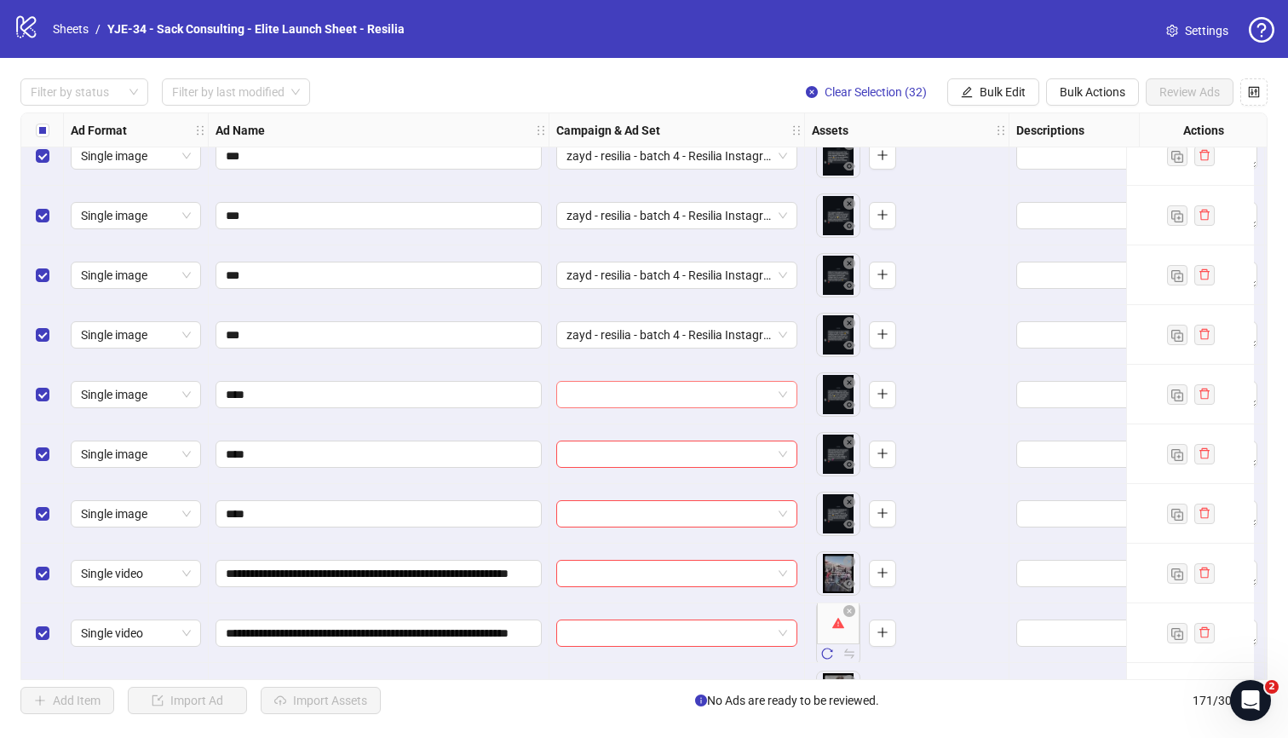
click at [632, 389] on input "search" at bounding box center [668, 395] width 205 height 26
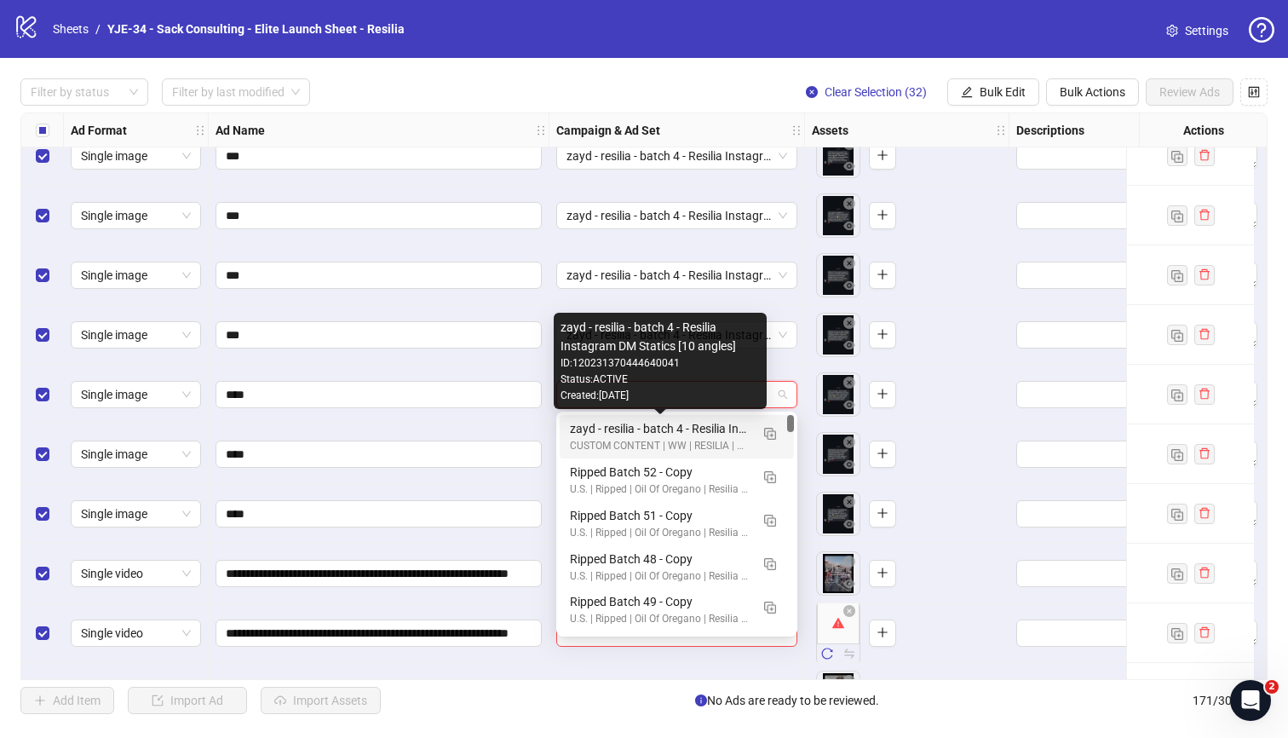
click at [583, 431] on div "zayd - resilia - batch 4 - Resilia Instagram DM Statics [10 angles]" at bounding box center [660, 428] width 180 height 19
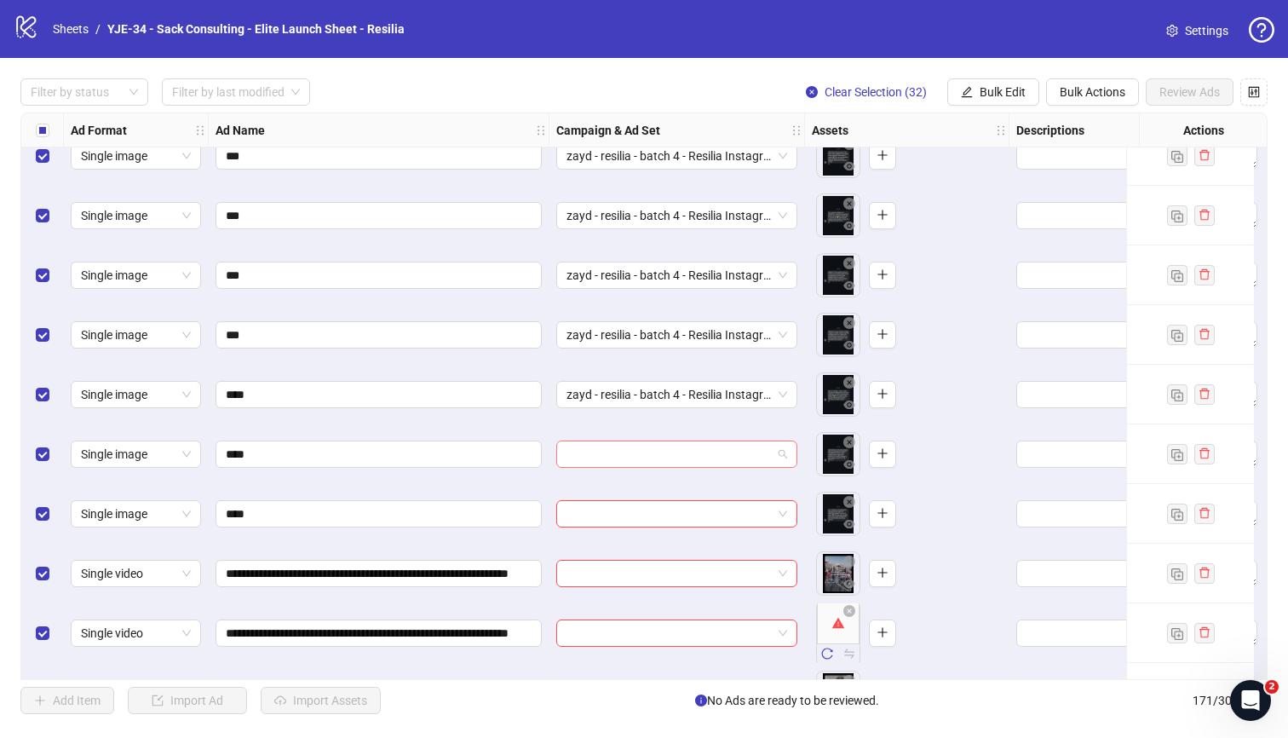
click at [606, 449] on input "search" at bounding box center [668, 454] width 205 height 26
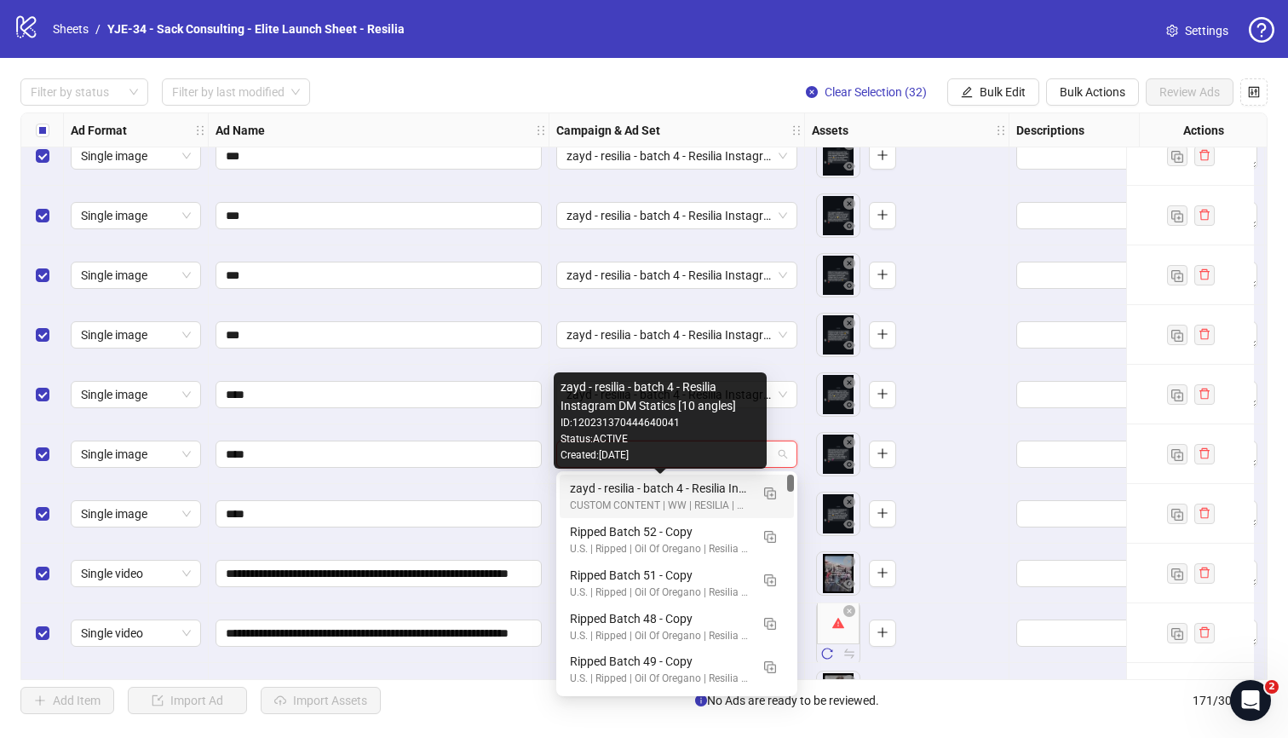
click at [578, 492] on div "zayd - resilia - batch 4 - Resilia Instagram DM Statics [10 angles]" at bounding box center [660, 488] width 180 height 19
